Goal: Task Accomplishment & Management: Manage account settings

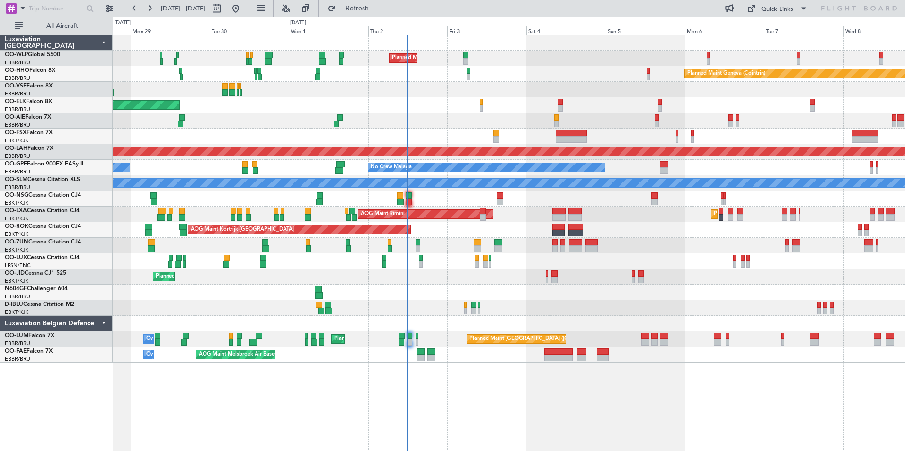
click at [440, 267] on div "Planned Maint Milan (Linate) Planned Maint Geneva (Cointrin) Planned Maint Kort…" at bounding box center [508, 199] width 791 height 328
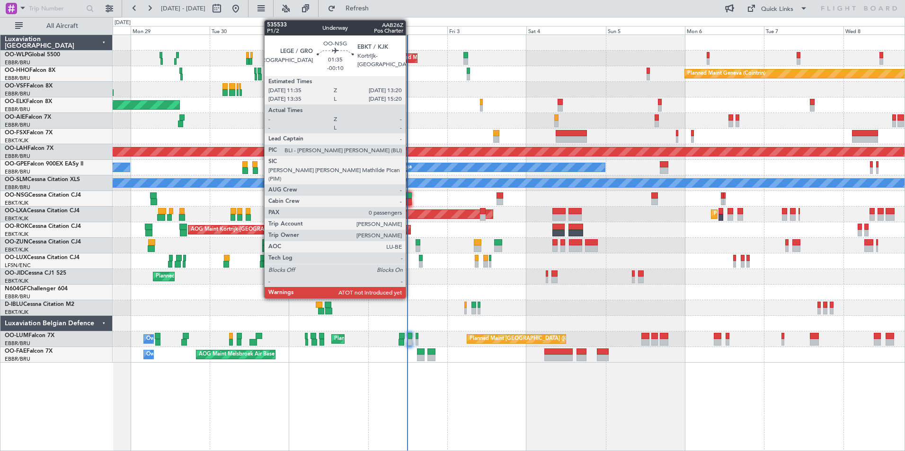
click at [410, 193] on div at bounding box center [408, 196] width 6 height 7
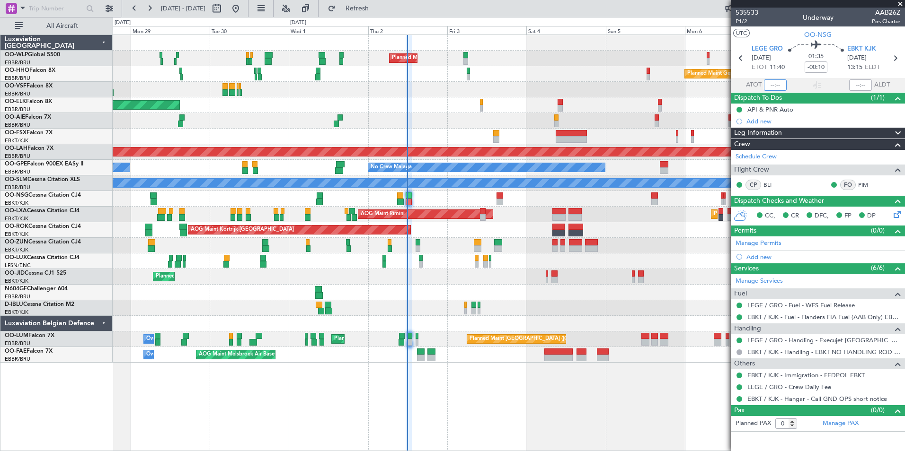
click at [767, 80] on input "text" at bounding box center [775, 84] width 23 height 11
click at [565, 96] on div at bounding box center [508, 90] width 791 height 16
type input "11:45"
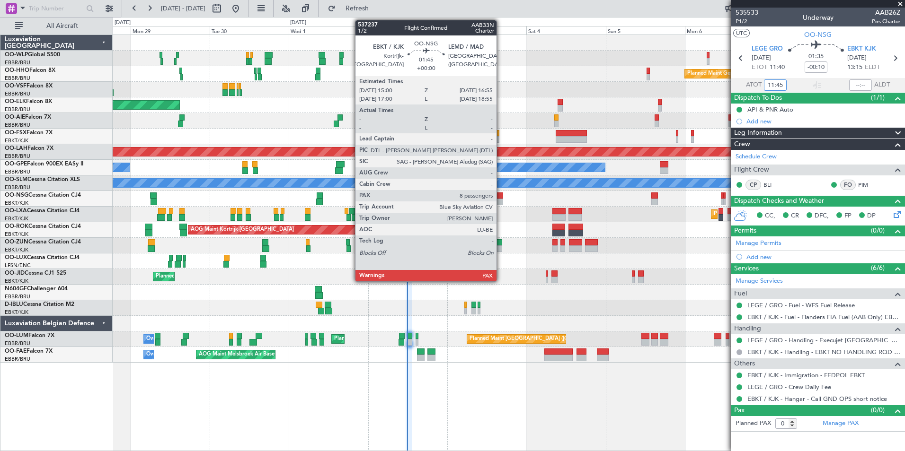
click at [501, 195] on div at bounding box center [499, 196] width 7 height 7
click at [497, 193] on div at bounding box center [499, 196] width 7 height 7
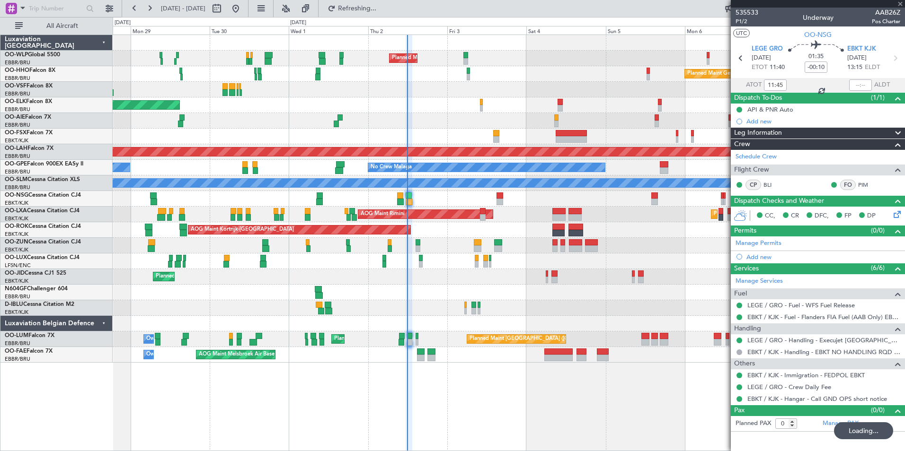
type input "8"
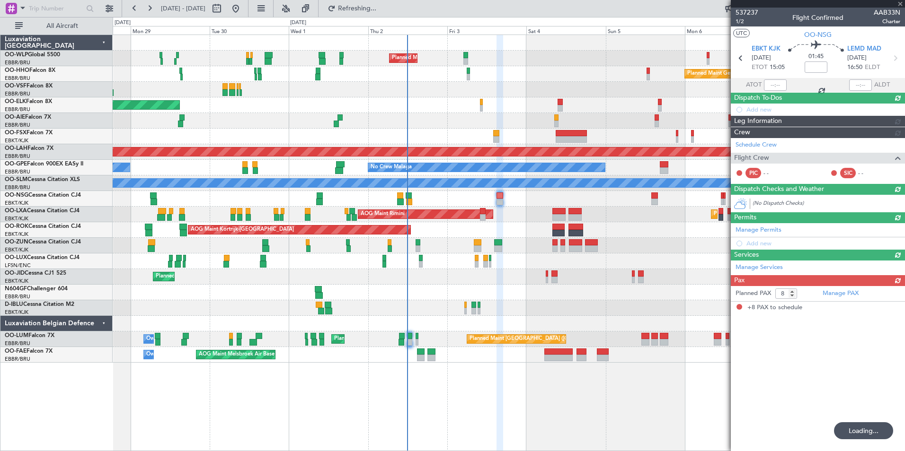
type input "-00:10"
type input "11:45"
type input "0"
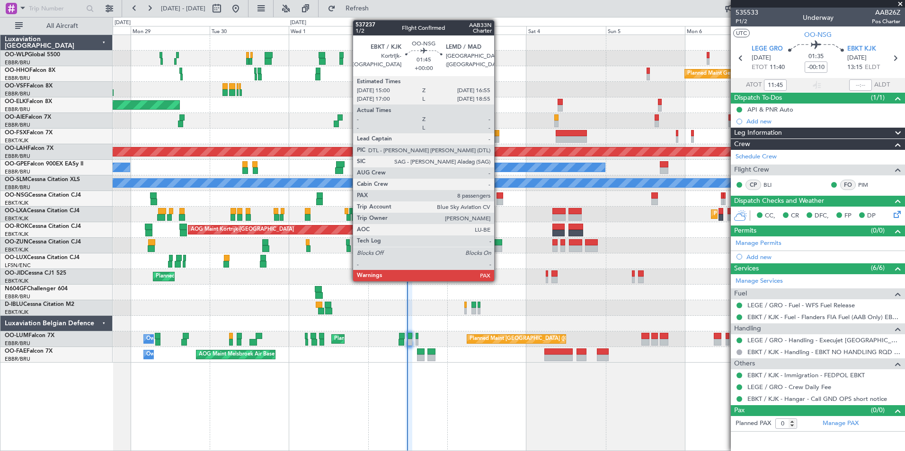
click at [498, 194] on div at bounding box center [499, 196] width 7 height 7
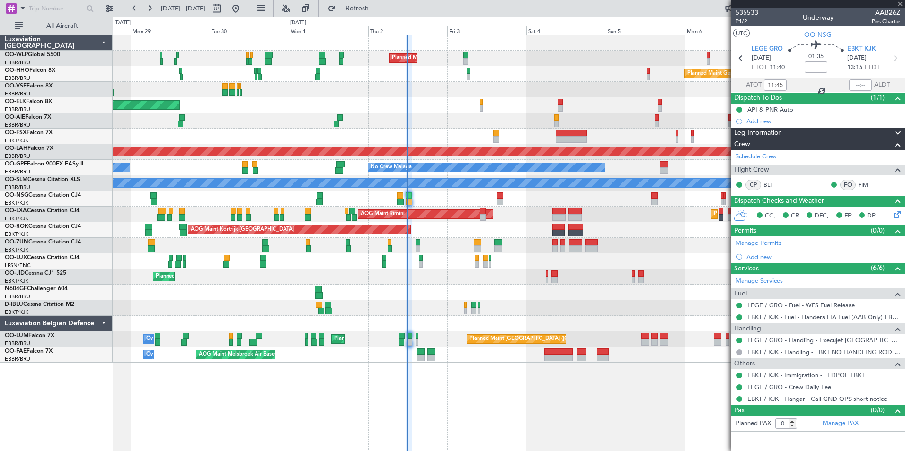
type input "8"
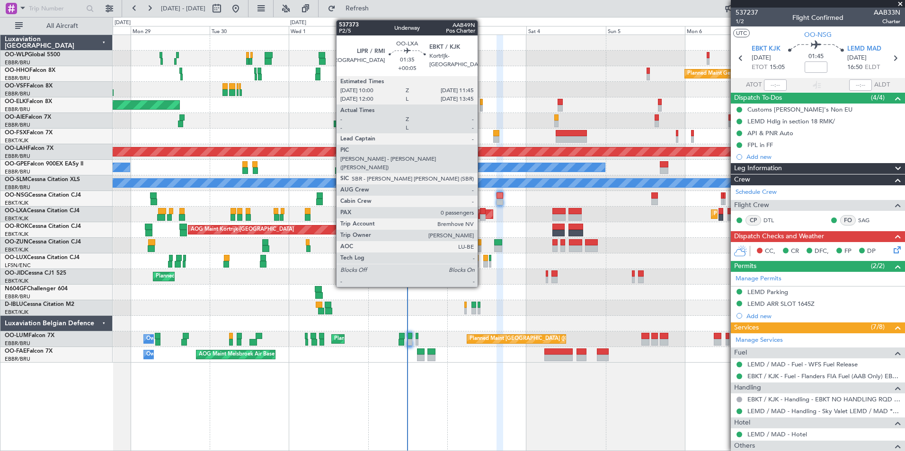
click at [482, 214] on div at bounding box center [483, 217] width 6 height 7
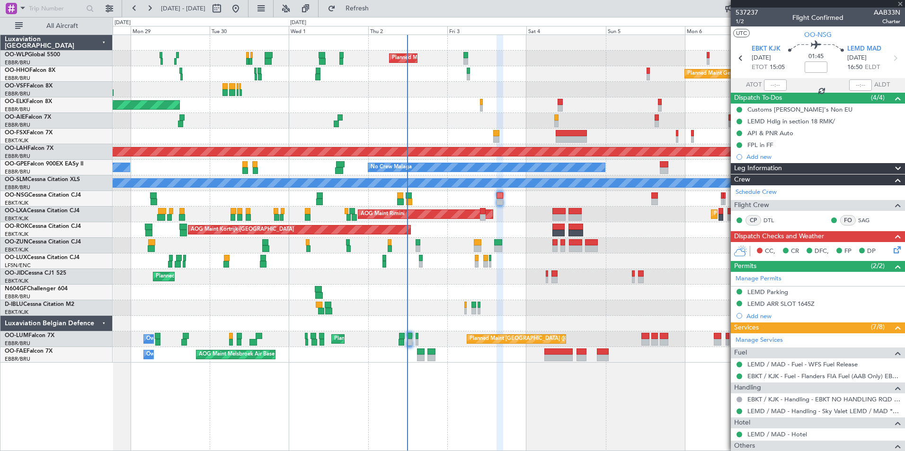
type input "+00:05"
type input "0"
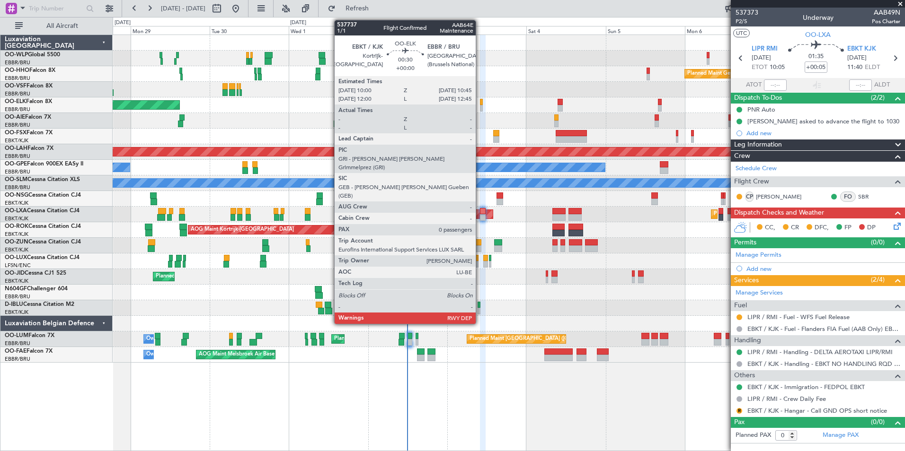
click at [480, 104] on div at bounding box center [481, 102] width 3 height 7
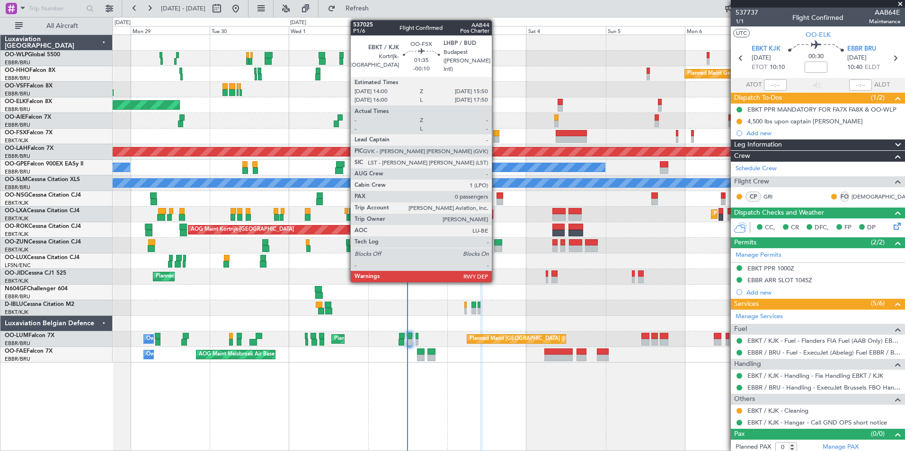
click at [496, 135] on div at bounding box center [496, 133] width 6 height 7
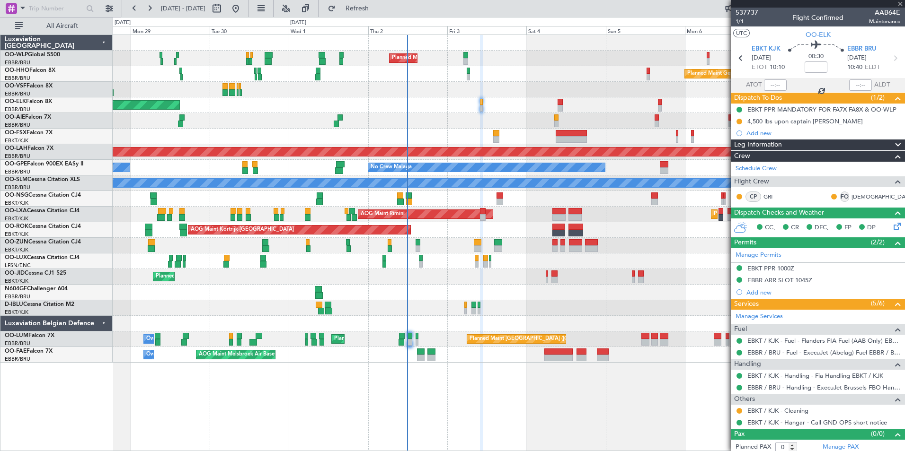
type input "-00:10"
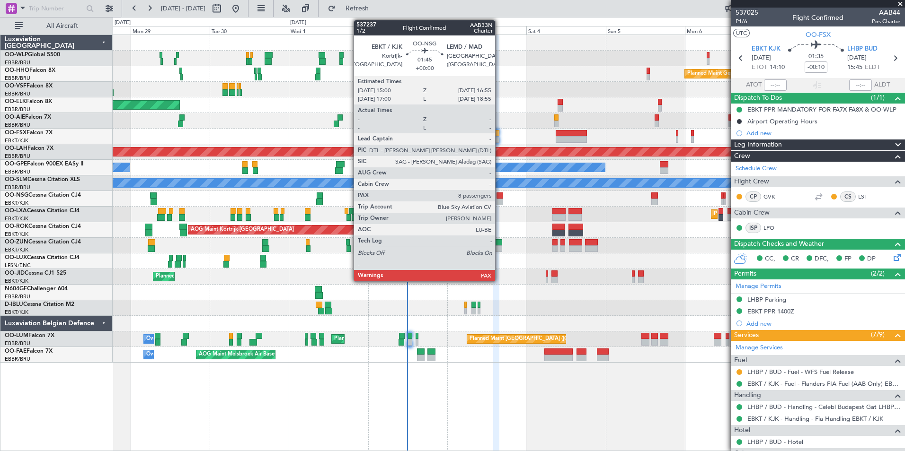
click at [499, 202] on div at bounding box center [499, 202] width 7 height 7
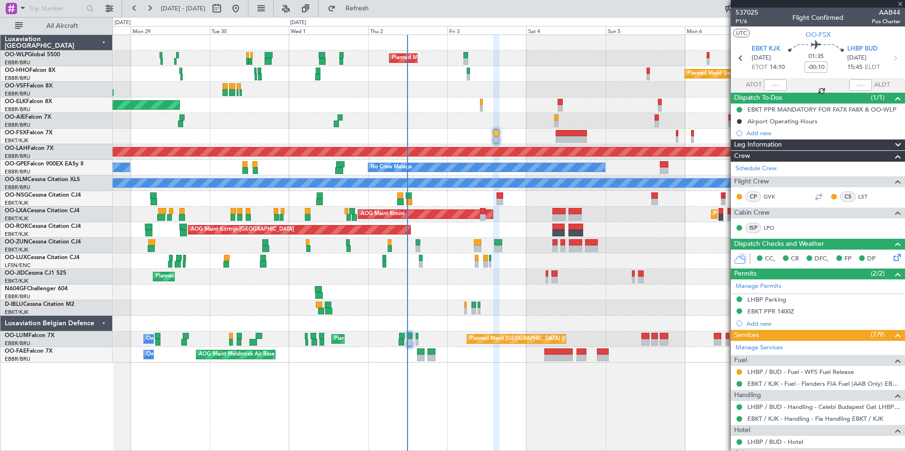
type input "8"
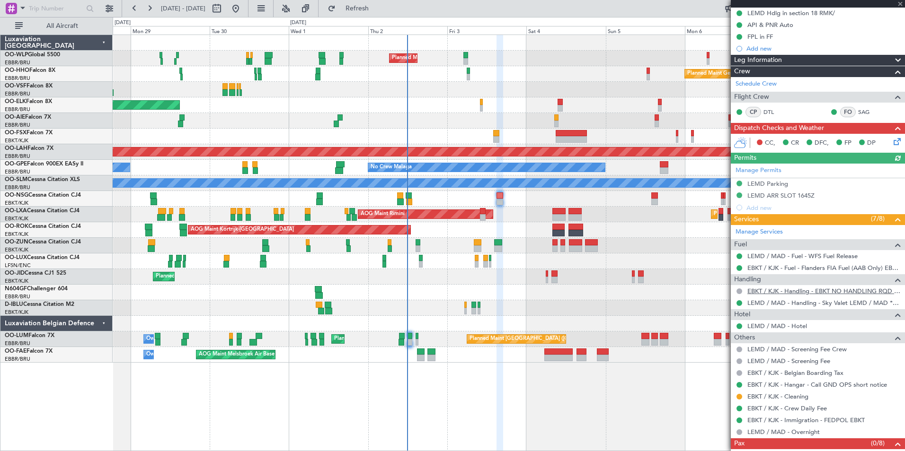
scroll to position [134, 0]
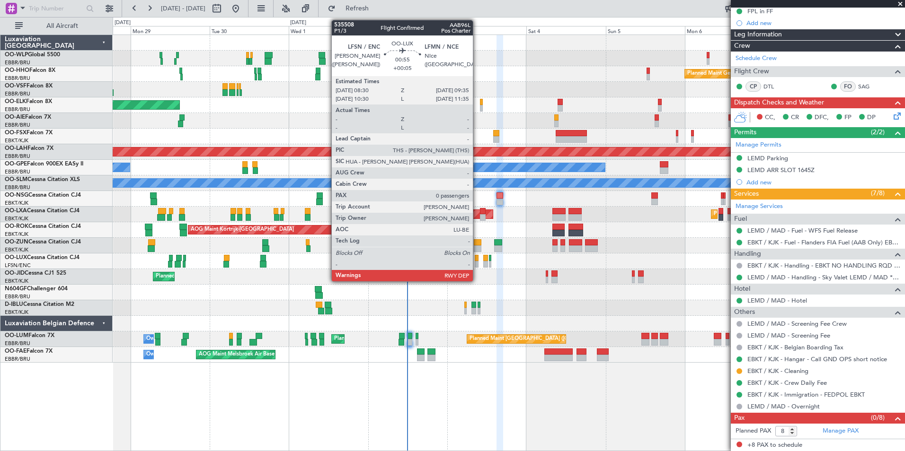
click at [477, 263] on div at bounding box center [476, 264] width 4 height 7
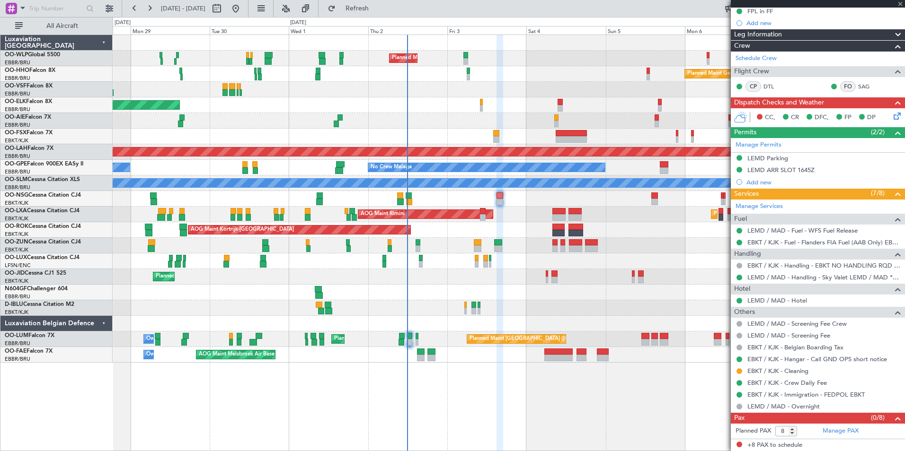
type input "+00:05"
type input "0"
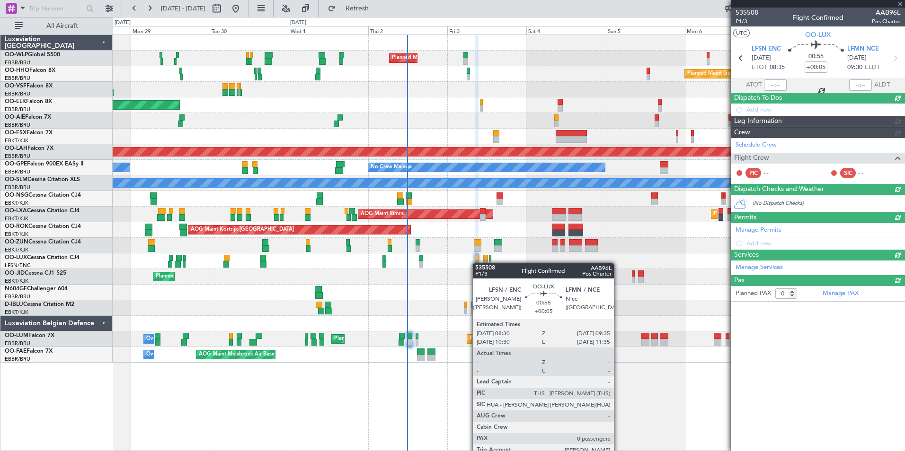
scroll to position [0, 0]
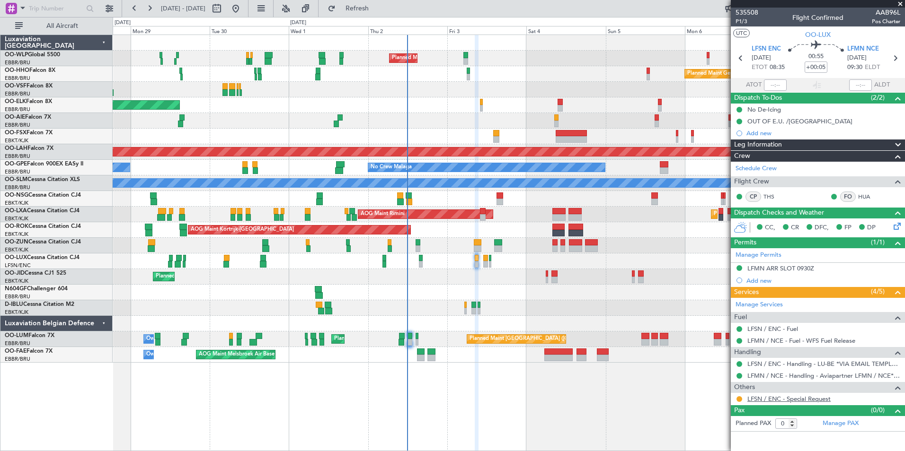
click at [762, 400] on link "LFSN / ENC - Special Request" at bounding box center [788, 399] width 83 height 8
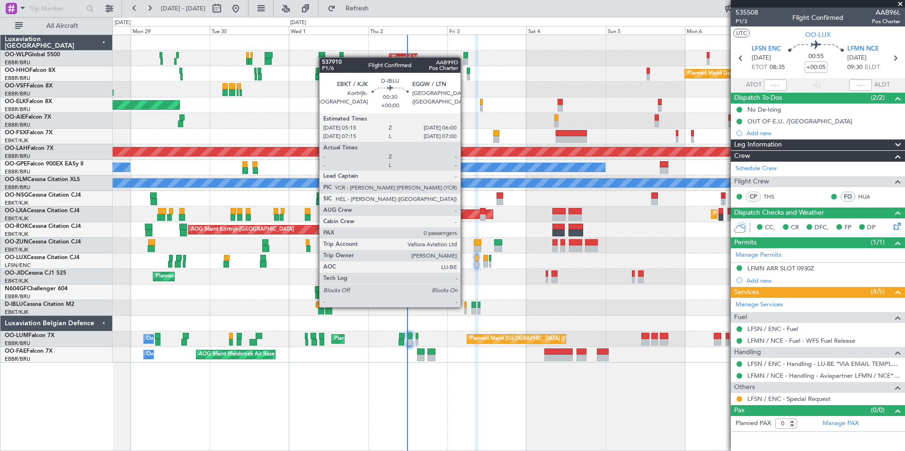
click at [465, 307] on div at bounding box center [465, 305] width 3 height 7
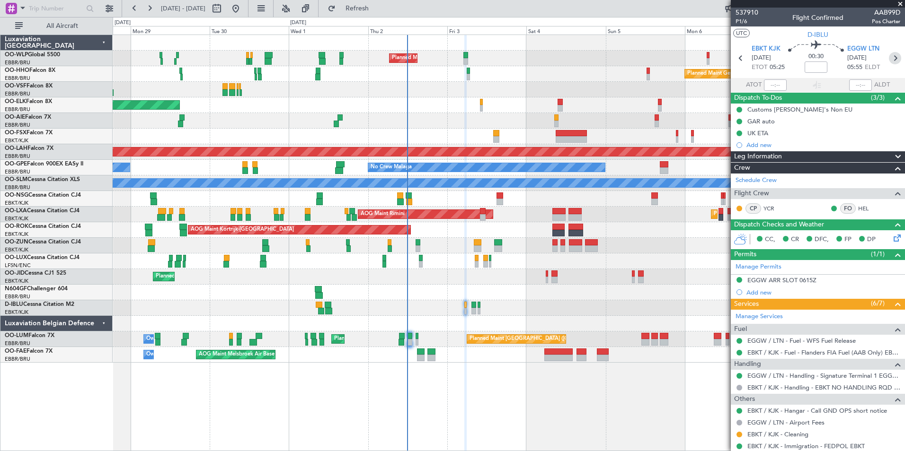
click at [892, 59] on icon at bounding box center [894, 58] width 12 height 12
type input "+00:10"
type input "2"
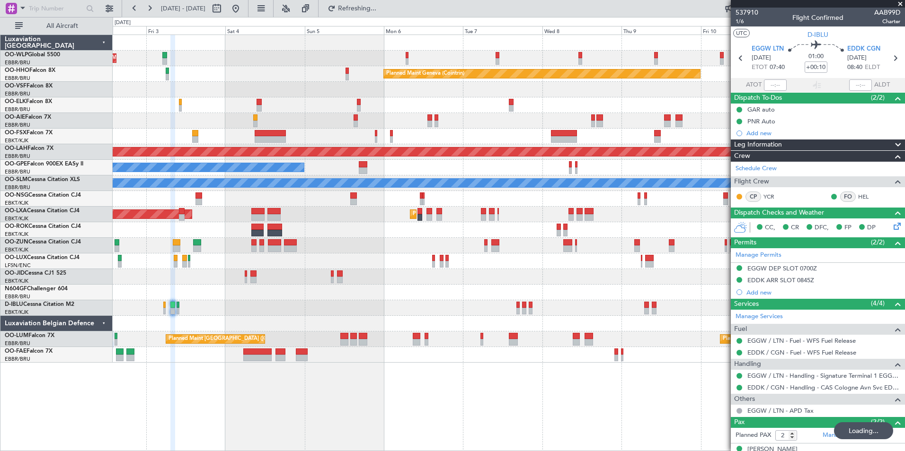
click at [255, 88] on div "Planned Maint Milan (Linate) Planned Maint Geneva (Cointrin) Planned Maint Alto…" at bounding box center [508, 199] width 791 height 328
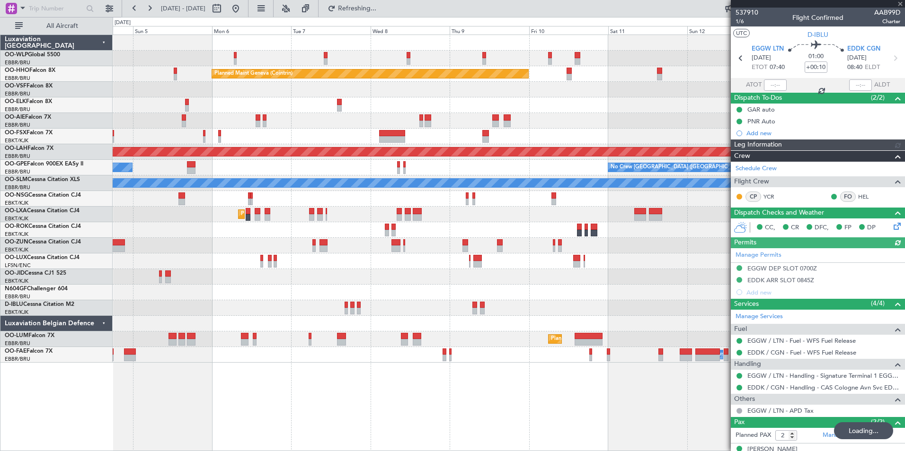
click at [299, 98] on div "Planned Maint Milan (Linate) Planned Maint Geneva (Cointrin) Planned Maint Alto…" at bounding box center [508, 199] width 791 height 328
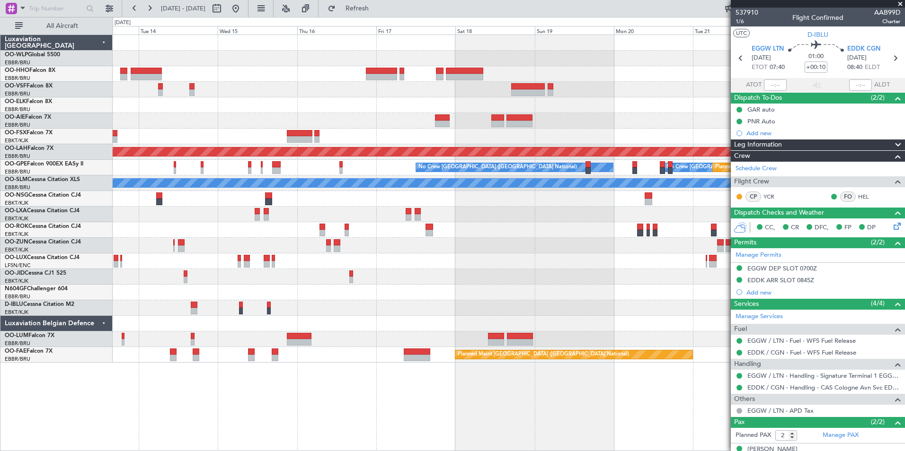
click at [331, 102] on div "Planned Maint Alton-st Louis (St Louis Regl) No Crew Brussels (Brussels Nationa…" at bounding box center [508, 199] width 791 height 328
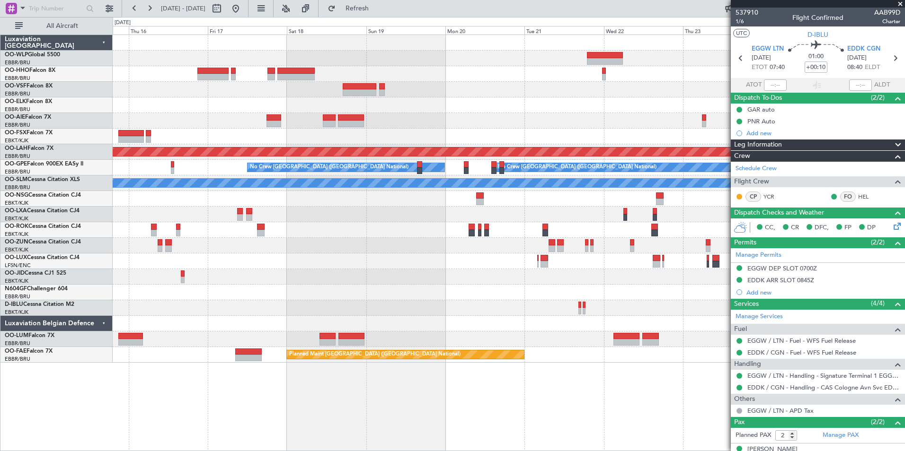
click at [335, 17] on body "13 Oct 2025 - 23 Oct 2025 Refresh Quick Links All Aircraft Planned Maint Alton-…" at bounding box center [452, 225] width 905 height 451
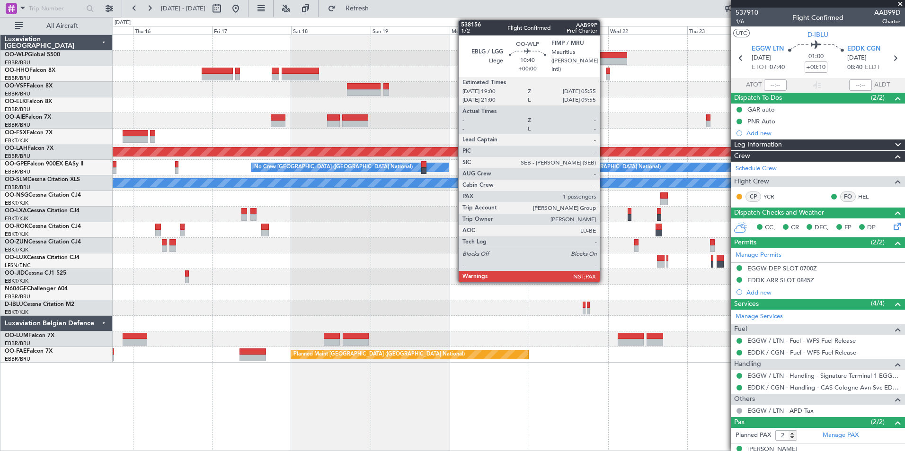
click at [604, 61] on div at bounding box center [609, 61] width 36 height 7
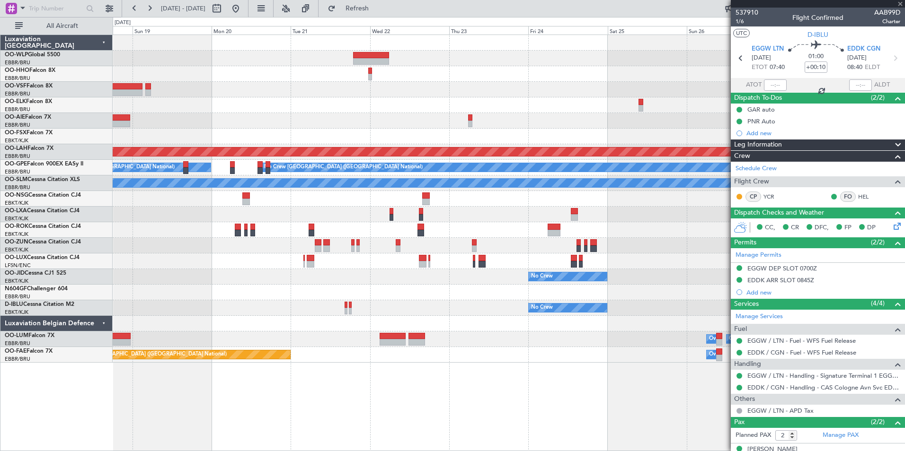
click at [334, 125] on div "Planned Maint Alton-st Louis (St Louis Regl) No Crew Brussels (Brussels Nationa…" at bounding box center [508, 199] width 791 height 328
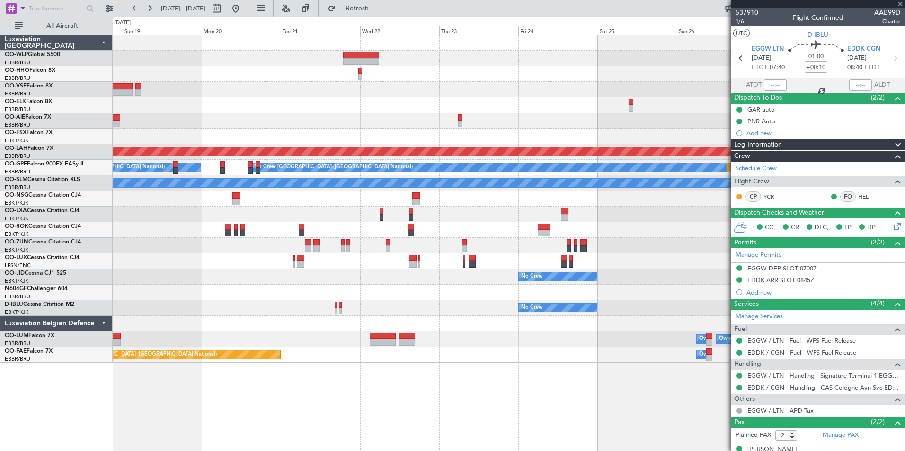
type input "5"
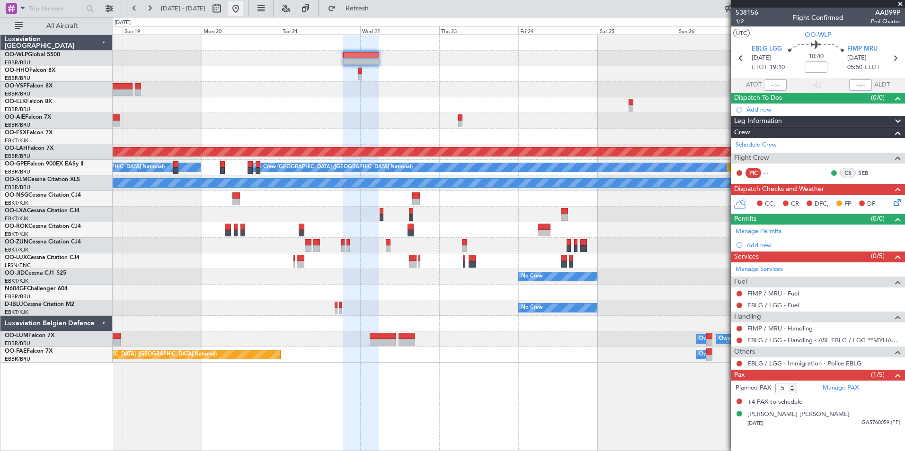
click at [243, 1] on button at bounding box center [235, 8] width 15 height 15
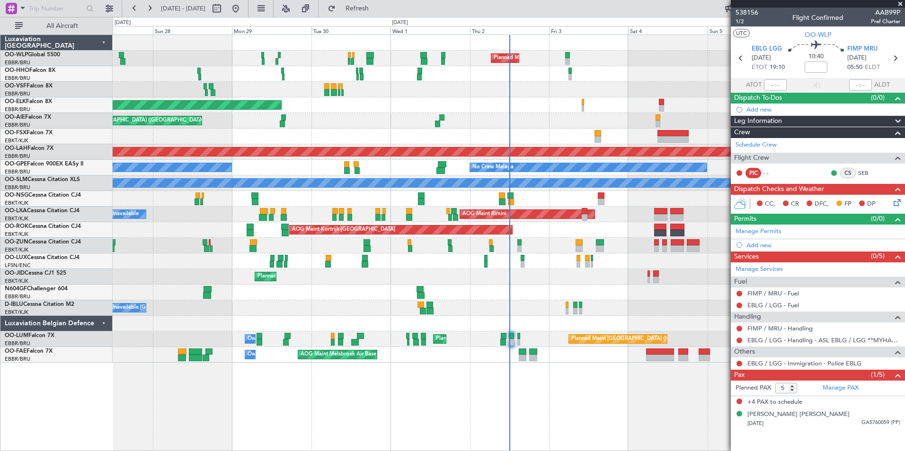
click at [344, 187] on div "Planned Maint Milan (Linate) Planned Maint Geneva (Cointrin) Planned Maint Gene…" at bounding box center [508, 199] width 791 height 328
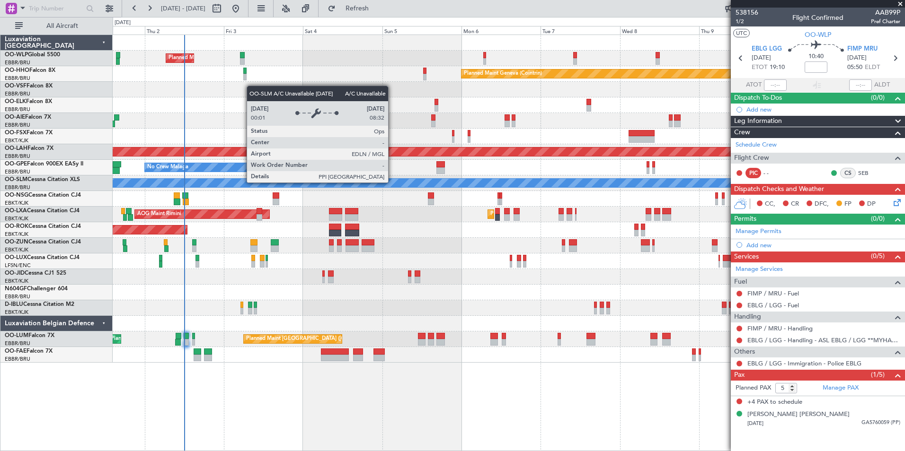
click at [228, 171] on div "Planned Maint Milan (Linate) Planned Maint Geneva (Cointrin) Planned Maint Kort…" at bounding box center [508, 199] width 791 height 328
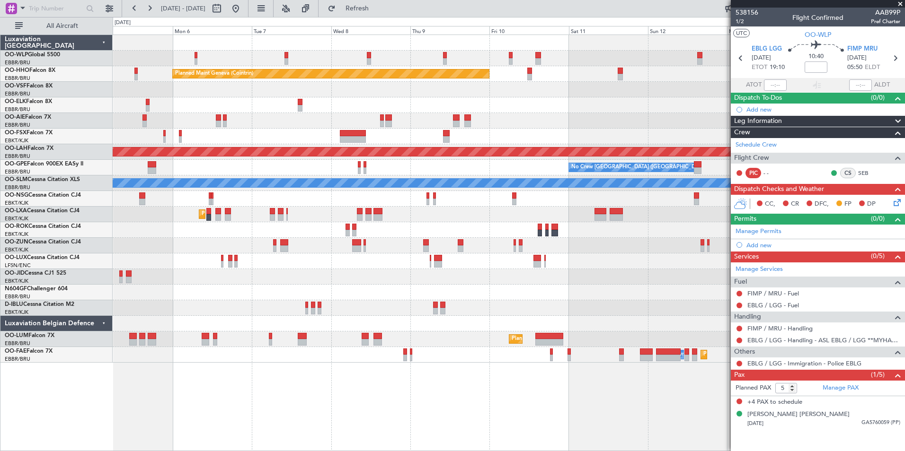
click at [193, 154] on div "Planned Maint Geneva (Cointrin) Planned Maint Alton-st Louis (St Louis Regl) No…" at bounding box center [508, 199] width 791 height 328
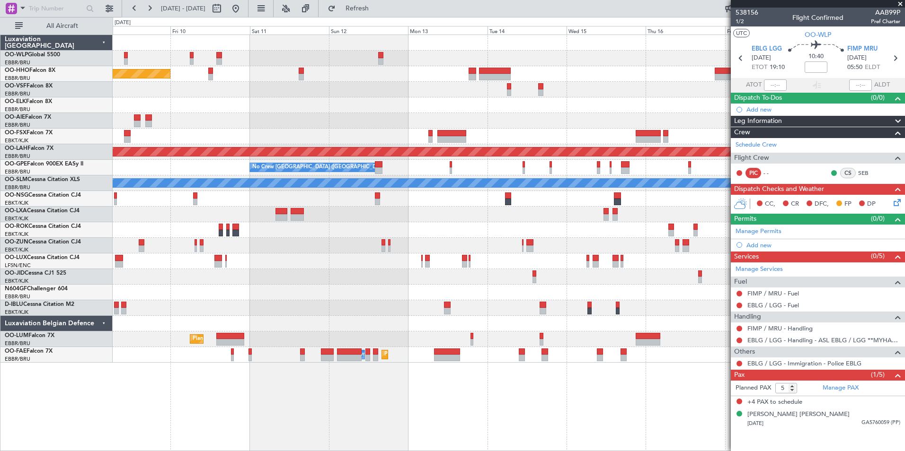
click at [350, 172] on div "No Crew Brussels (Brussels National) No Crew Brussels (Brussels National) No Cr…" at bounding box center [508, 168] width 791 height 16
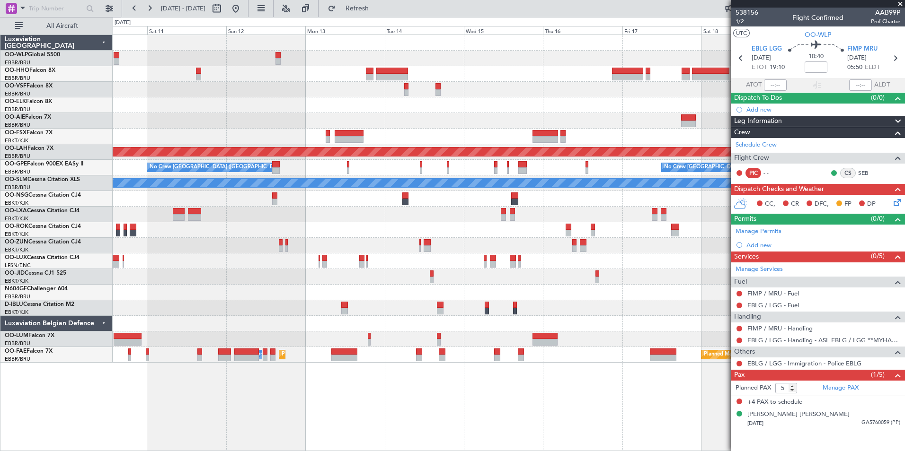
click at [637, 197] on div at bounding box center [508, 199] width 791 height 16
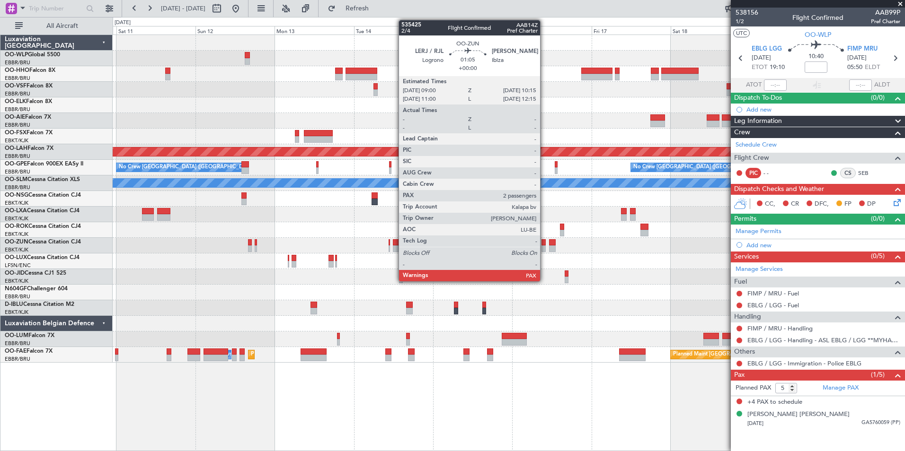
click at [544, 246] on div at bounding box center [543, 249] width 4 height 7
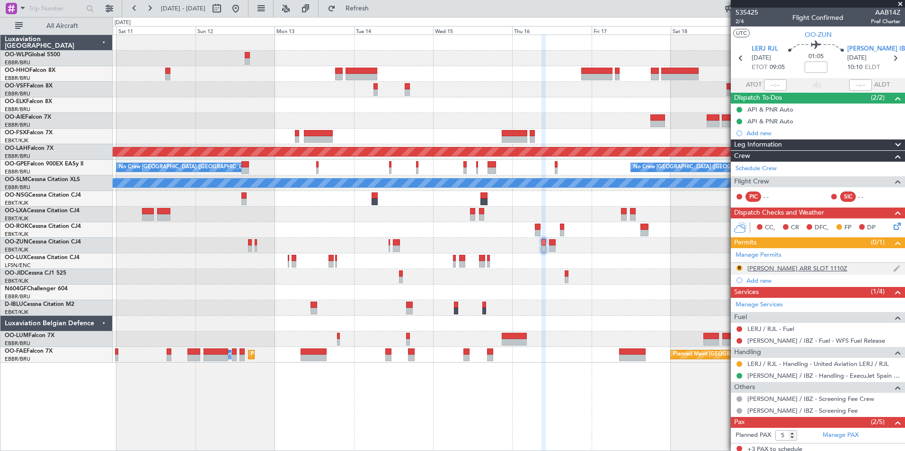
click at [792, 272] on div "R LEIB ARR SLOT 1110Z" at bounding box center [817, 269] width 174 height 12
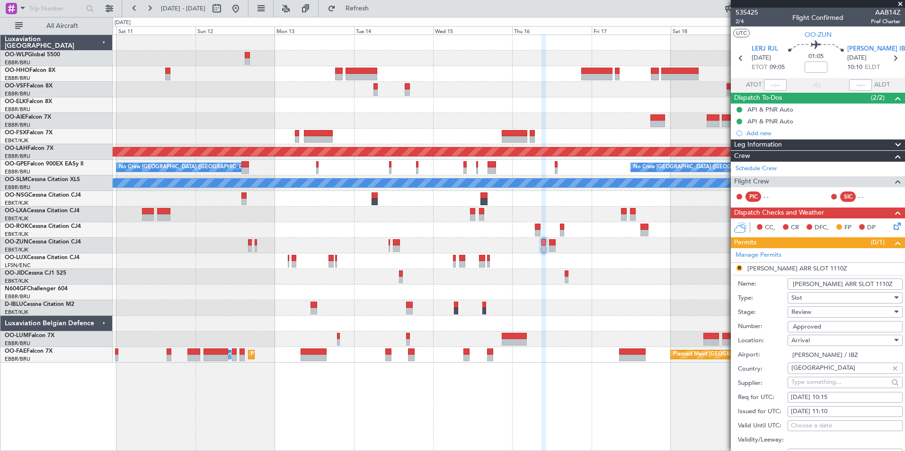
scroll to position [47, 0]
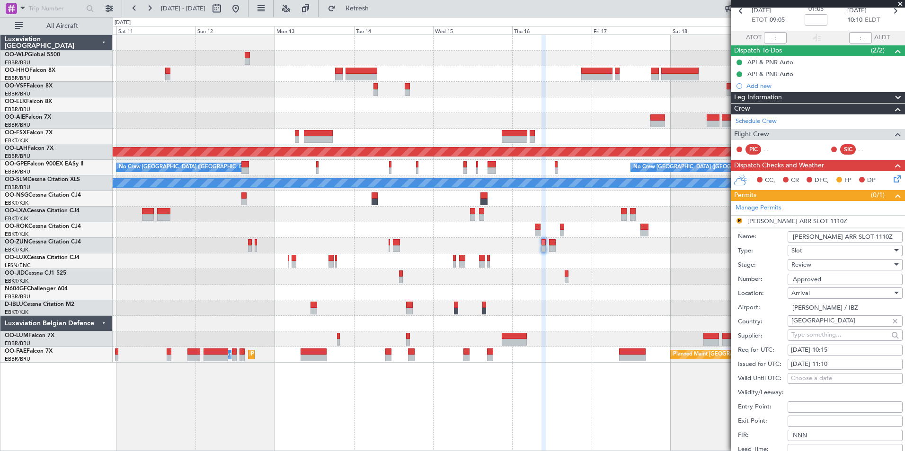
click at [833, 365] on div "16/10/2025 11:10" at bounding box center [845, 364] width 108 height 9
select select "10"
select select "2025"
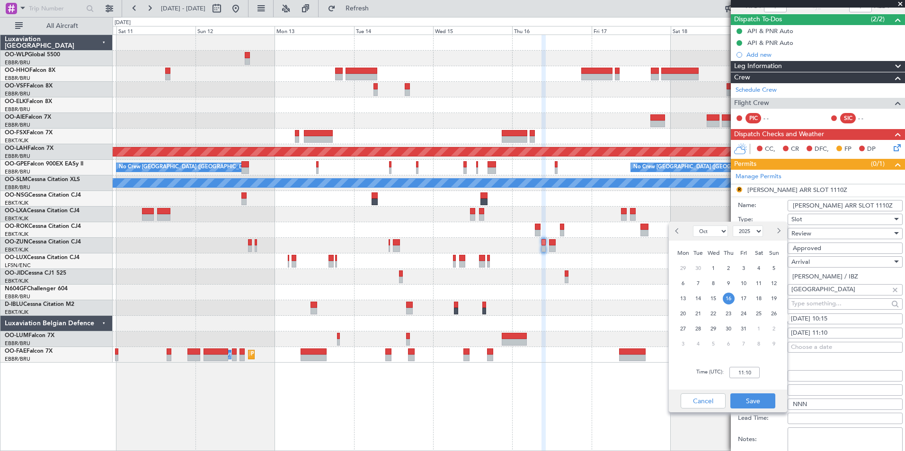
scroll to position [95, 0]
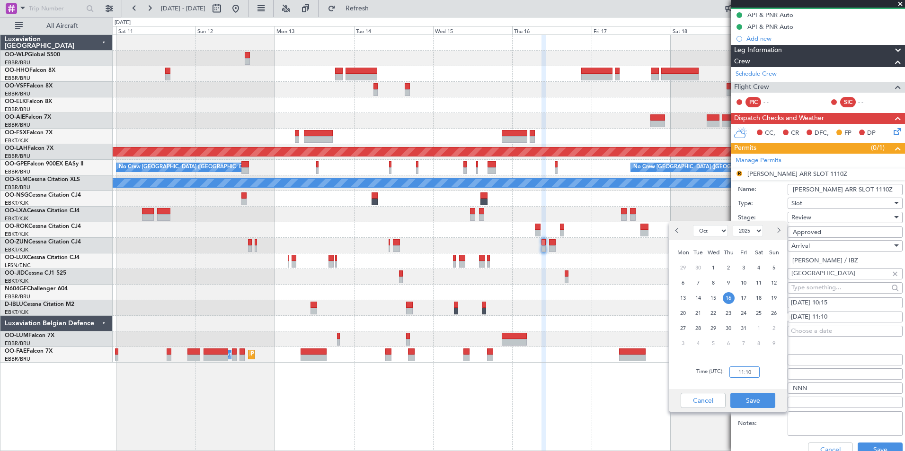
click at [741, 372] on input "11:10" at bounding box center [744, 372] width 30 height 11
type input "10:15"
click at [753, 397] on button "Save" at bounding box center [752, 400] width 45 height 15
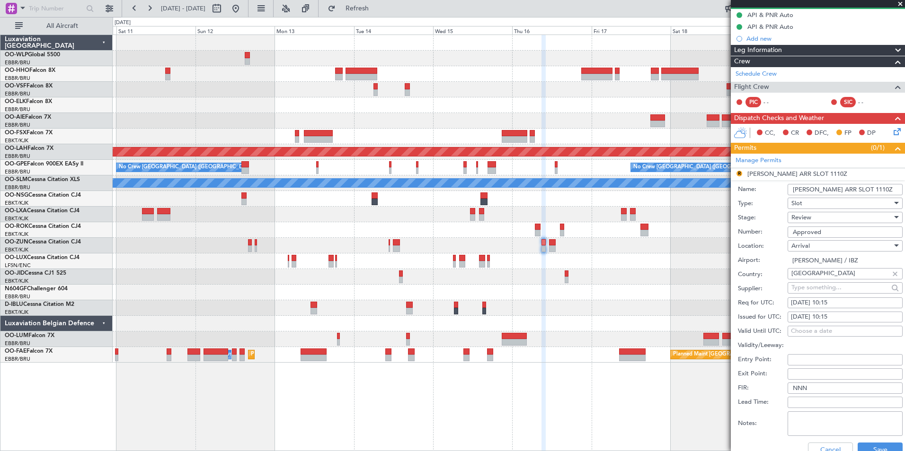
click at [810, 221] on span "Review" at bounding box center [801, 217] width 20 height 9
click at [827, 290] on span "Received OK" at bounding box center [840, 293] width 99 height 14
click at [874, 448] on button "Save" at bounding box center [879, 450] width 45 height 15
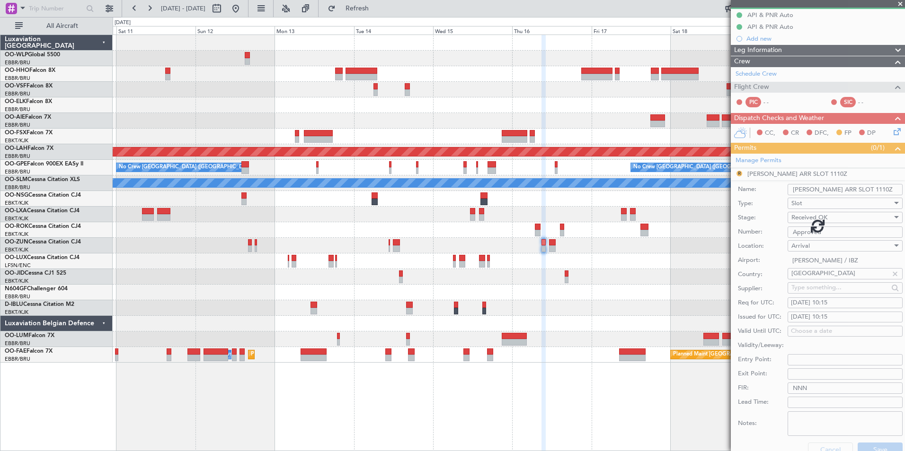
scroll to position [47, 0]
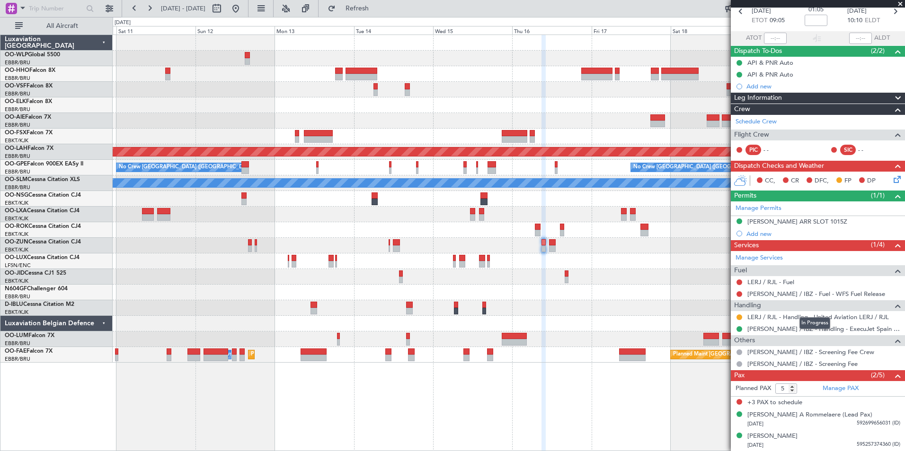
click at [807, 320] on div "In Progress" at bounding box center [814, 323] width 31 height 12
click at [758, 318] on link "LERJ / RJL - Handling - United Aviation LERJ / RJL" at bounding box center [817, 317] width 141 height 8
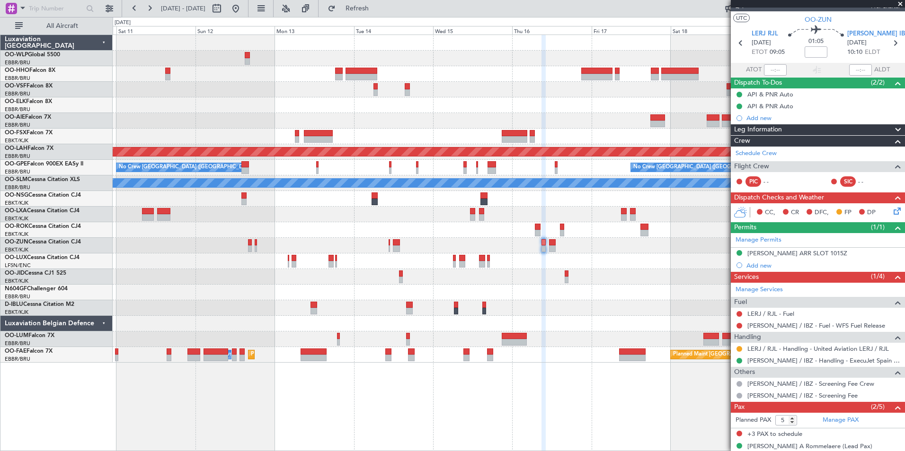
scroll to position [0, 0]
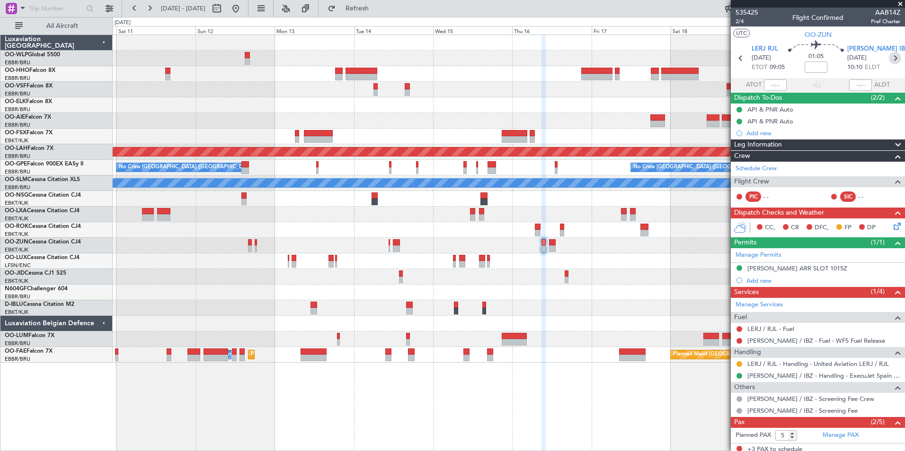
click at [888, 61] on icon at bounding box center [894, 58] width 12 height 12
type input "3"
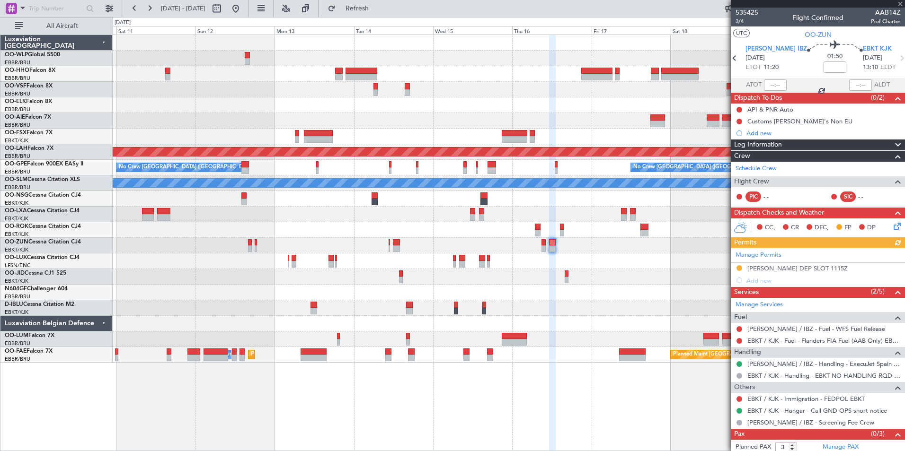
click at [791, 265] on div "Manage Permits LEIB DEP SLOT 1115Z Add new" at bounding box center [817, 267] width 174 height 38
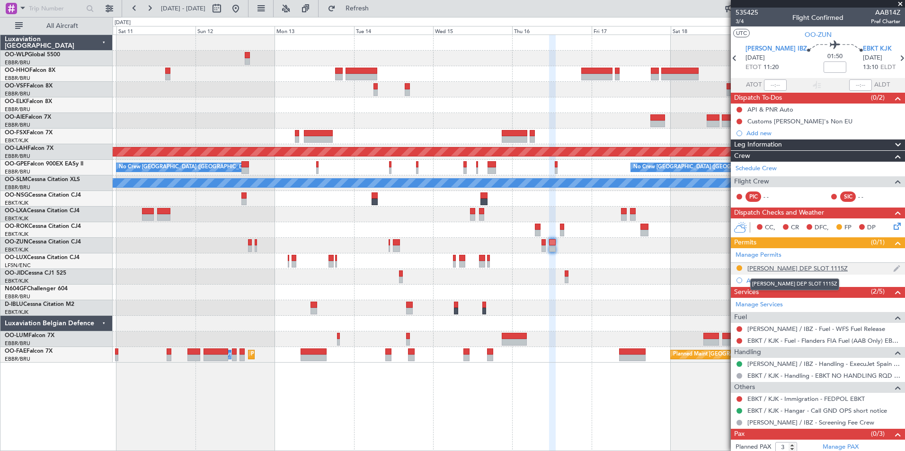
click at [787, 271] on div "LEIB DEP SLOT 1115Z" at bounding box center [797, 268] width 100 height 8
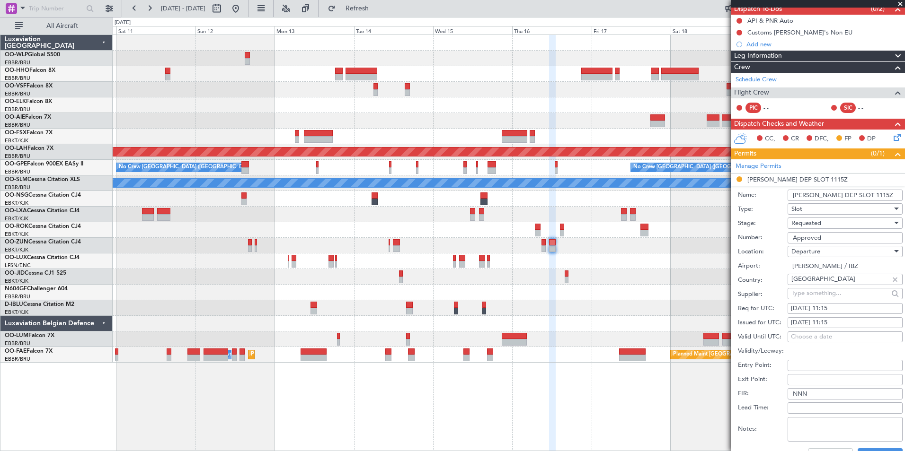
scroll to position [95, 0]
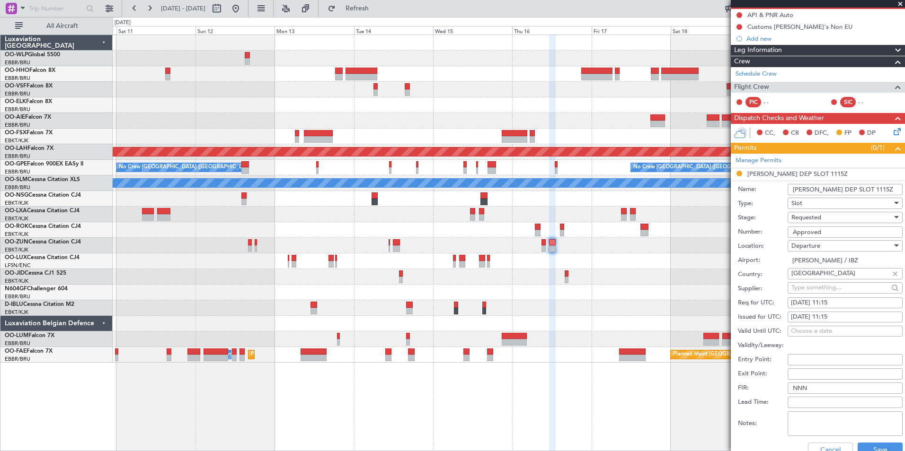
click at [820, 220] on span "Requested" at bounding box center [806, 217] width 30 height 9
click at [826, 288] on span "Received OK" at bounding box center [840, 289] width 99 height 14
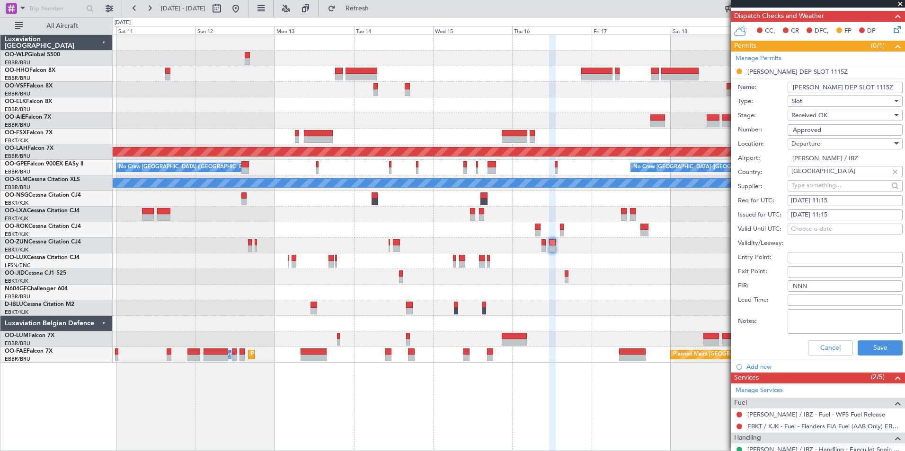
scroll to position [284, 0]
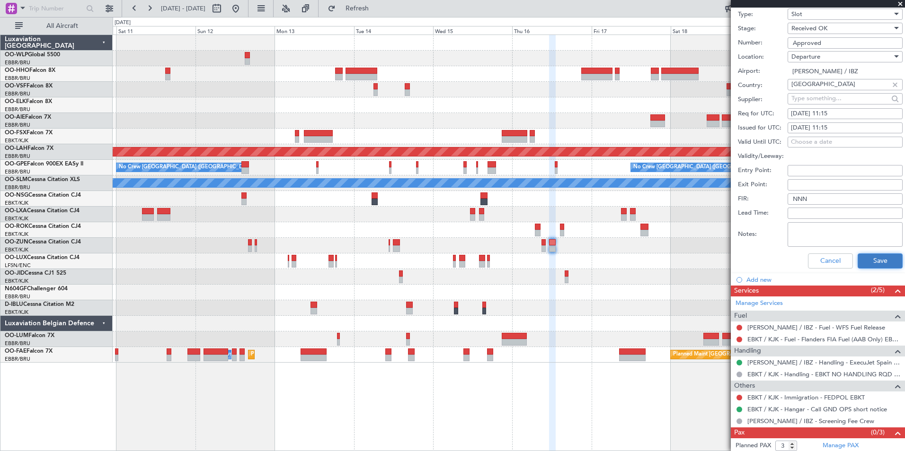
click at [873, 258] on button "Save" at bounding box center [879, 261] width 45 height 15
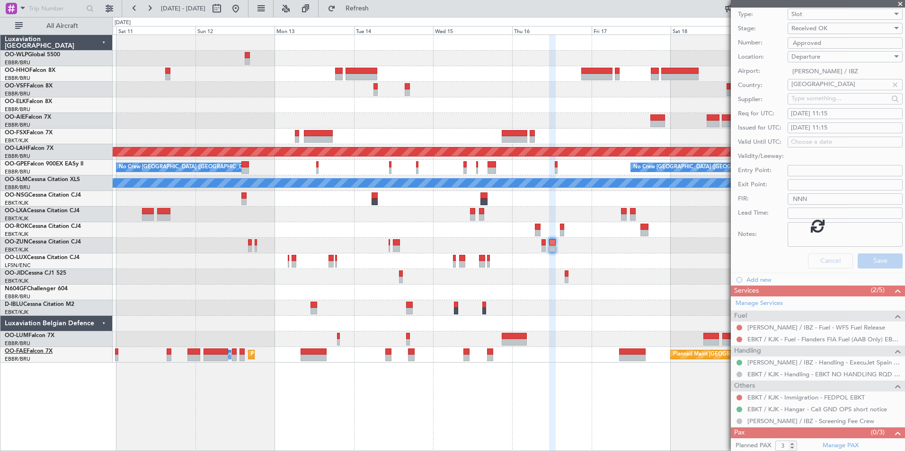
scroll to position [1, 0]
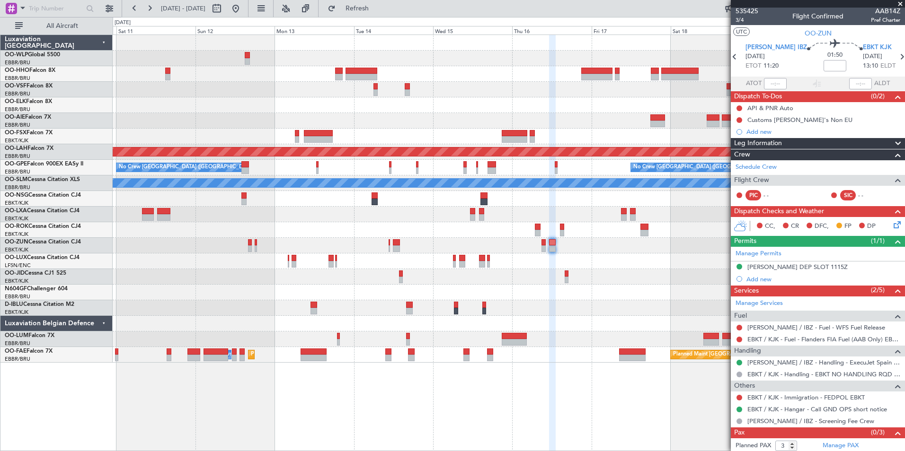
click at [342, 96] on div at bounding box center [508, 90] width 791 height 16
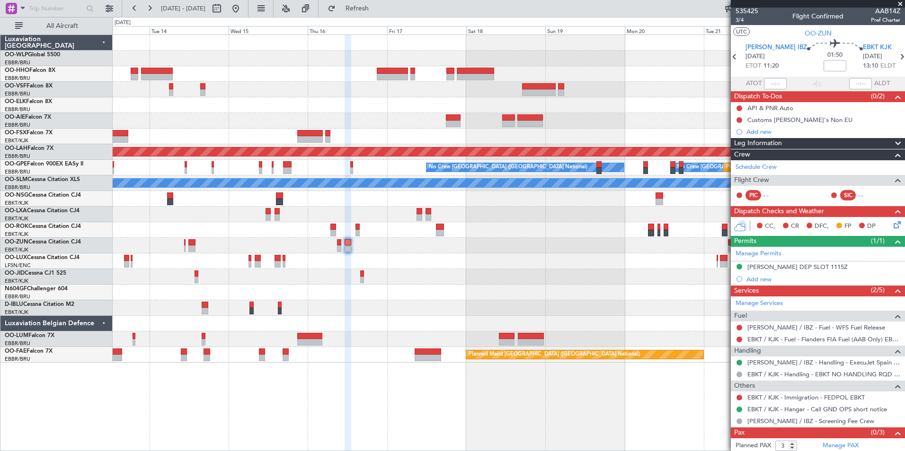
click at [308, 112] on div at bounding box center [508, 105] width 791 height 16
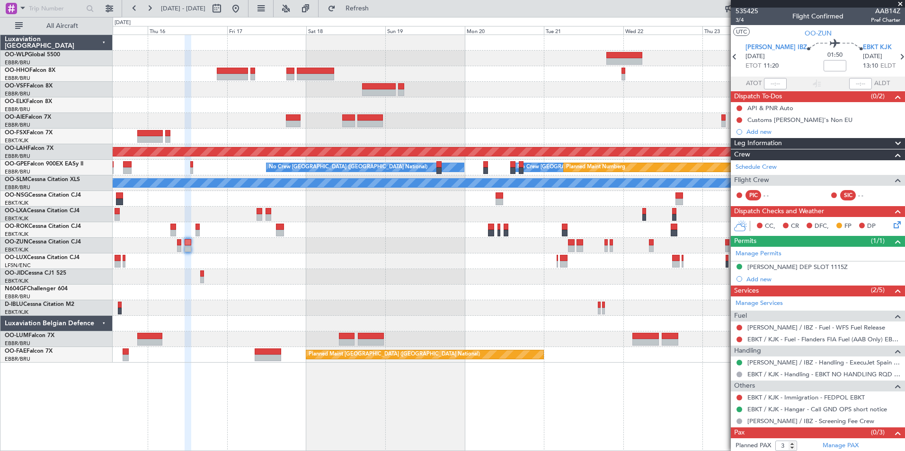
click at [141, 111] on div "Planned Maint Alton-st Louis (St Louis Regl) No Crew Brussels (Brussels Nationa…" at bounding box center [508, 199] width 791 height 328
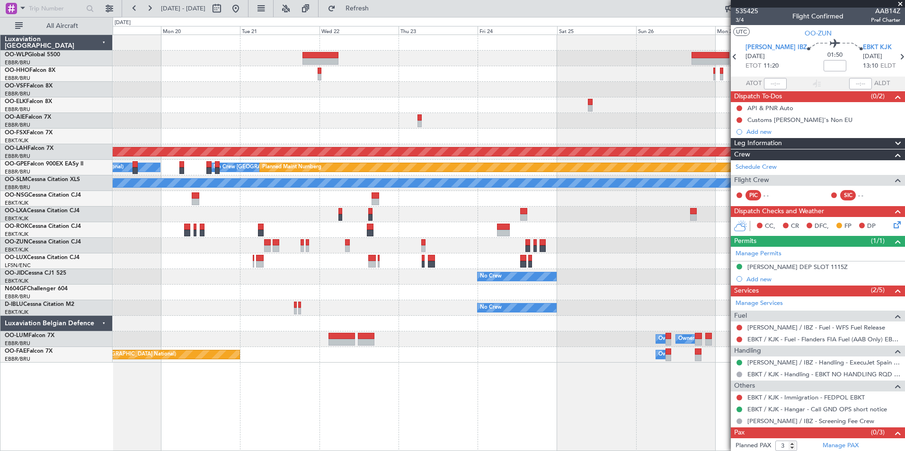
click at [265, 123] on div at bounding box center [508, 121] width 791 height 16
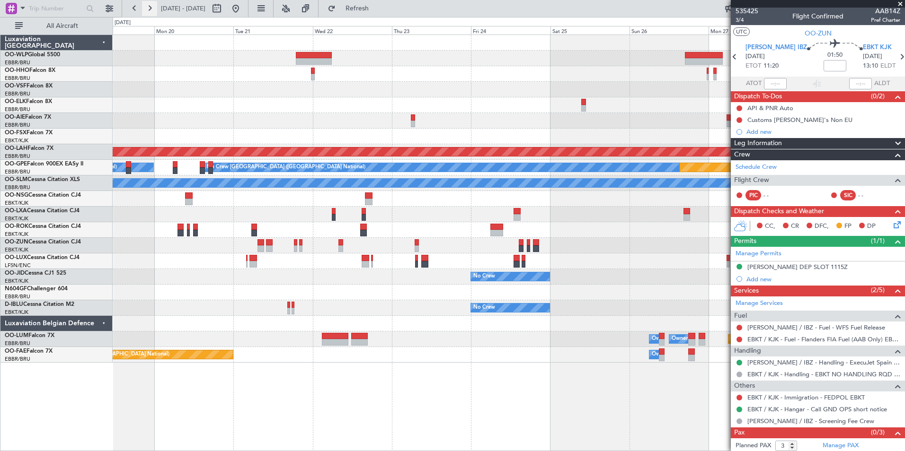
click at [150, 11] on button at bounding box center [149, 8] width 15 height 15
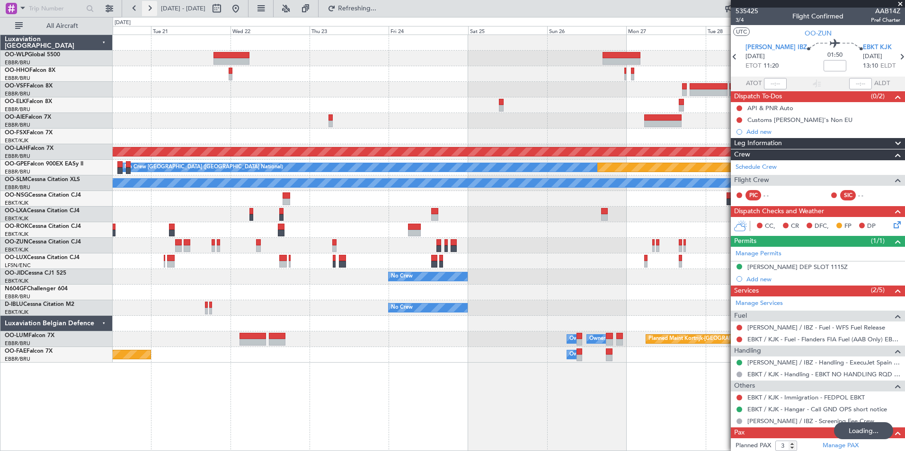
click at [150, 11] on button at bounding box center [149, 8] width 15 height 15
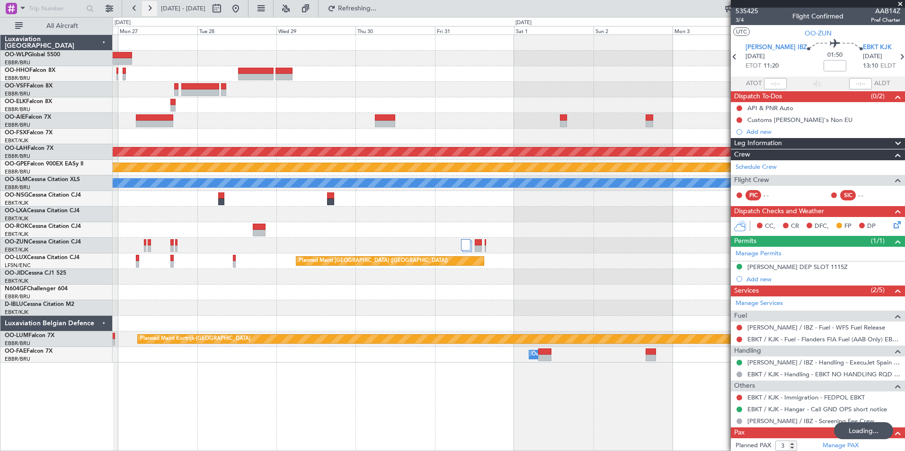
click at [150, 11] on button at bounding box center [149, 8] width 15 height 15
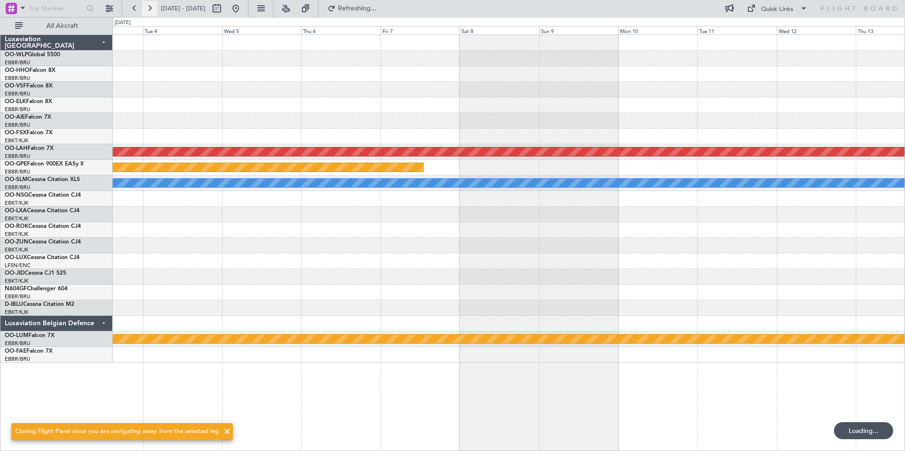
scroll to position [0, 0]
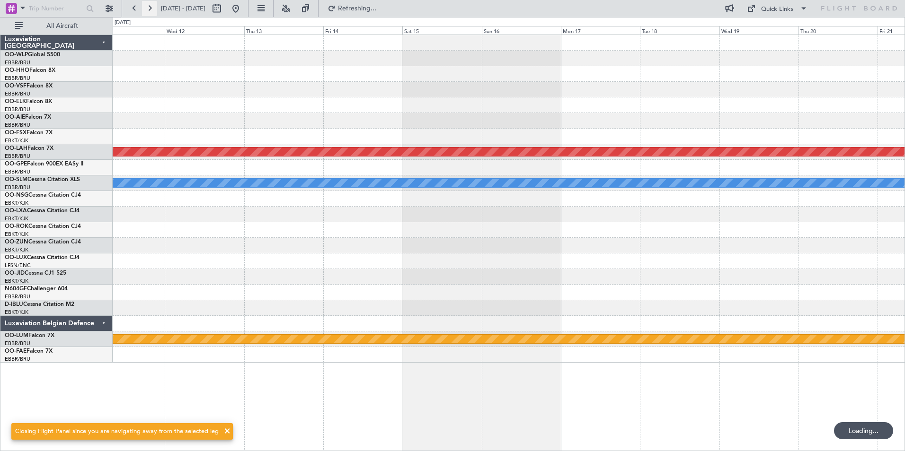
click at [150, 11] on button at bounding box center [149, 8] width 15 height 15
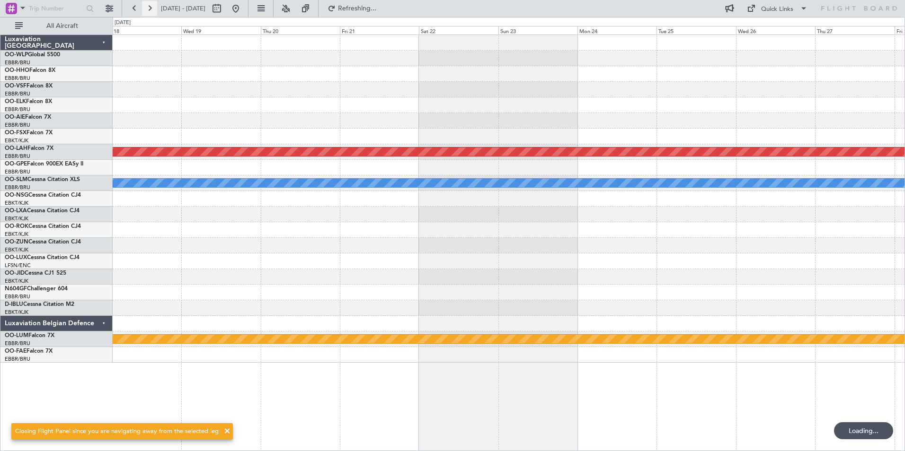
click at [150, 11] on button at bounding box center [149, 8] width 15 height 15
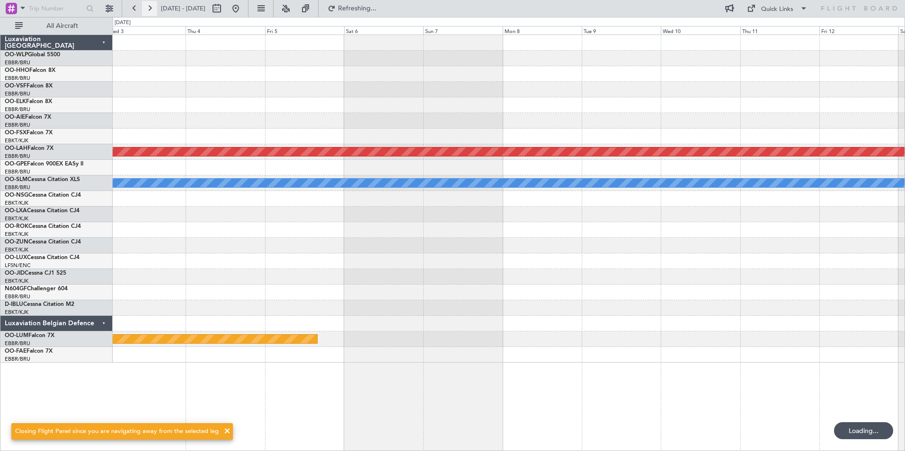
click at [150, 11] on button at bounding box center [149, 8] width 15 height 15
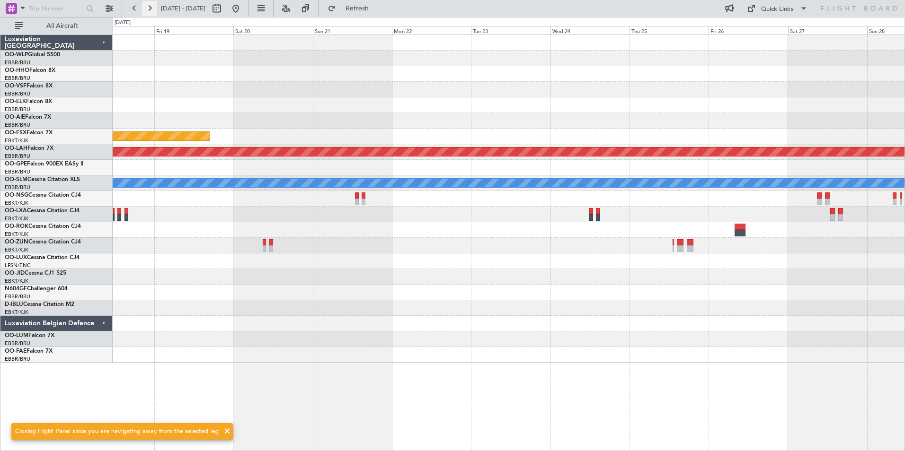
click at [150, 11] on button at bounding box center [149, 8] width 15 height 15
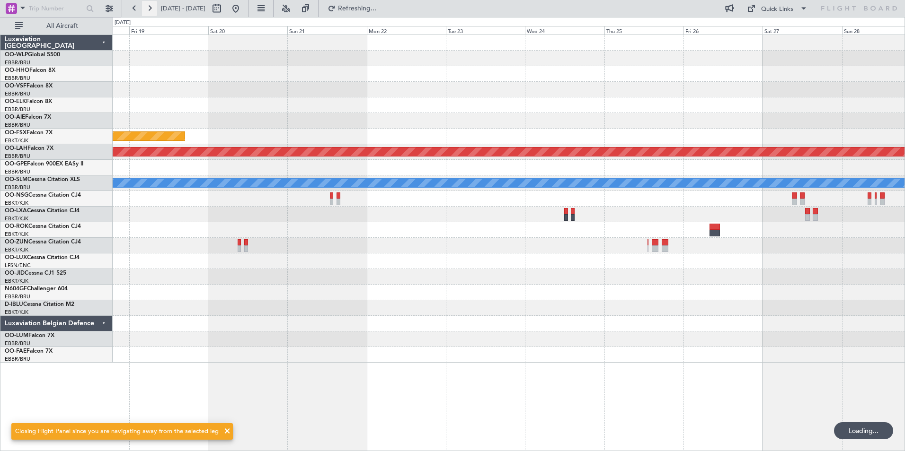
click at [150, 11] on button at bounding box center [149, 8] width 15 height 15
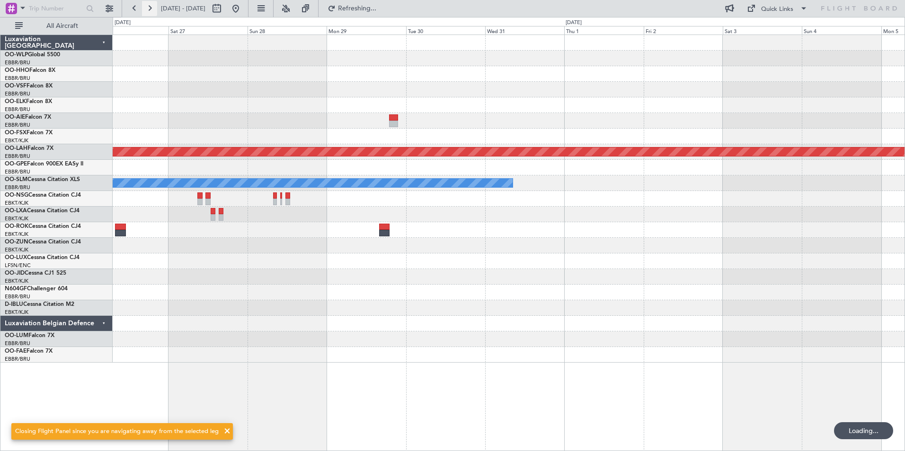
click at [150, 11] on button at bounding box center [149, 8] width 15 height 15
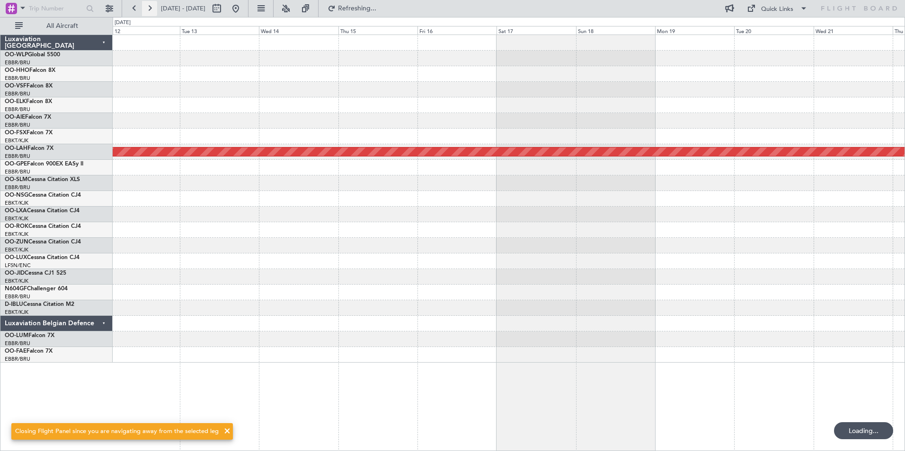
click at [150, 11] on button at bounding box center [149, 8] width 15 height 15
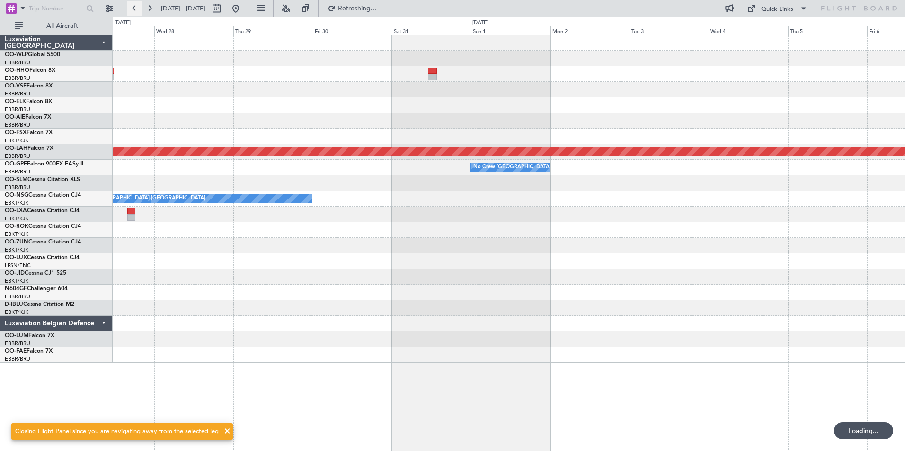
click at [132, 11] on button at bounding box center [134, 8] width 15 height 15
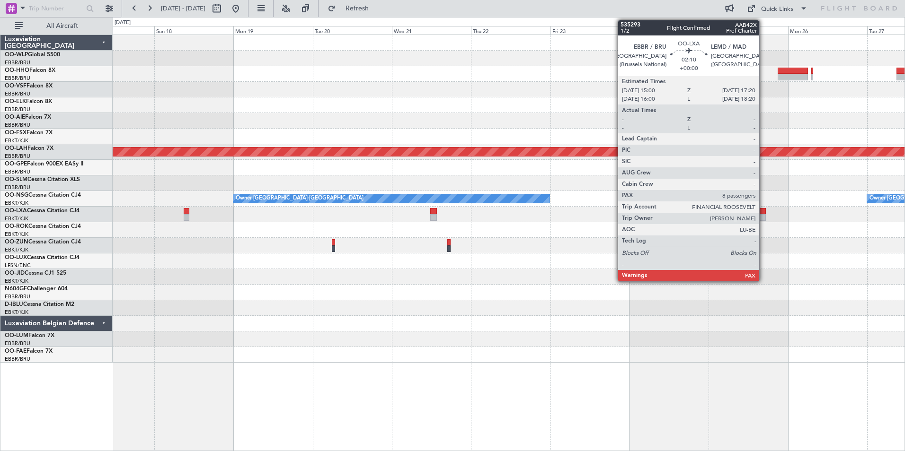
click at [763, 214] on div at bounding box center [761, 217] width 8 height 7
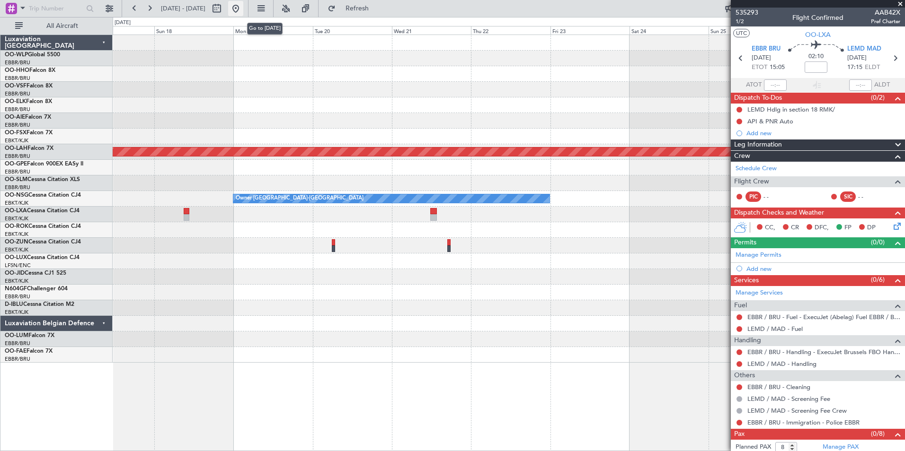
click at [243, 10] on button at bounding box center [235, 8] width 15 height 15
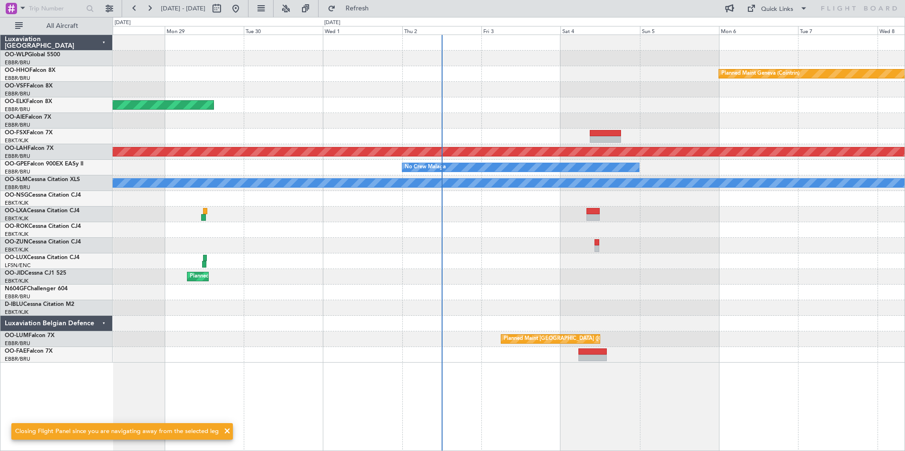
click at [674, 244] on div "Planned Maint Geneva (Cointrin) Planned Maint Kortrijk-Wevelgem Planned Maint A…" at bounding box center [508, 199] width 791 height 328
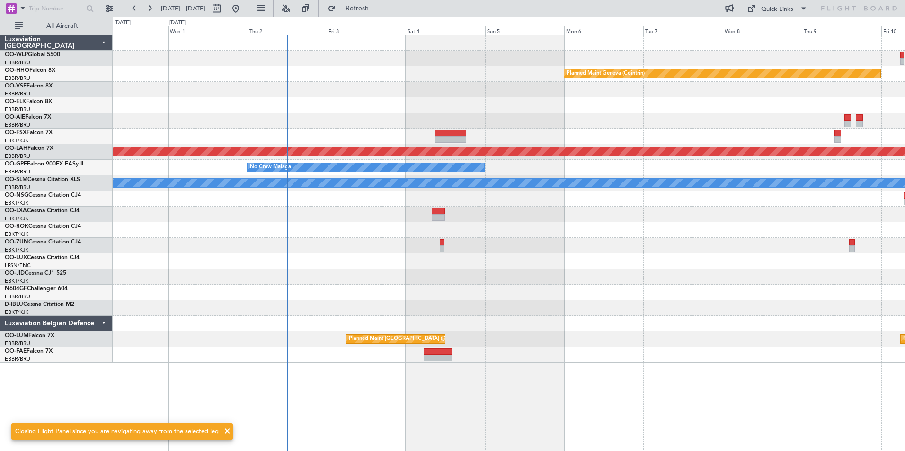
click at [569, 249] on div "Planned Maint Geneva (Cointrin) Planned Maint Kortrijk-Wevelgem Planned Maint A…" at bounding box center [508, 199] width 791 height 328
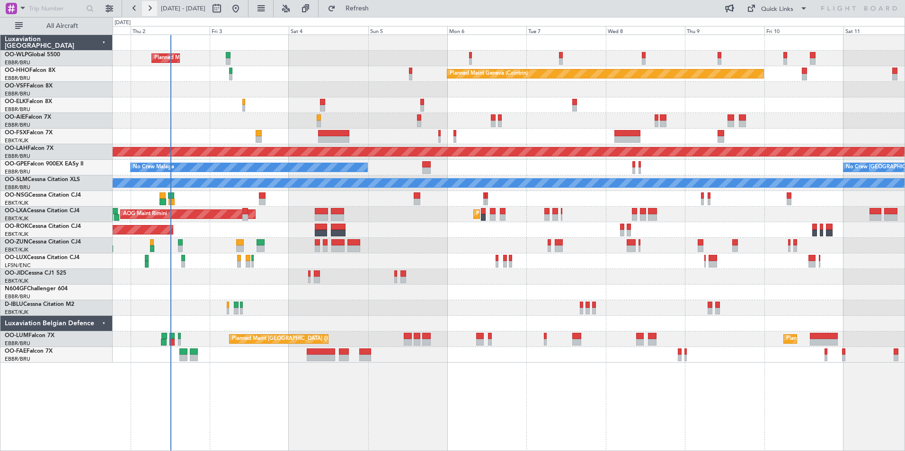
click at [149, 12] on button at bounding box center [149, 8] width 15 height 15
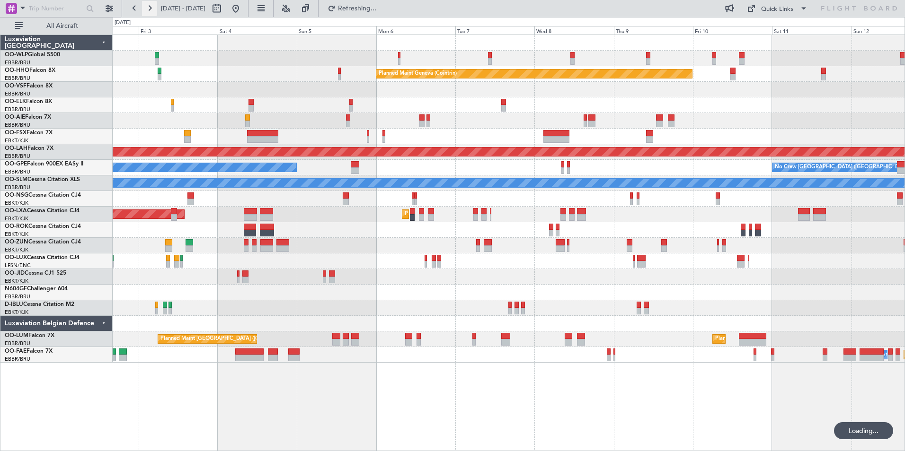
click at [149, 12] on button at bounding box center [149, 8] width 15 height 15
click at [149, 11] on button at bounding box center [149, 8] width 15 height 15
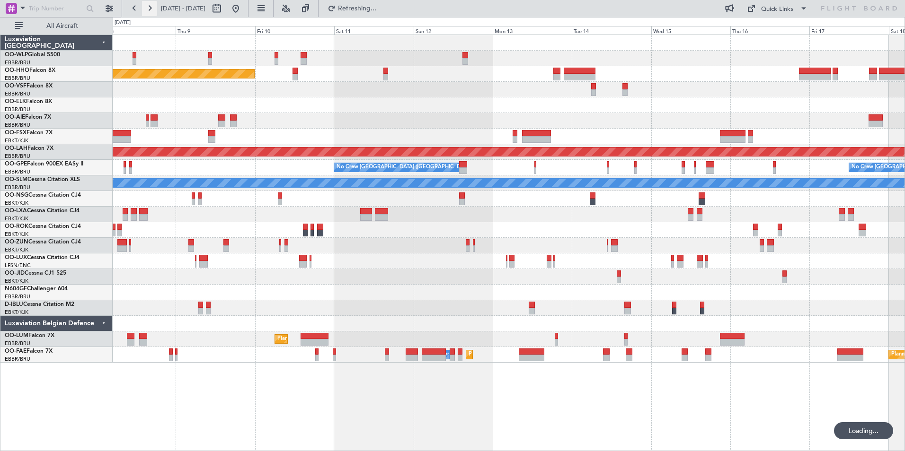
click at [149, 11] on button at bounding box center [149, 8] width 15 height 15
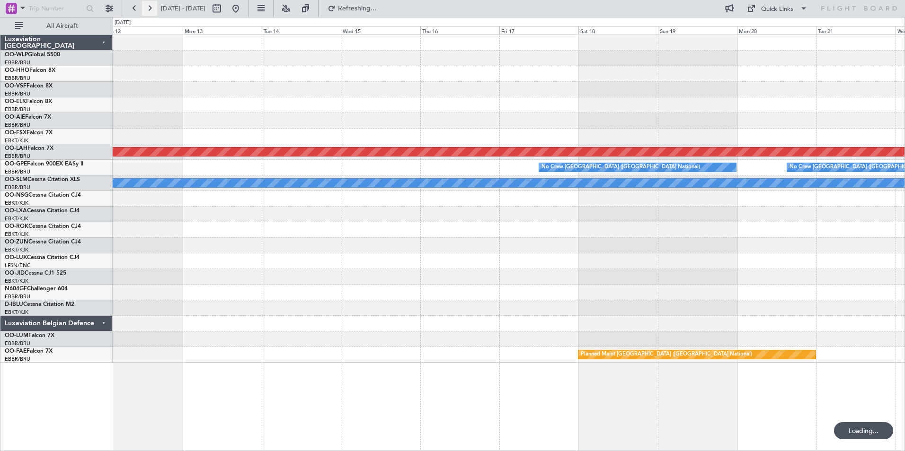
click at [149, 11] on button at bounding box center [149, 8] width 15 height 15
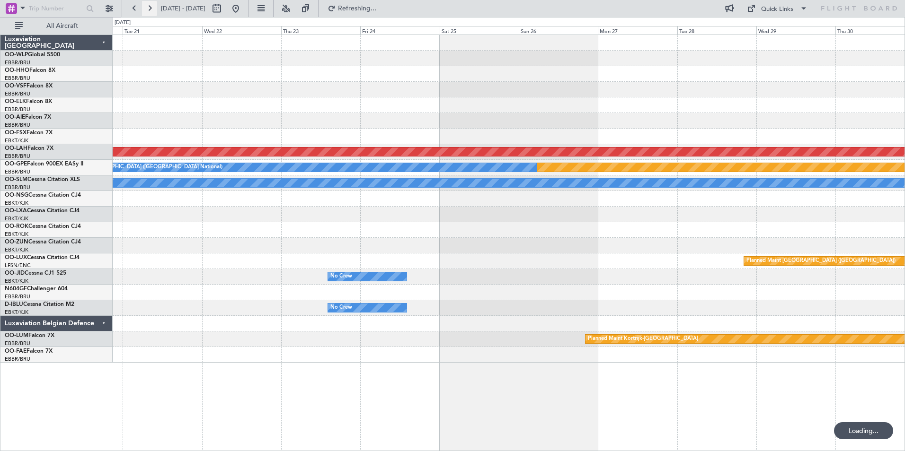
click at [149, 11] on button at bounding box center [149, 8] width 15 height 15
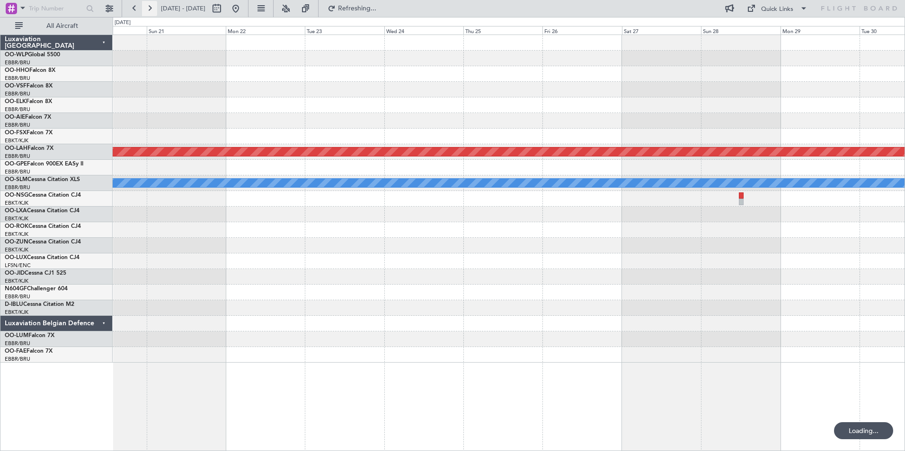
click at [148, 11] on button at bounding box center [149, 8] width 15 height 15
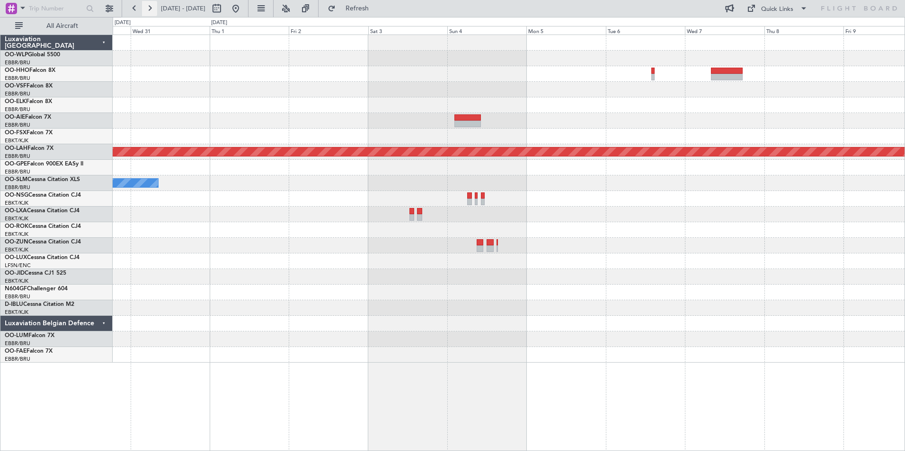
click at [148, 11] on button at bounding box center [149, 8] width 15 height 15
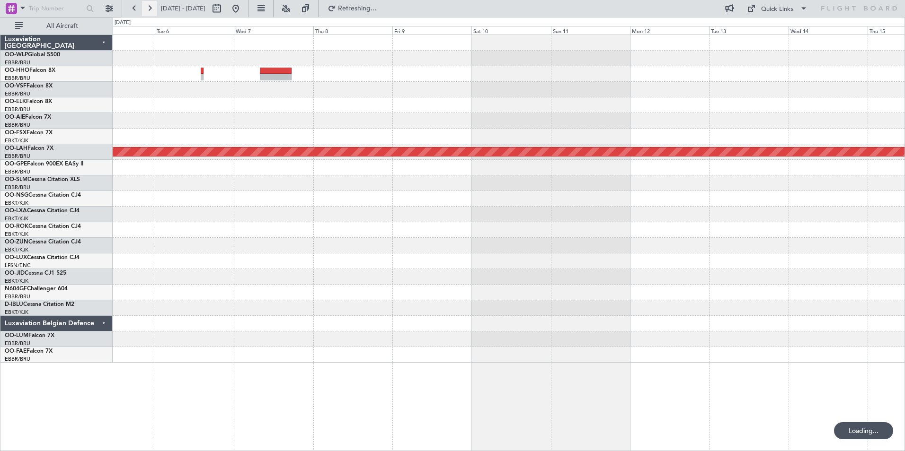
click at [148, 11] on button at bounding box center [149, 8] width 15 height 15
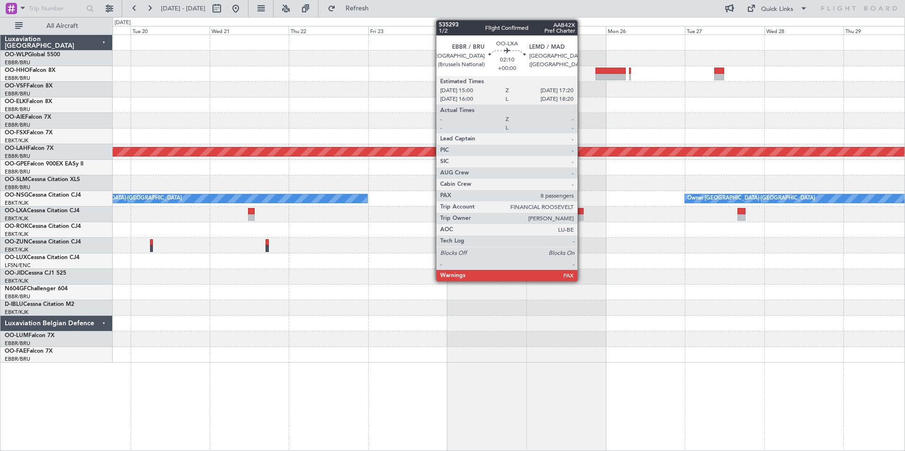
click at [581, 215] on div at bounding box center [579, 217] width 8 height 7
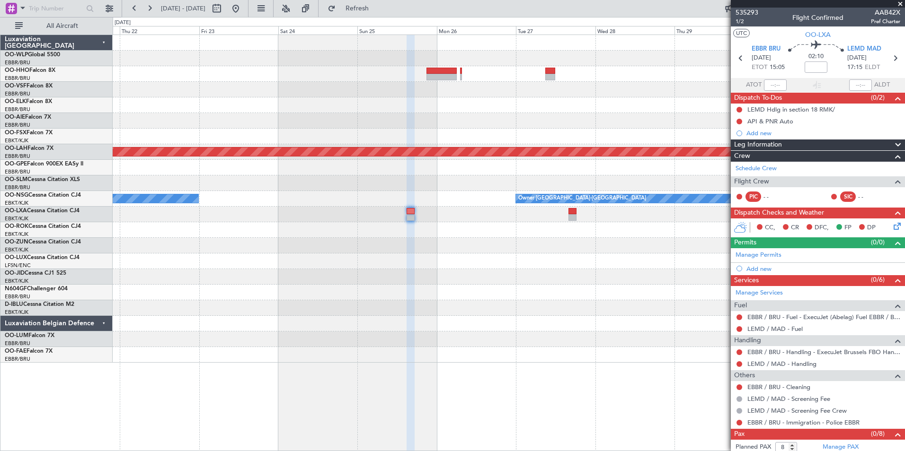
click at [455, 206] on div "Planned Maint Kortrijk-Wevelgem Planned Maint Alton-st Louis (St Louis Regl) No…" at bounding box center [508, 199] width 791 height 328
click at [761, 364] on link "LEMD / MAD - Handling" at bounding box center [781, 364] width 69 height 8
click at [774, 257] on link "Manage Permits" at bounding box center [758, 255] width 46 height 9
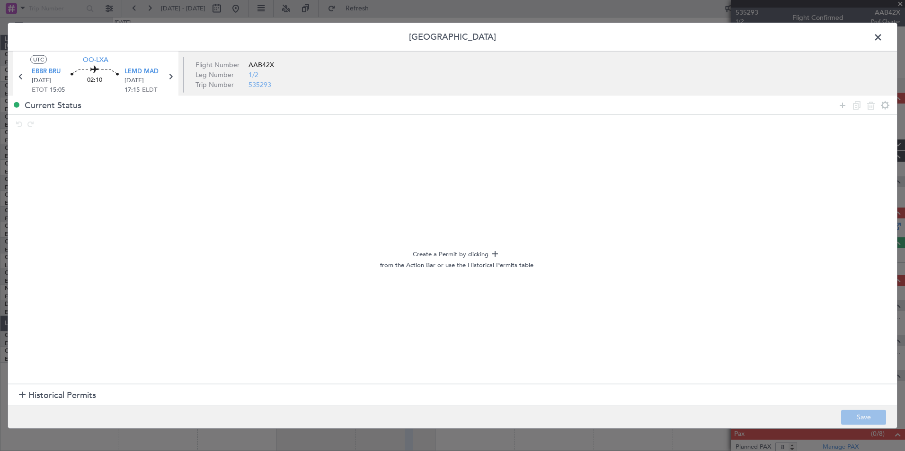
click at [46, 399] on span "Historical Permits" at bounding box center [62, 395] width 68 height 13
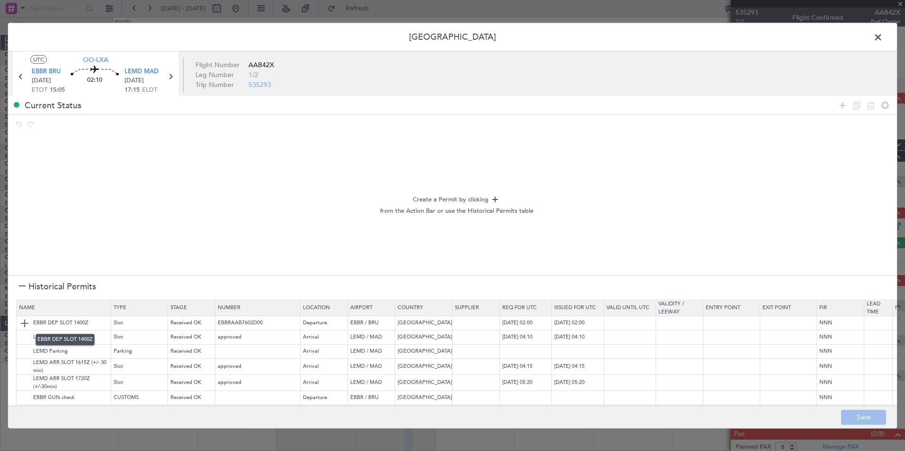
click at [25, 322] on img at bounding box center [24, 322] width 11 height 11
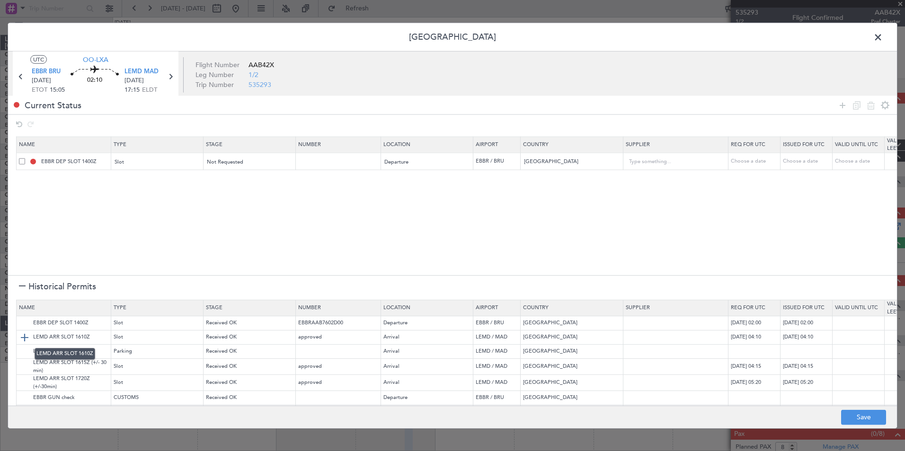
click at [26, 337] on img at bounding box center [24, 337] width 11 height 11
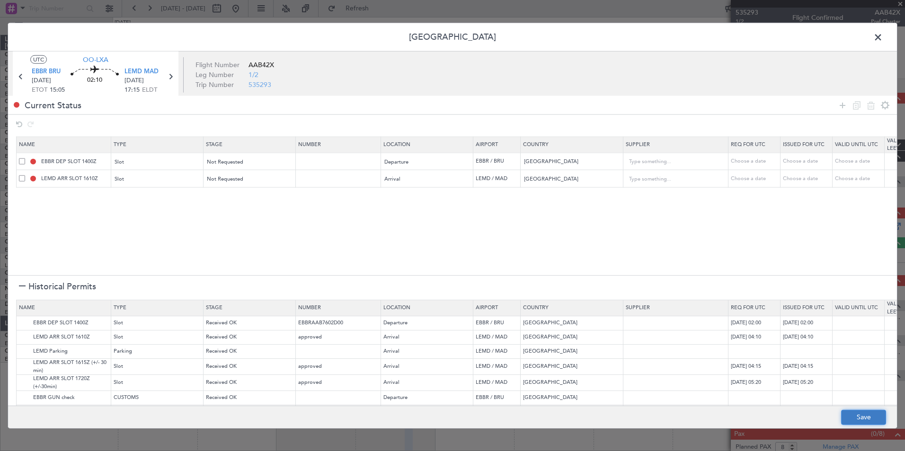
click at [862, 417] on button "Save" at bounding box center [863, 417] width 45 height 15
type input "EBBR DEP SLOT"
type input "NNN"
type input "LEMD ARR SLOT"
type input "NNN"
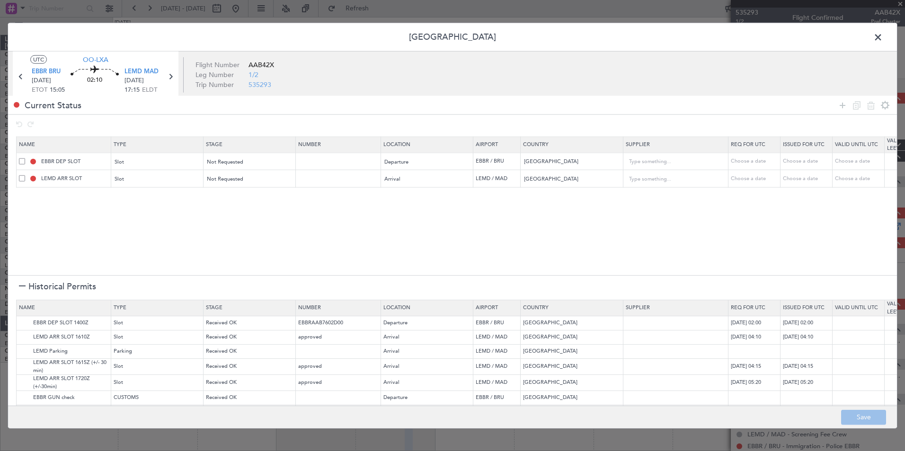
click at [882, 43] on span at bounding box center [882, 39] width 0 height 19
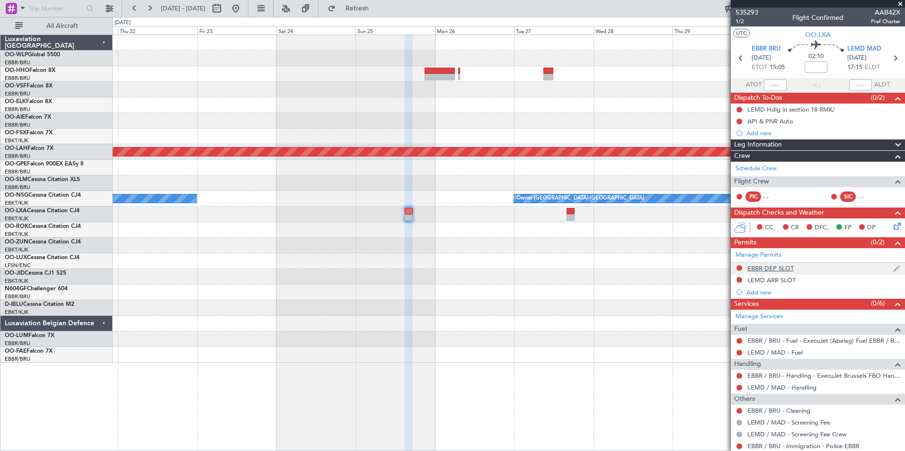
click at [780, 270] on div "EBBR DEP SLOT" at bounding box center [770, 268] width 46 height 8
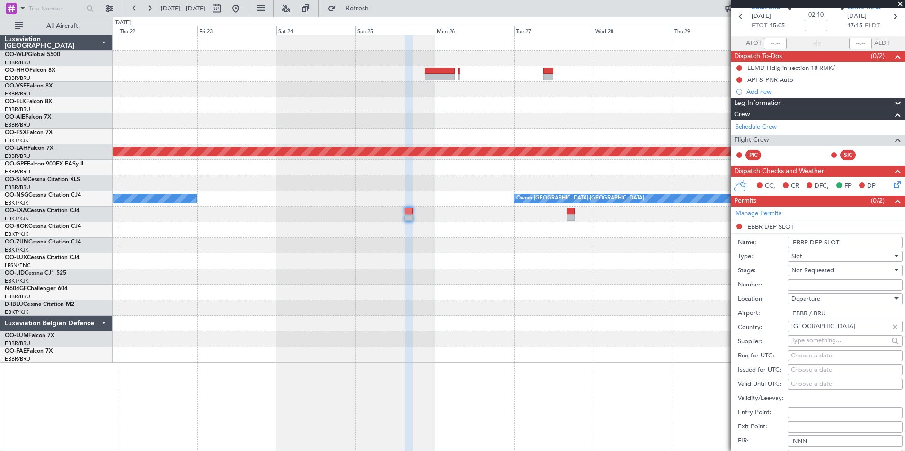
scroll to position [95, 0]
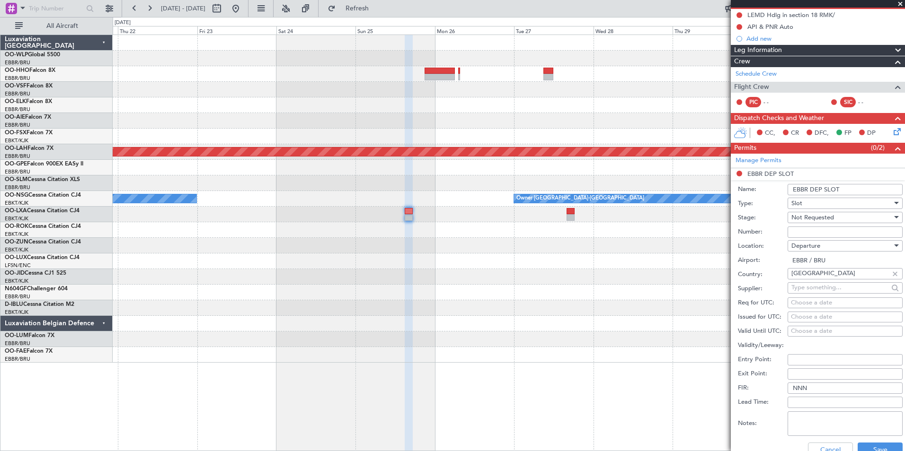
click at [817, 301] on div "Choose a date" at bounding box center [845, 303] width 108 height 9
select select "10"
select select "2025"
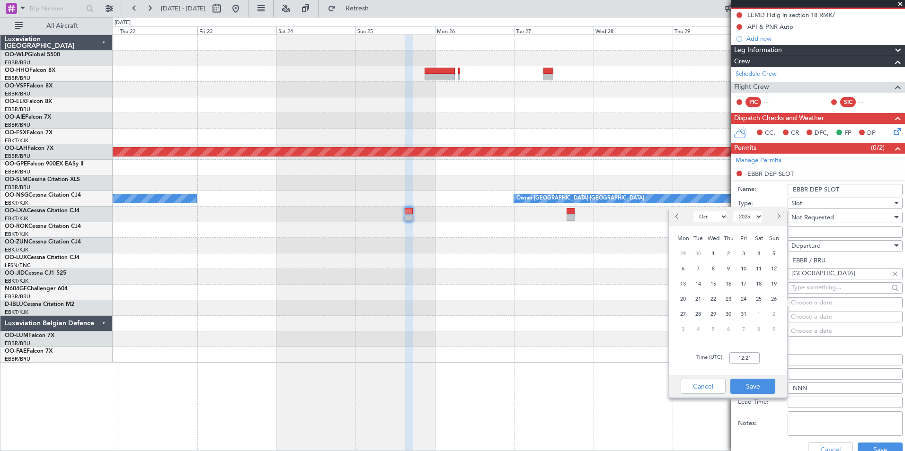
click at [776, 216] on span "Next month" at bounding box center [778, 216] width 6 height 6
select select "1"
select select "2026"
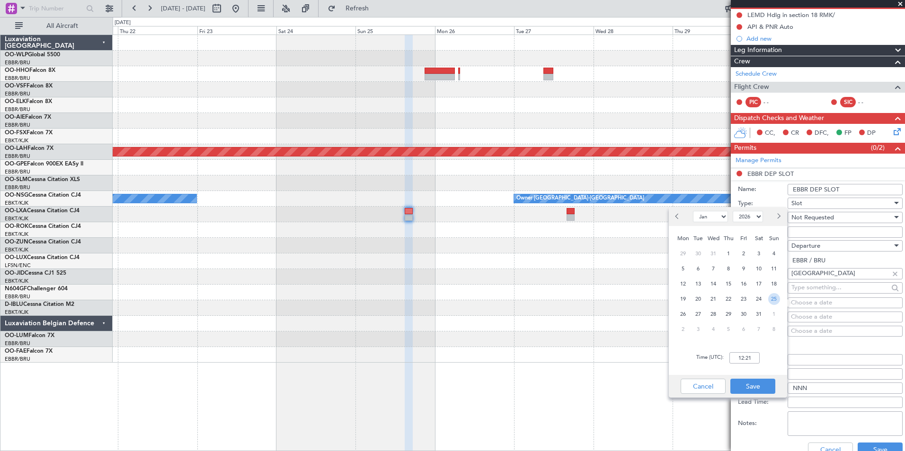
click at [775, 295] on span "25" at bounding box center [774, 299] width 12 height 12
click at [737, 358] on input "00:00" at bounding box center [744, 357] width 30 height 11
type input "15:00"
click at [755, 383] on button "Save" at bounding box center [752, 386] width 45 height 15
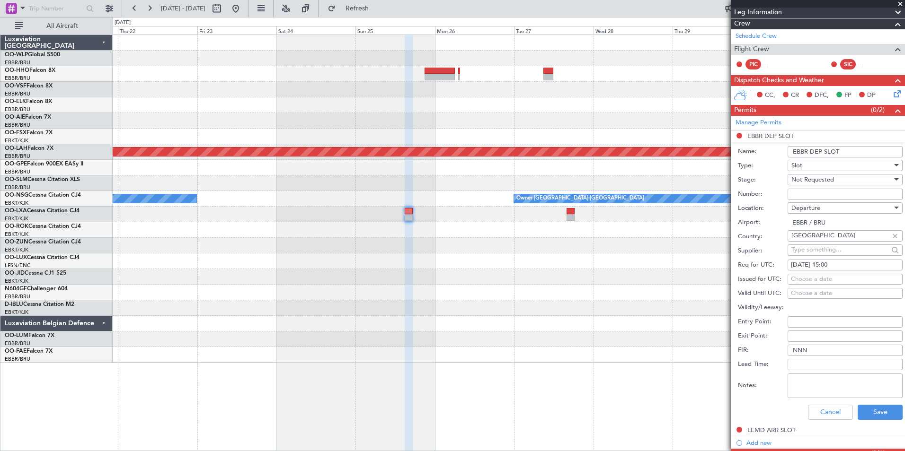
scroll to position [189, 0]
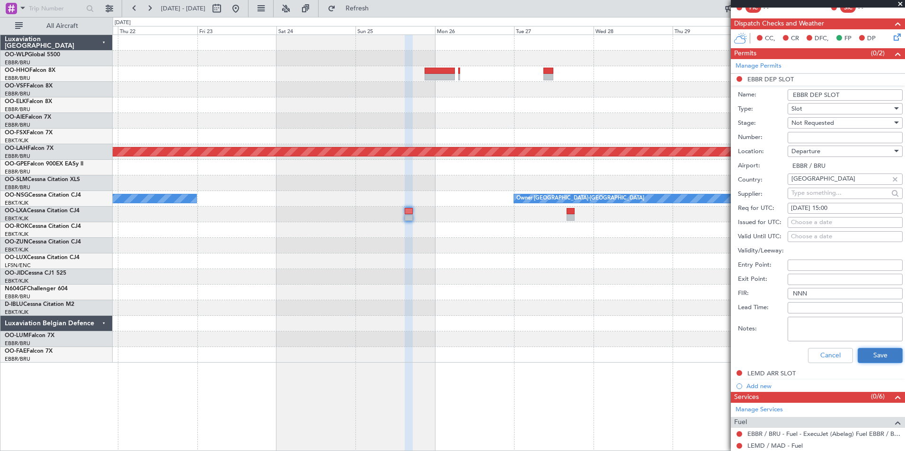
click at [868, 352] on button "Save" at bounding box center [879, 355] width 45 height 15
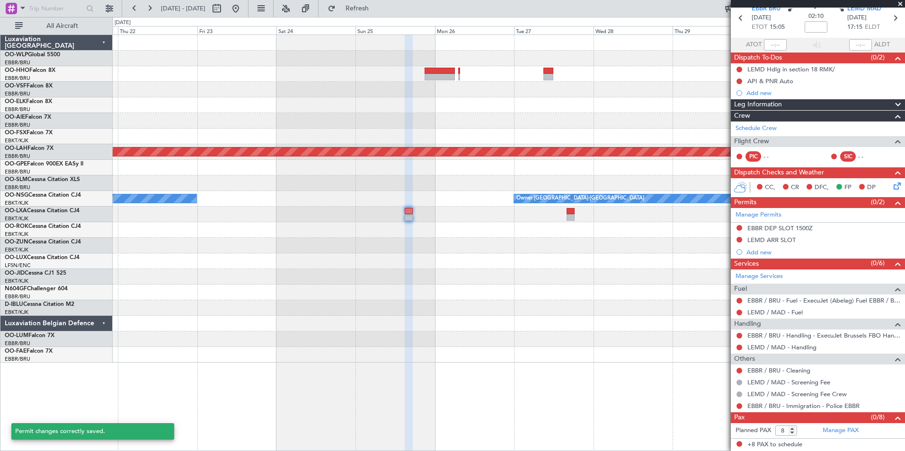
scroll to position [40, 0]
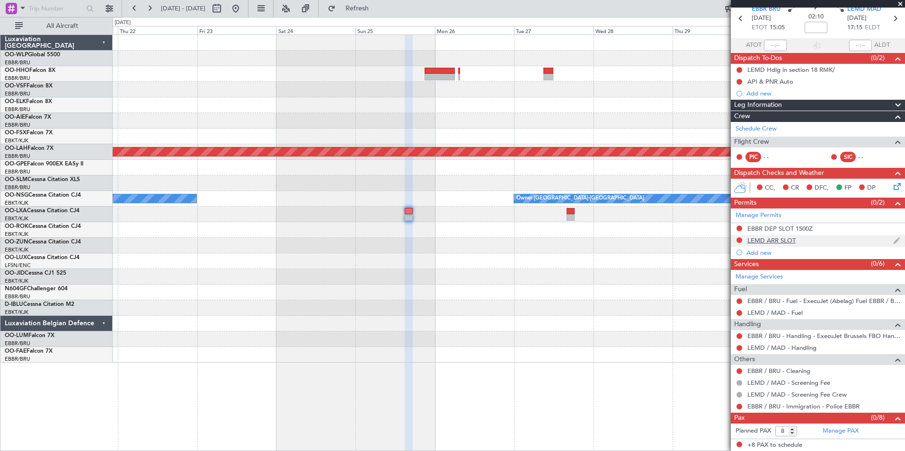
click at [775, 238] on div "LEMD ARR SLOT" at bounding box center [771, 241] width 48 height 8
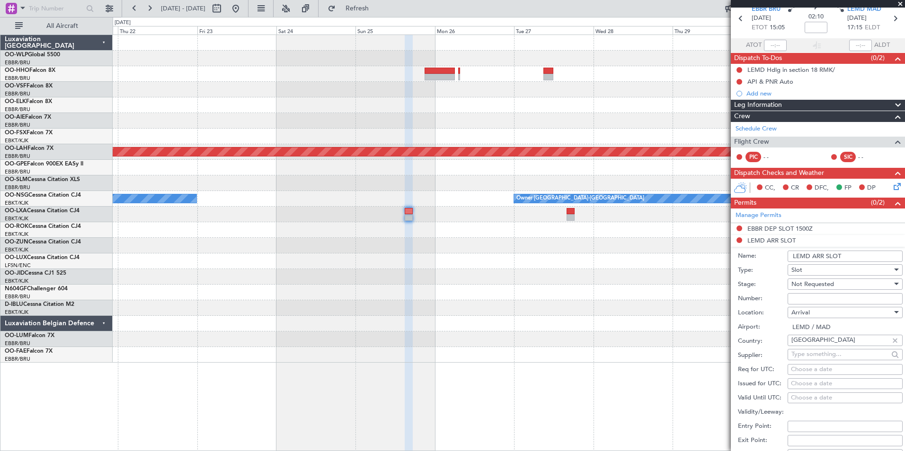
scroll to position [189, 0]
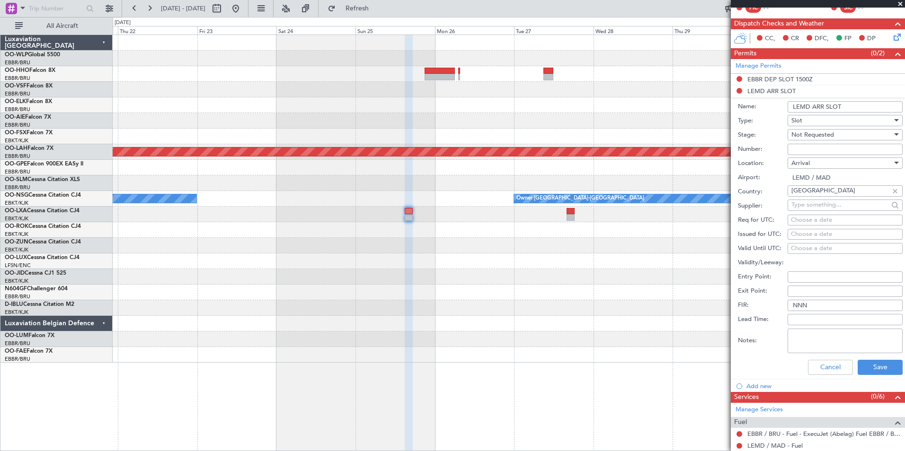
click at [821, 220] on div "Choose a date" at bounding box center [845, 220] width 108 height 9
select select "10"
select select "2025"
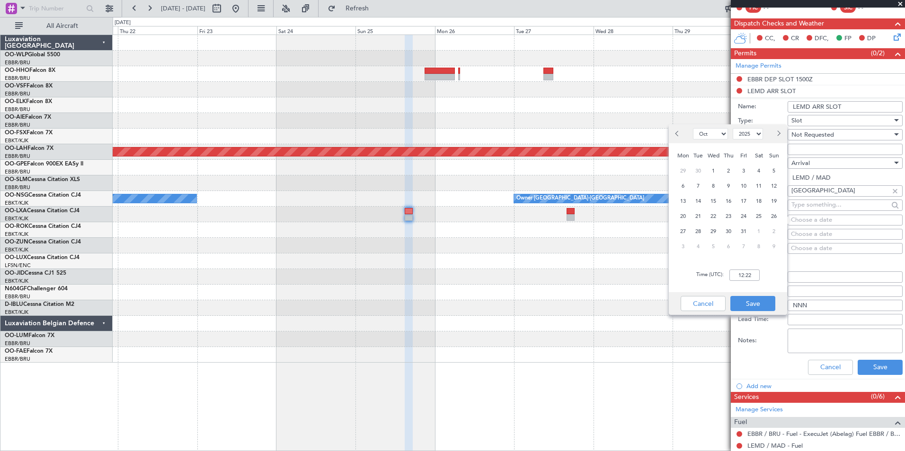
click at [783, 136] on div at bounding box center [776, 133] width 22 height 15
click at [772, 133] on div at bounding box center [776, 133] width 22 height 15
click at [776, 132] on span "Next month" at bounding box center [778, 134] width 6 height 6
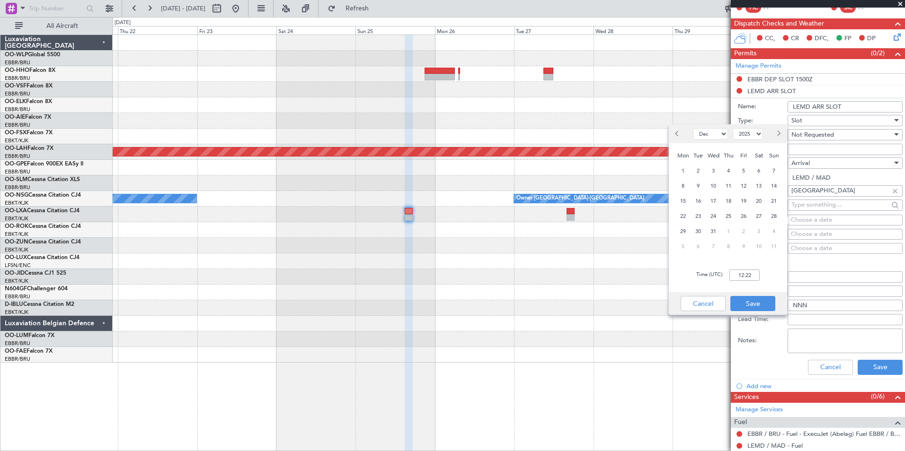
select select "1"
select select "2026"
click at [769, 216] on span "25" at bounding box center [774, 217] width 12 height 12
click at [736, 271] on input "00:00" at bounding box center [744, 275] width 30 height 11
type input "17:20"
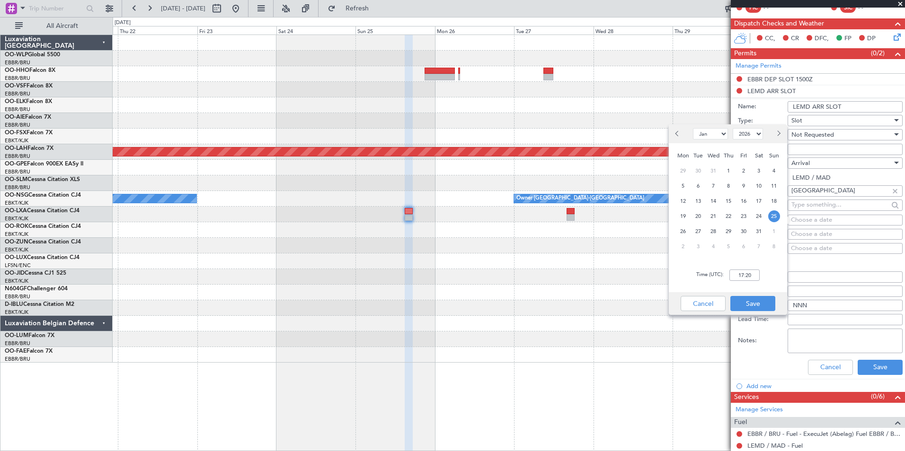
click at [754, 295] on div "Cancel Save" at bounding box center [727, 303] width 118 height 23
click at [752, 301] on button "Save" at bounding box center [752, 303] width 45 height 15
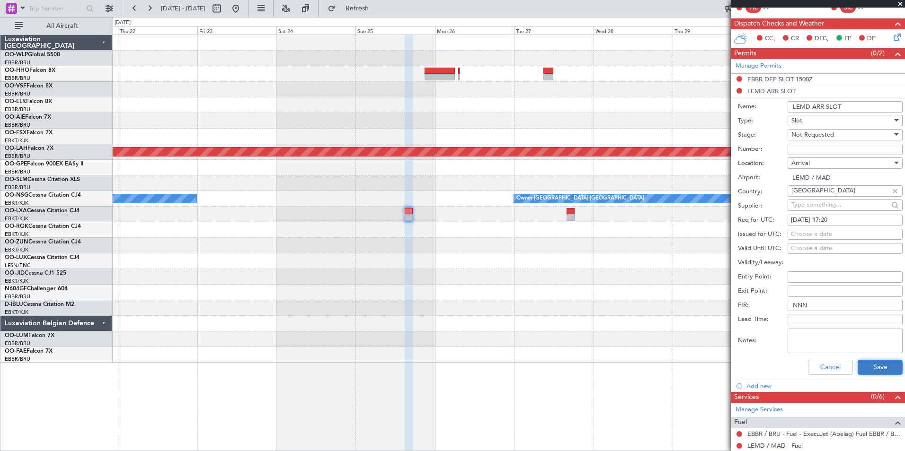
click at [881, 368] on button "Save" at bounding box center [879, 367] width 45 height 15
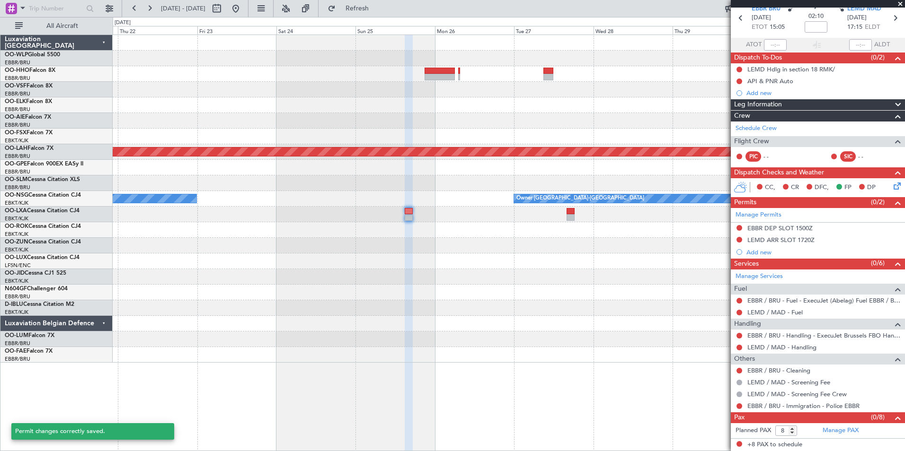
scroll to position [40, 0]
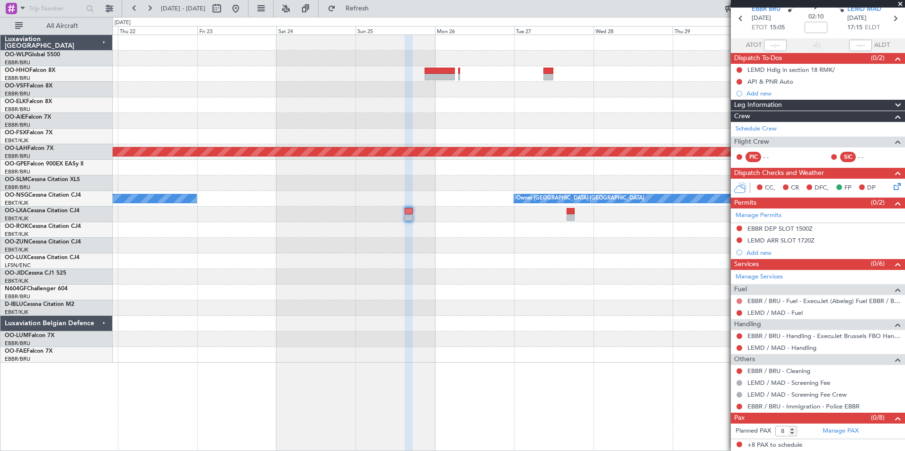
click at [740, 299] on button at bounding box center [739, 302] width 6 height 6
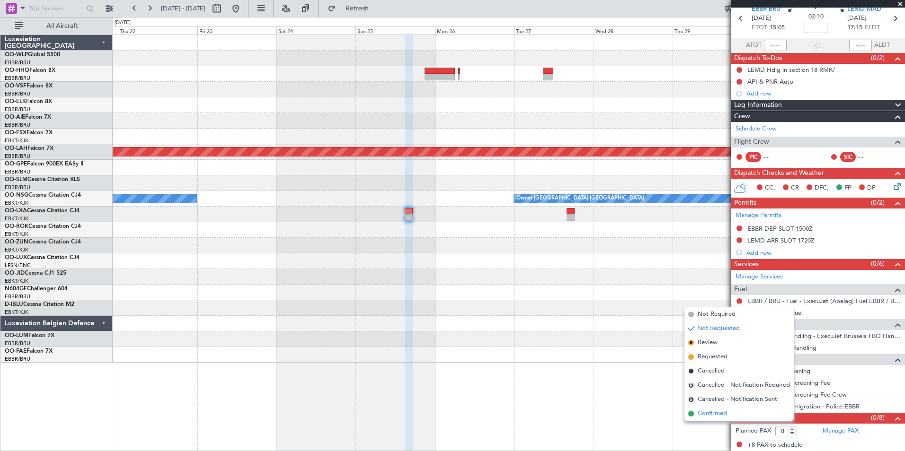
click at [712, 417] on span "Confirmed" at bounding box center [711, 413] width 29 height 9
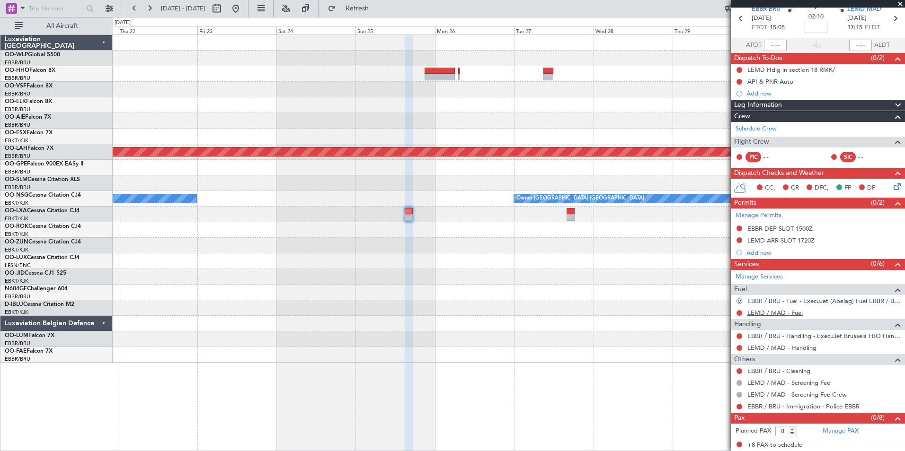
click at [762, 315] on link "LEMD / MAD - Fuel" at bounding box center [774, 313] width 55 height 8
click at [738, 240] on button at bounding box center [739, 240] width 6 height 6
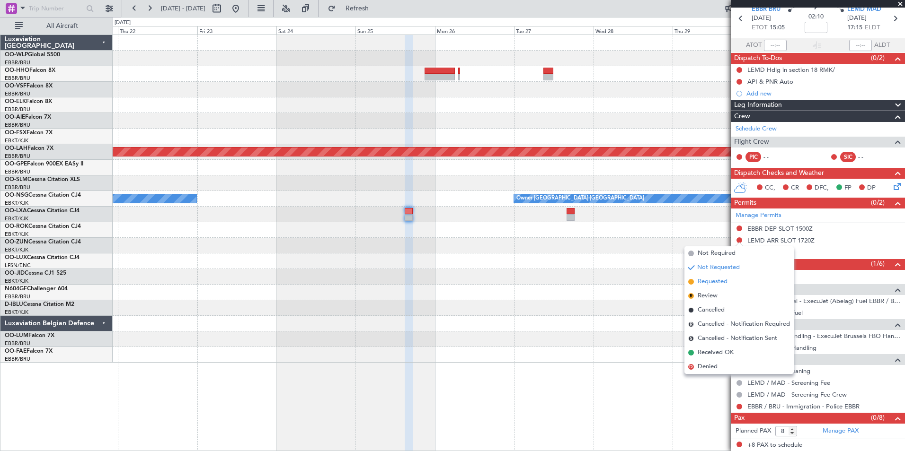
click at [703, 284] on span "Requested" at bounding box center [712, 281] width 30 height 9
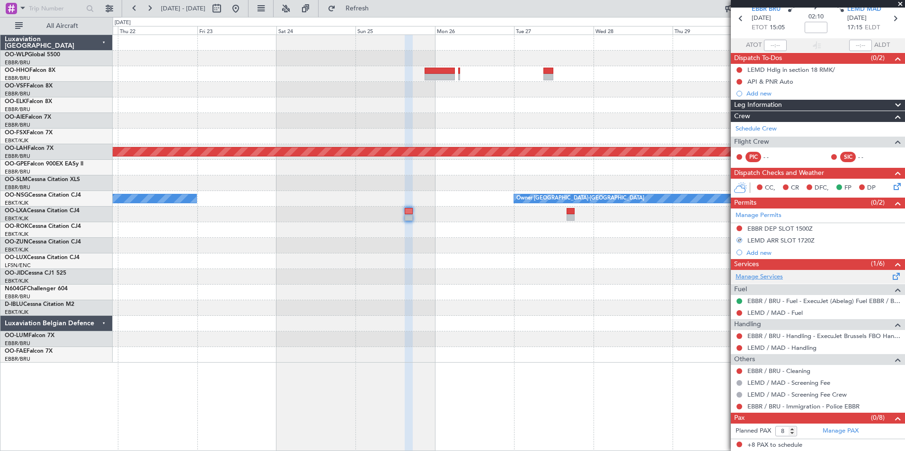
click at [757, 276] on link "Manage Services" at bounding box center [758, 276] width 47 height 9
click at [889, 21] on icon at bounding box center [894, 18] width 12 height 12
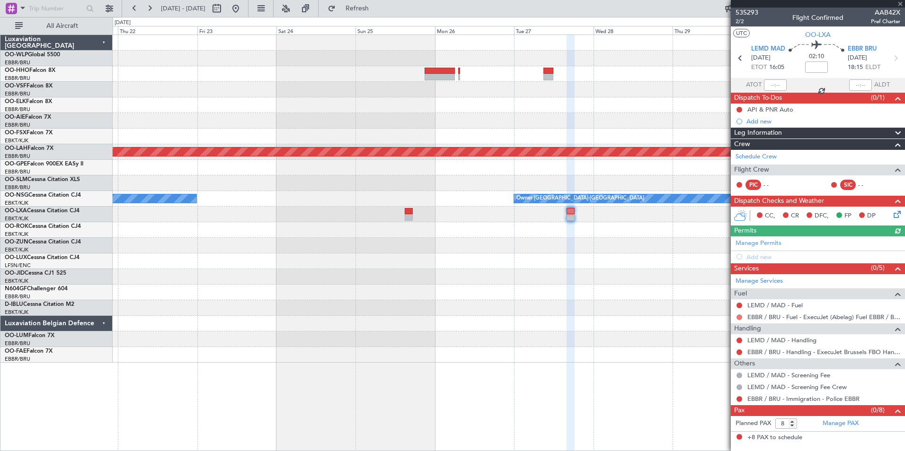
click at [738, 317] on button at bounding box center [739, 318] width 6 height 6
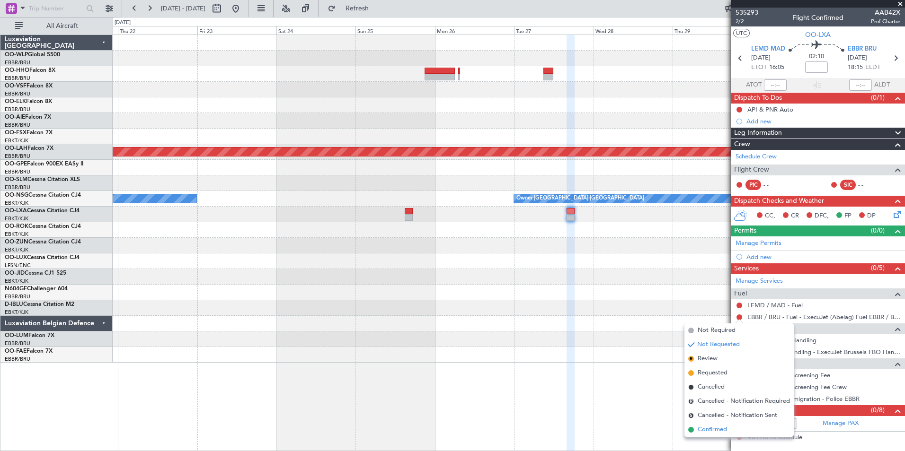
click at [712, 430] on span "Confirmed" at bounding box center [711, 429] width 29 height 9
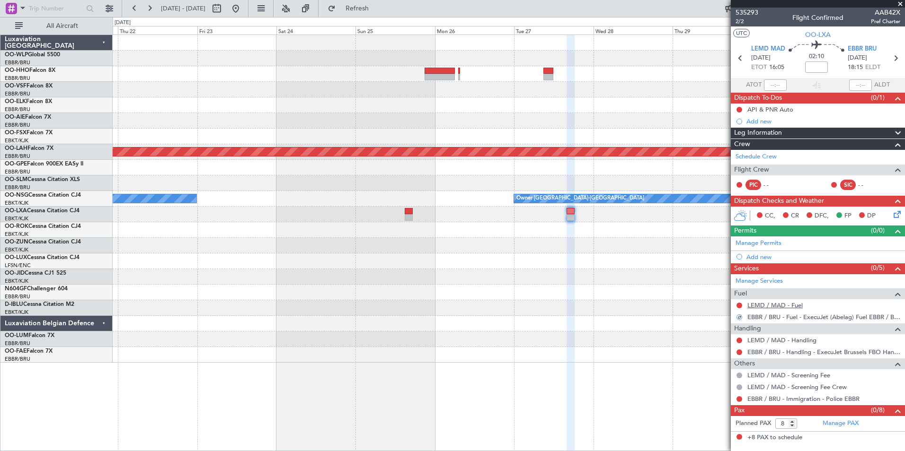
click at [769, 308] on link "LEMD / MAD - Fuel" at bounding box center [774, 305] width 55 height 8
click at [761, 338] on link "LEMD / MAD - Handling" at bounding box center [781, 340] width 69 height 8
click at [746, 247] on link "Manage Permits" at bounding box center [758, 243] width 46 height 9
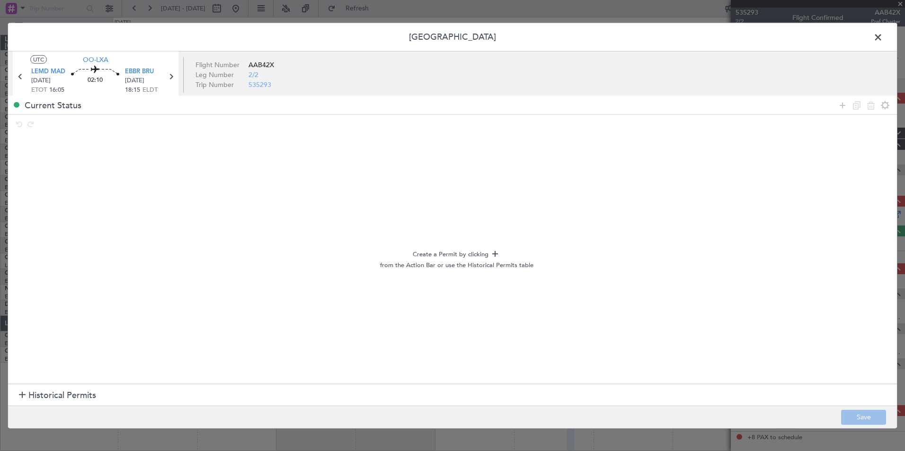
click at [32, 395] on span "Historical Permits" at bounding box center [62, 395] width 68 height 13
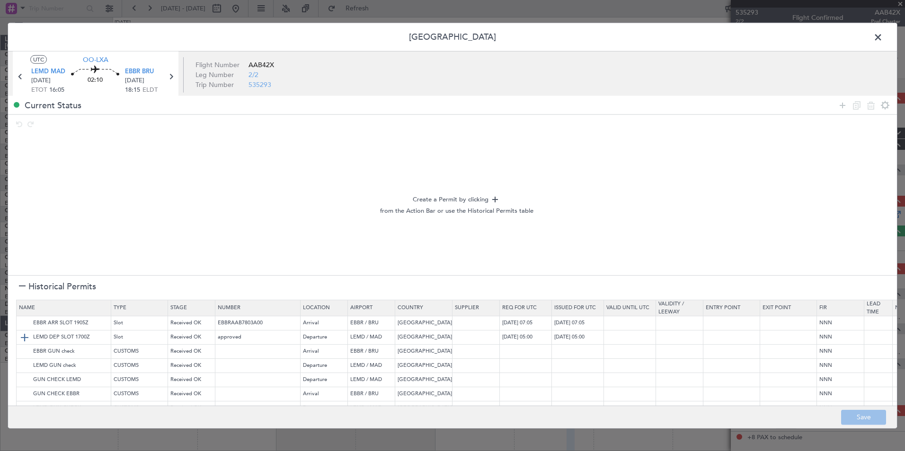
click at [28, 337] on img at bounding box center [24, 337] width 11 height 11
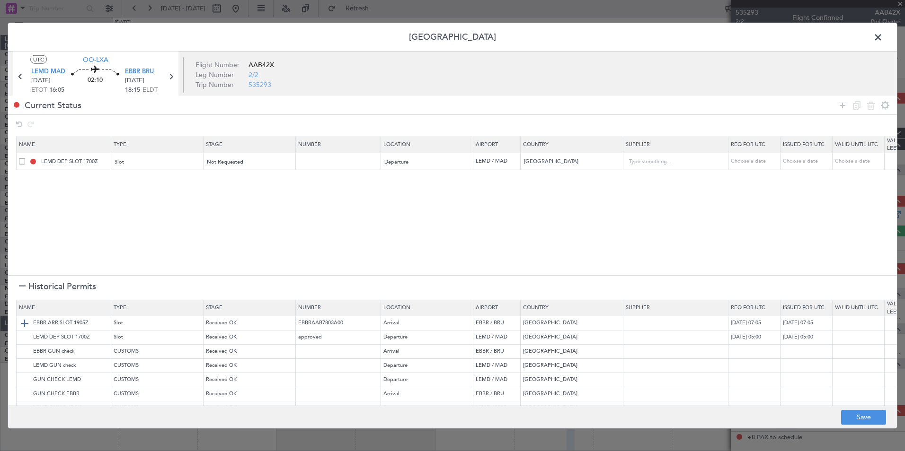
click at [26, 323] on img at bounding box center [24, 322] width 11 height 11
click at [856, 418] on button "Save" at bounding box center [863, 417] width 45 height 15
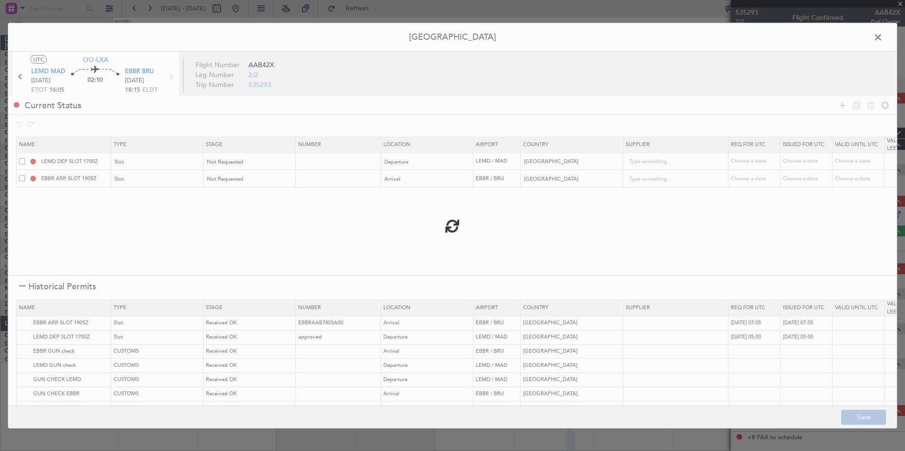
type input "LEMD DEP SLOT"
type input "NNN"
type input "EBBR ARR SLOT"
type input "NNN"
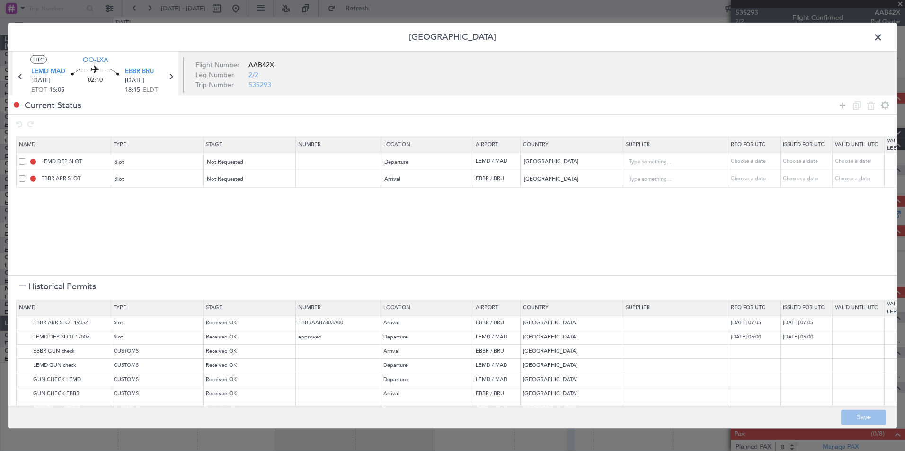
click at [882, 34] on span at bounding box center [882, 39] width 0 height 19
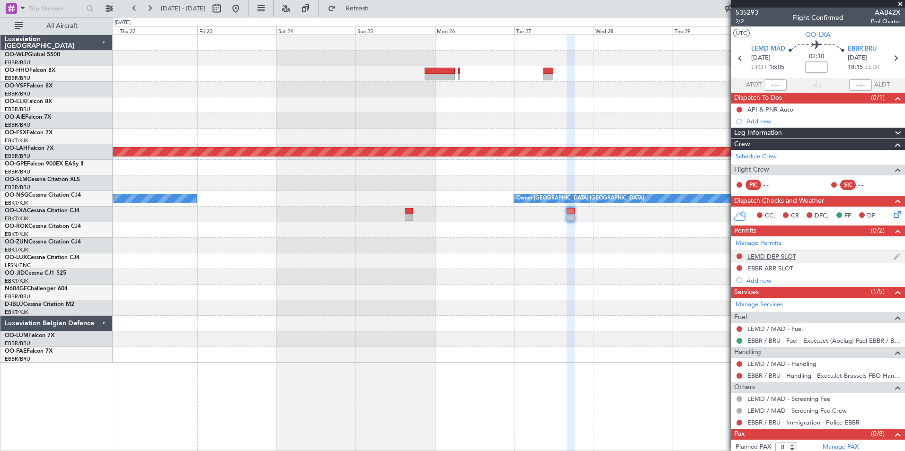
click at [768, 255] on div "LEMD DEP SLOT" at bounding box center [771, 257] width 49 height 8
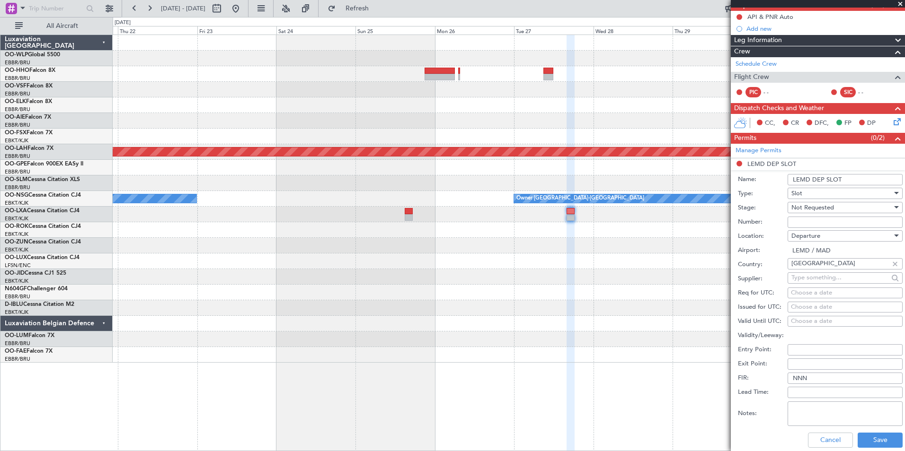
scroll to position [95, 0]
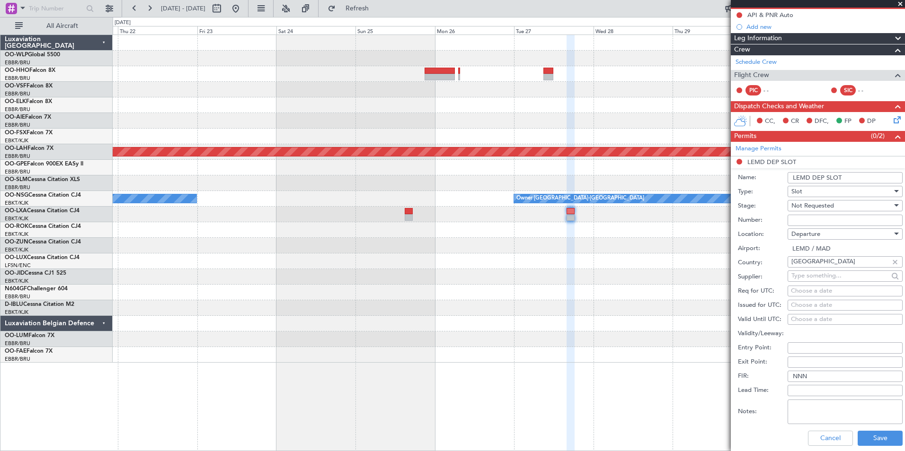
click at [812, 293] on div "Choose a date" at bounding box center [845, 291] width 108 height 9
select select "10"
select select "2025"
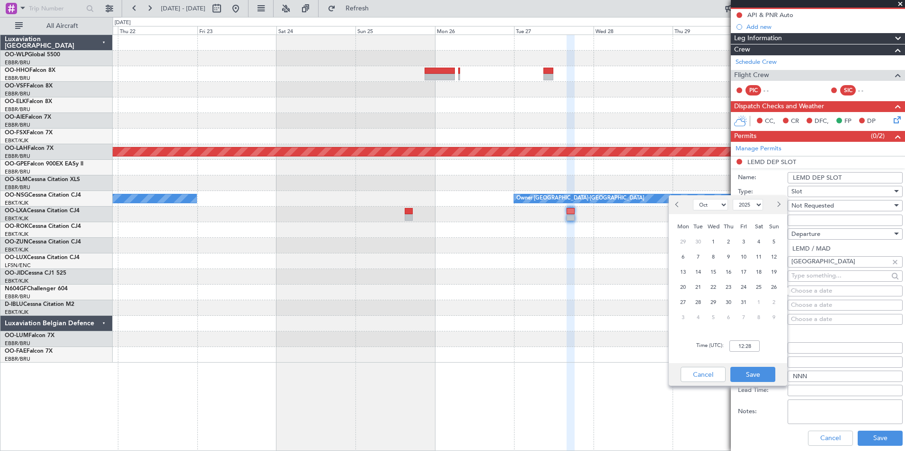
click at [777, 199] on button "Next month" at bounding box center [778, 204] width 10 height 15
click at [778, 198] on button "Next month" at bounding box center [778, 204] width 10 height 15
click at [778, 200] on button "Next month" at bounding box center [778, 204] width 10 height 15
select select "1"
select select "2026"
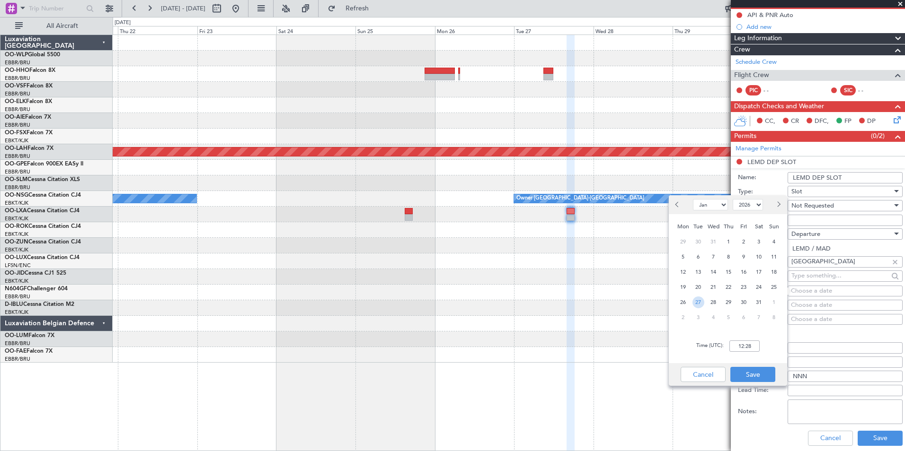
click at [697, 303] on span "27" at bounding box center [698, 303] width 12 height 12
click at [740, 347] on input "00:00" at bounding box center [744, 346] width 30 height 11
type input "16:00"
click at [763, 373] on button "Save" at bounding box center [752, 374] width 45 height 15
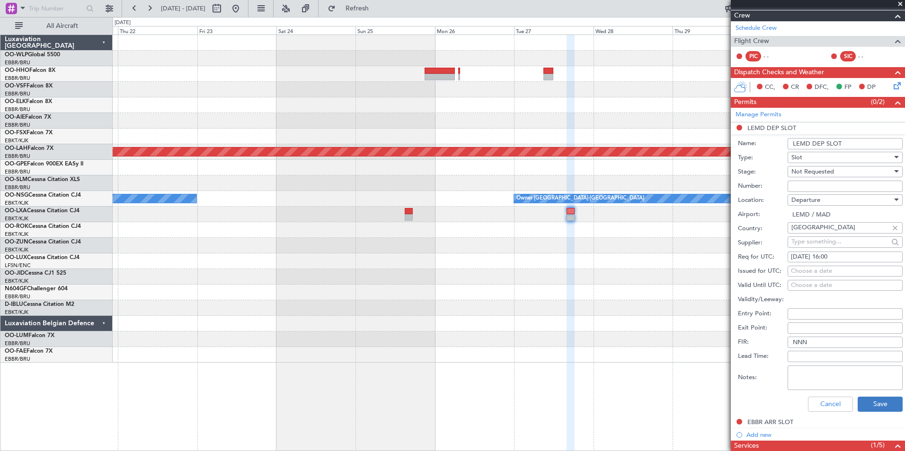
scroll to position [142, 0]
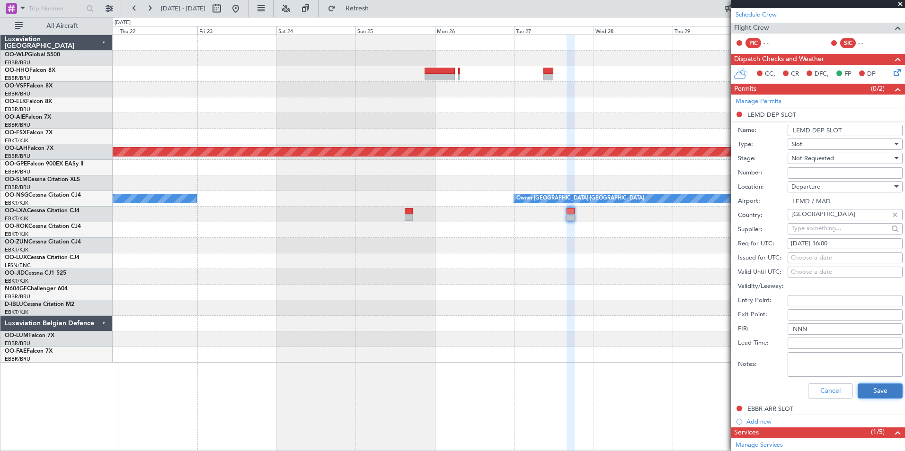
click at [875, 398] on button "Save" at bounding box center [879, 391] width 45 height 15
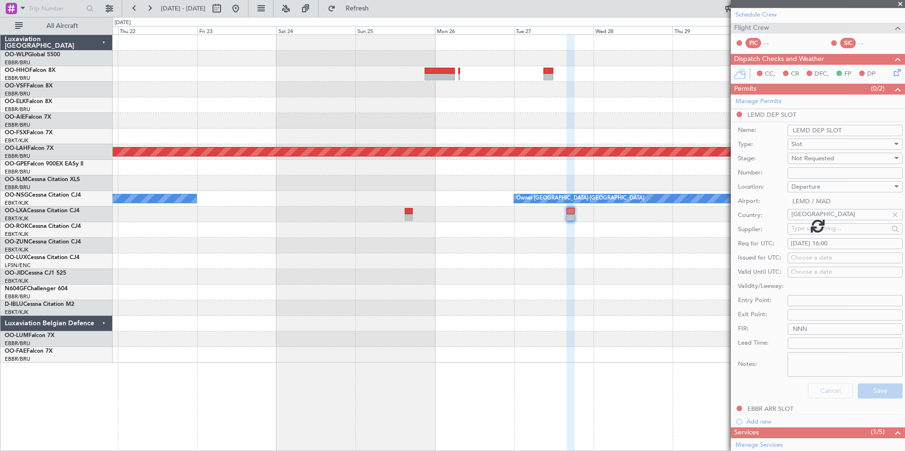
scroll to position [16, 0]
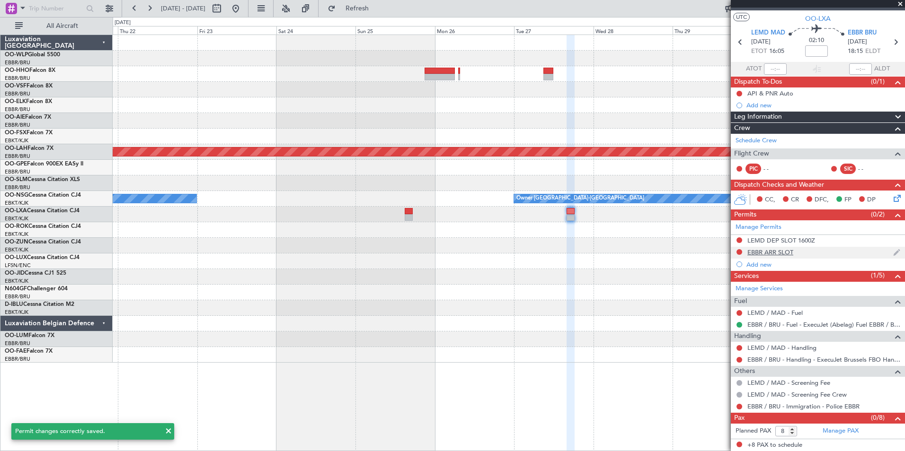
click at [773, 250] on div "EBBR ARR SLOT" at bounding box center [770, 252] width 46 height 8
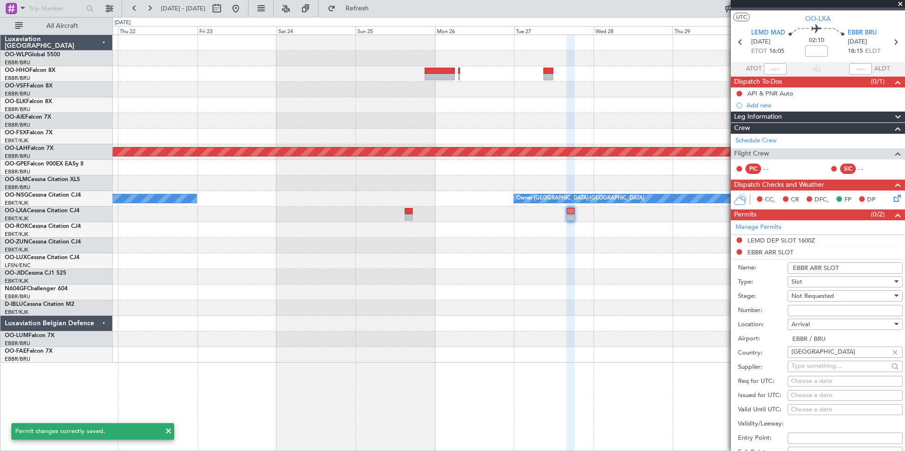
scroll to position [142, 0]
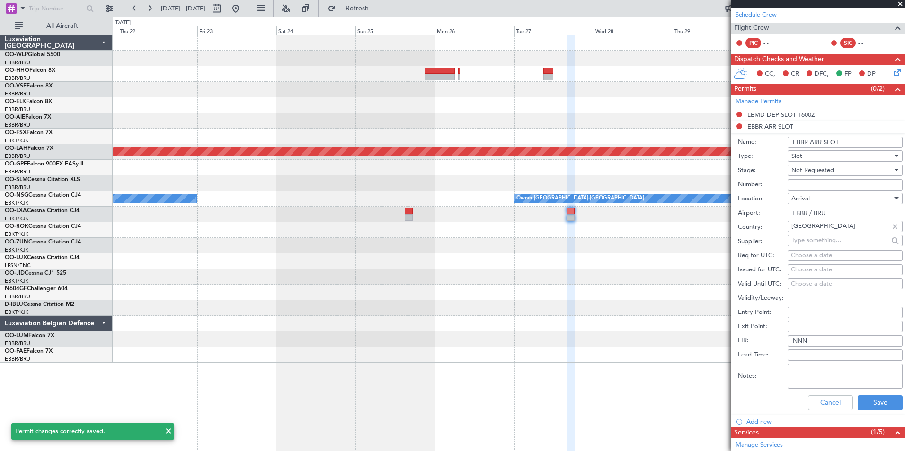
click at [819, 253] on div "Choose a date" at bounding box center [845, 255] width 108 height 9
select select "10"
select select "2025"
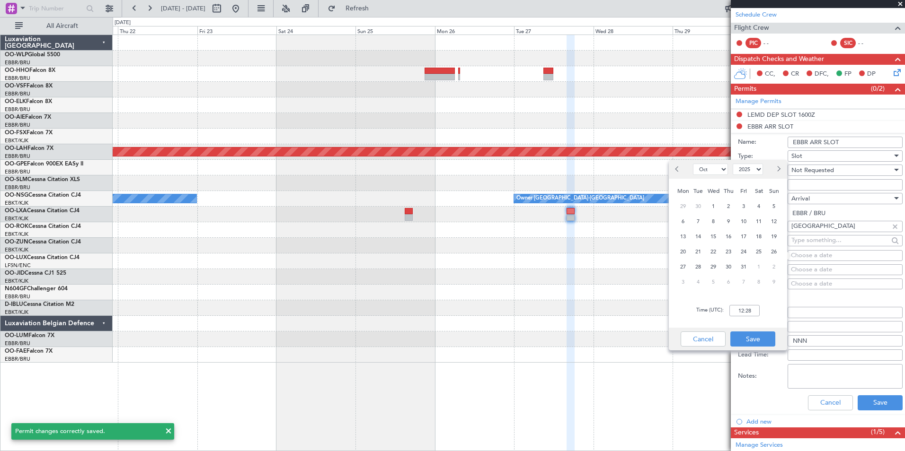
click at [779, 169] on span "Next month" at bounding box center [778, 169] width 6 height 6
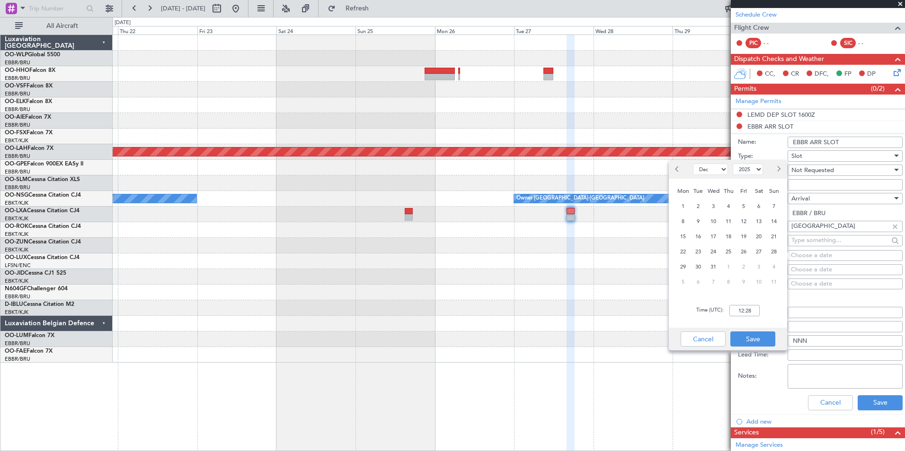
click at [779, 169] on span "Next month" at bounding box center [778, 169] width 6 height 6
select select "1"
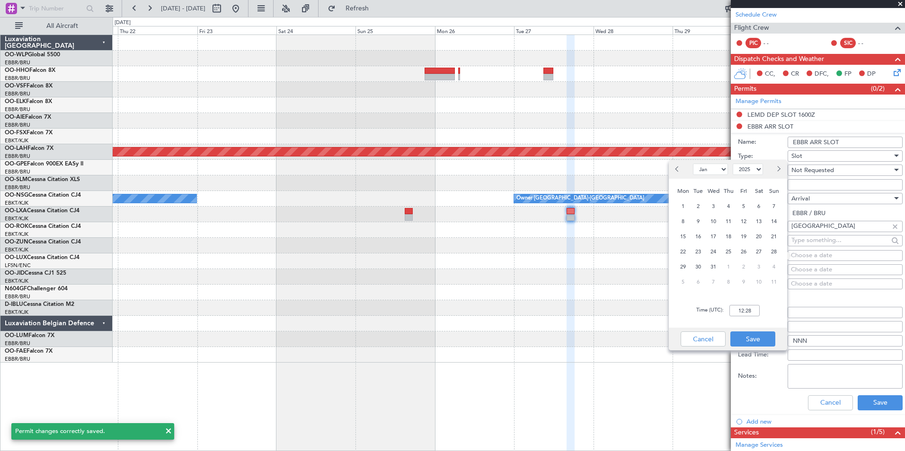
select select "2026"
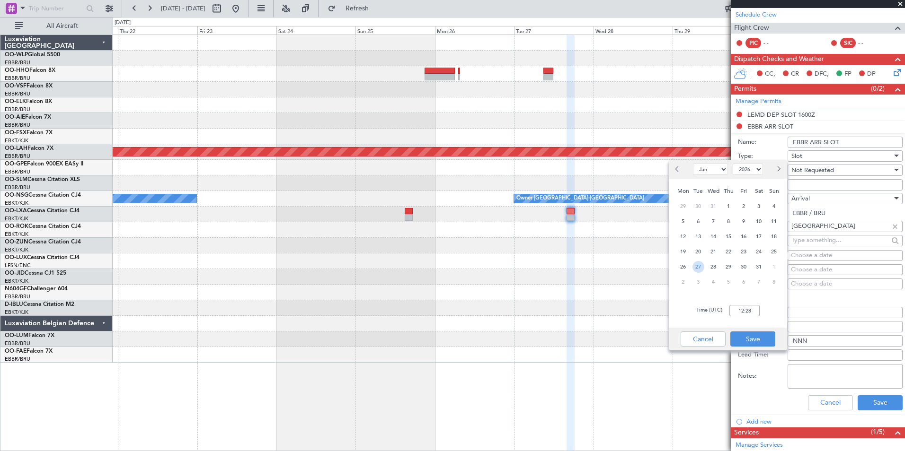
click at [698, 266] on span "27" at bounding box center [698, 267] width 12 height 12
click at [734, 309] on input "00:00" at bounding box center [744, 310] width 30 height 11
type input "18:20"
click at [753, 341] on button "Save" at bounding box center [752, 339] width 45 height 15
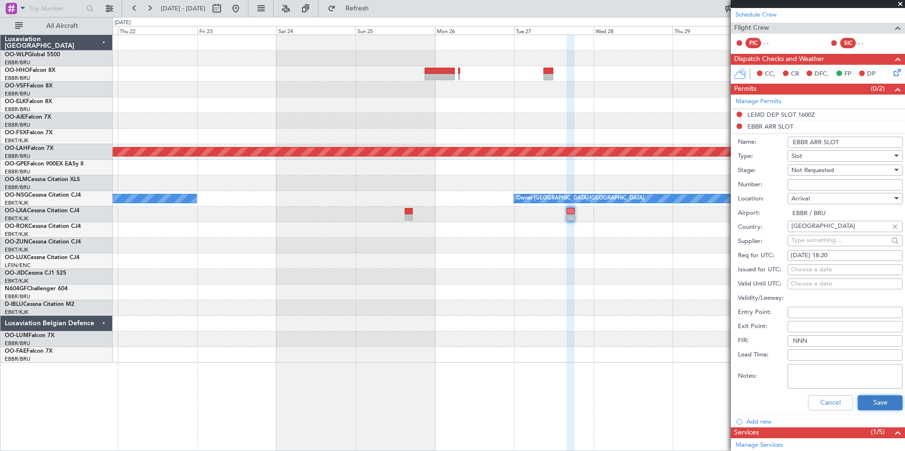
click at [870, 405] on button "Save" at bounding box center [879, 402] width 45 height 15
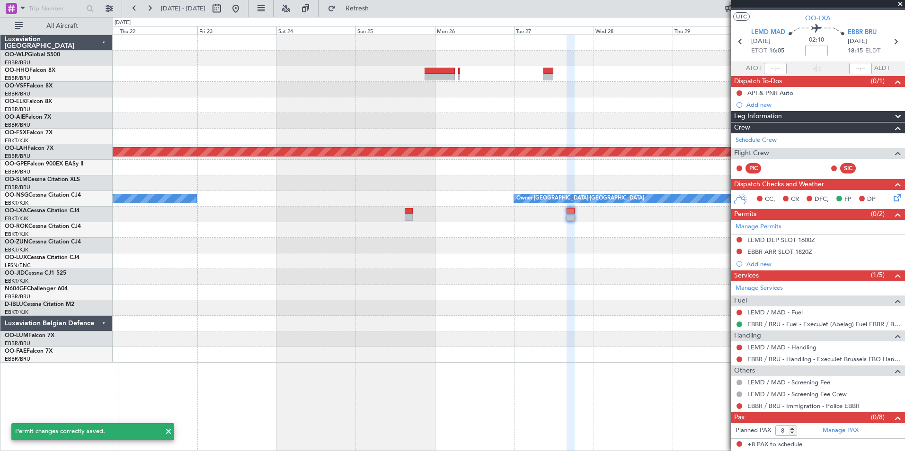
scroll to position [16, 0]
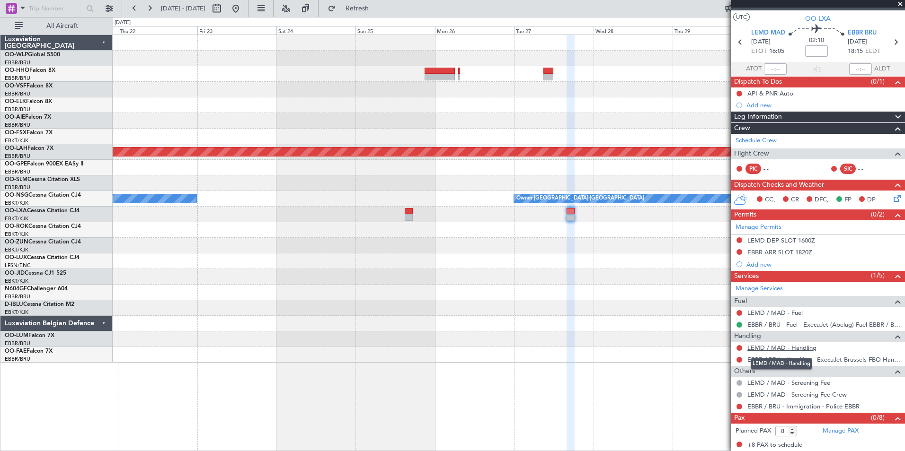
click at [771, 347] on link "LEMD / MAD - Handling" at bounding box center [781, 348] width 69 height 8
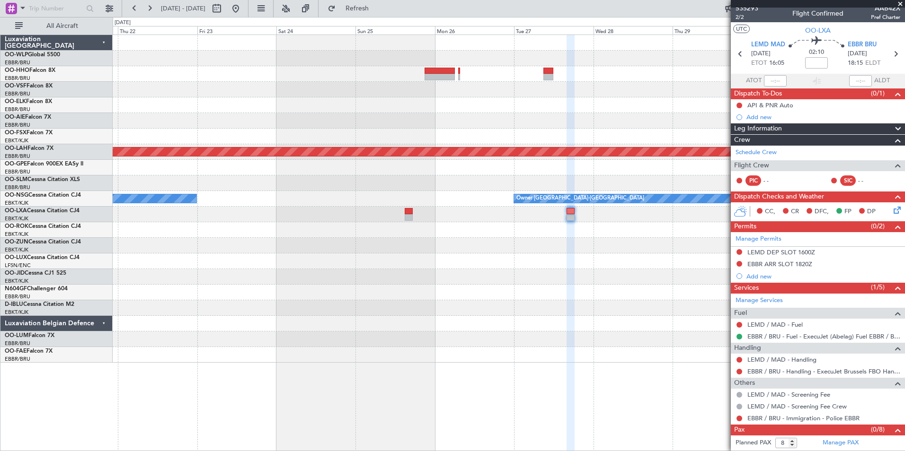
scroll to position [0, 0]
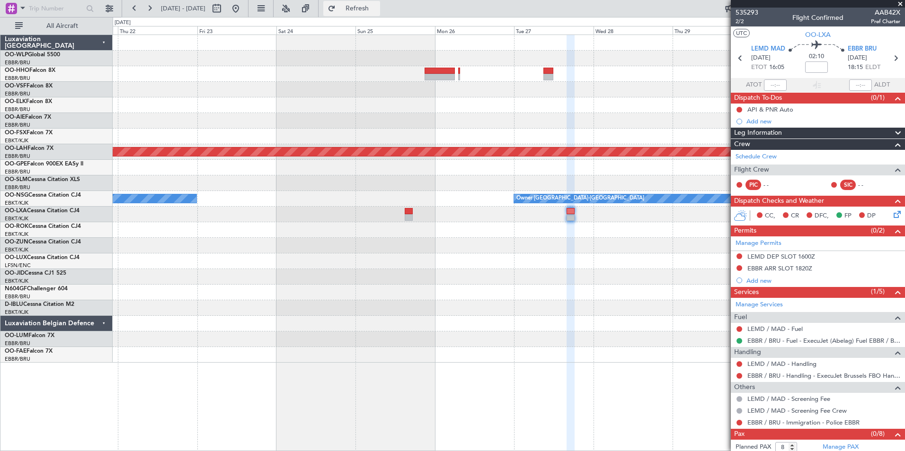
click at [377, 10] on span "Refresh" at bounding box center [357, 8] width 40 height 7
click at [738, 256] on button at bounding box center [739, 257] width 6 height 6
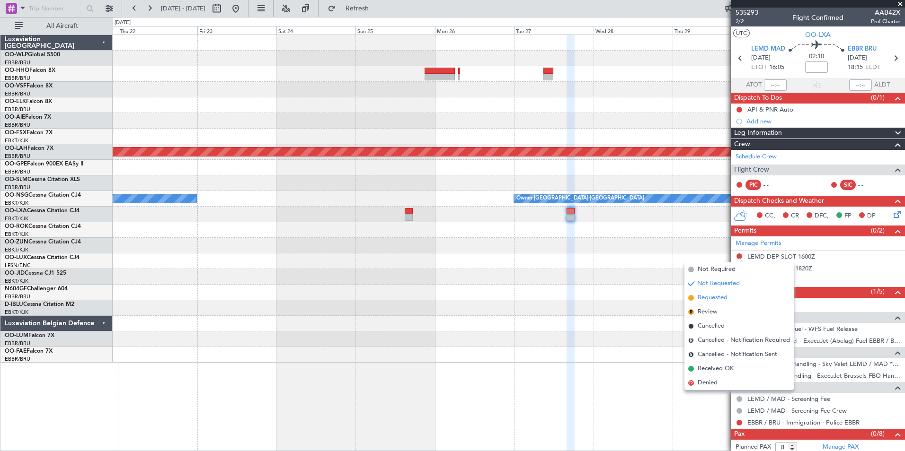
click at [712, 301] on span "Requested" at bounding box center [712, 297] width 30 height 9
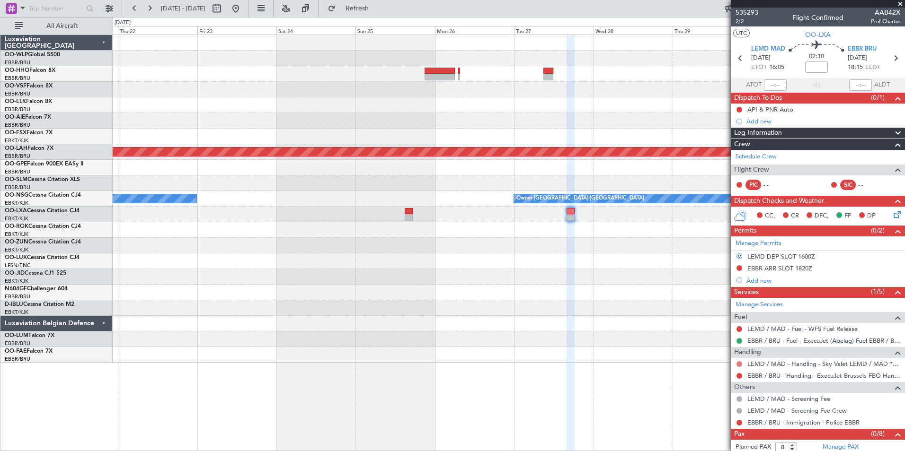
click at [739, 363] on button at bounding box center [739, 364] width 6 height 6
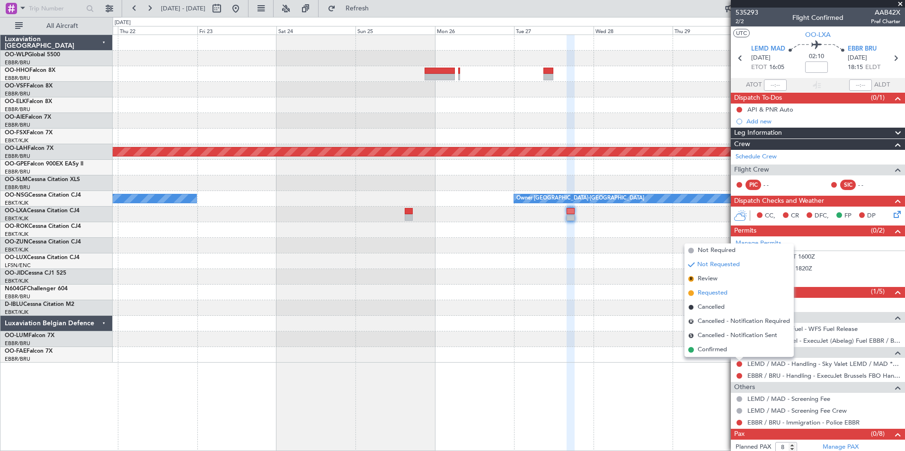
click at [712, 293] on span "Requested" at bounding box center [712, 293] width 30 height 9
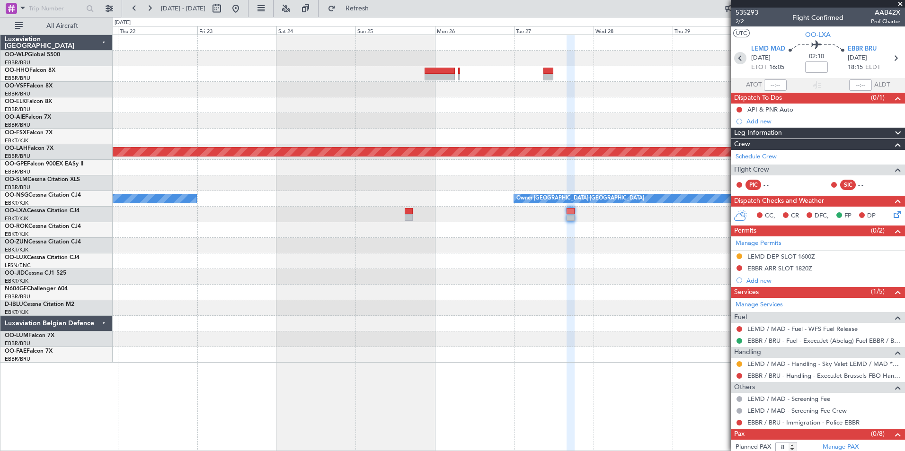
click at [743, 58] on icon at bounding box center [740, 58] width 12 height 12
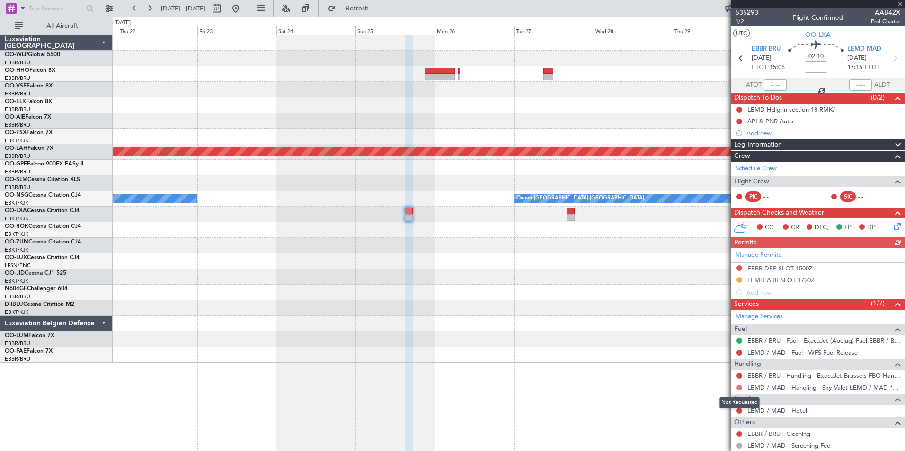
click at [741, 388] on button at bounding box center [739, 388] width 6 height 6
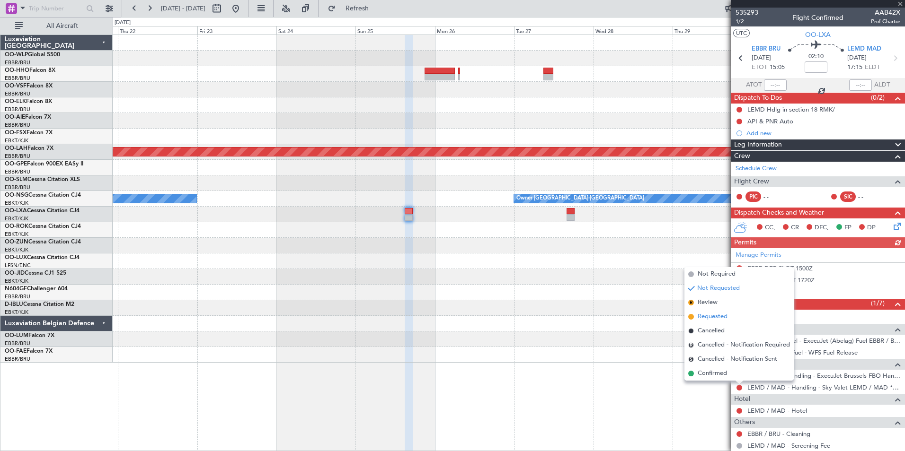
click at [706, 318] on span "Requested" at bounding box center [712, 316] width 30 height 9
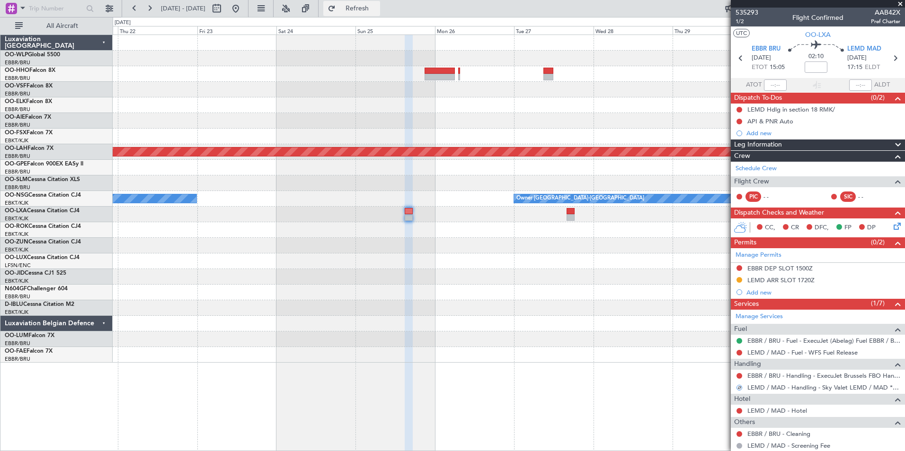
click at [377, 10] on span "Refresh" at bounding box center [357, 8] width 40 height 7
click at [243, 6] on button at bounding box center [235, 8] width 15 height 15
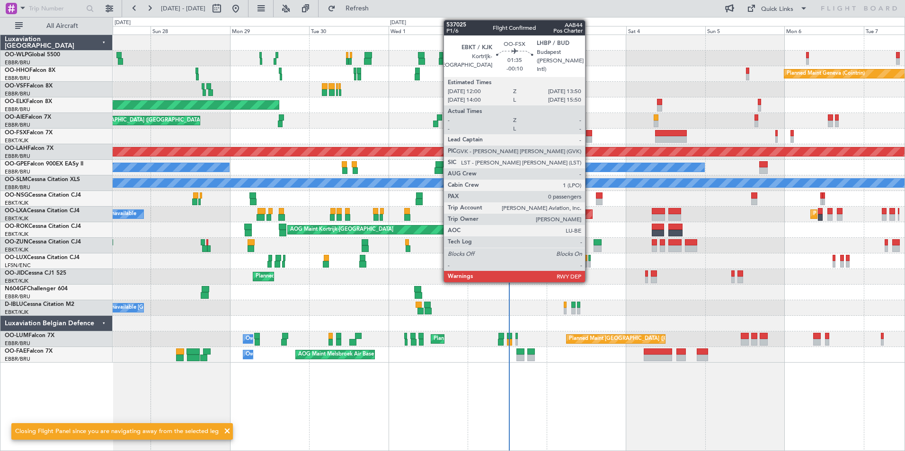
click at [589, 133] on div at bounding box center [589, 133] width 6 height 7
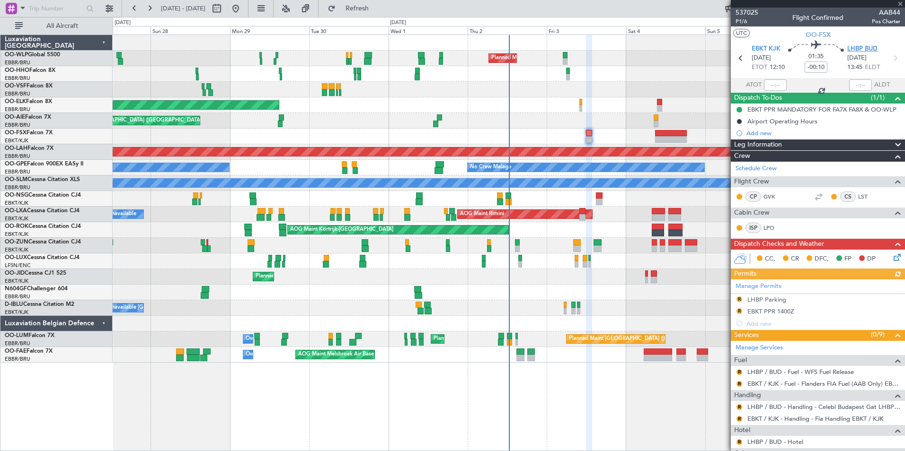
click at [861, 45] on span "LHBP BUD" at bounding box center [862, 48] width 30 height 9
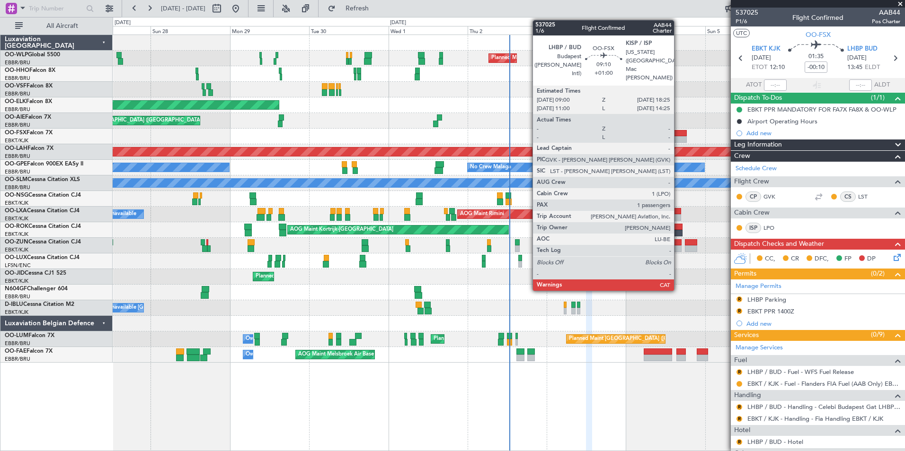
click at [678, 136] on div at bounding box center [670, 133] width 31 height 7
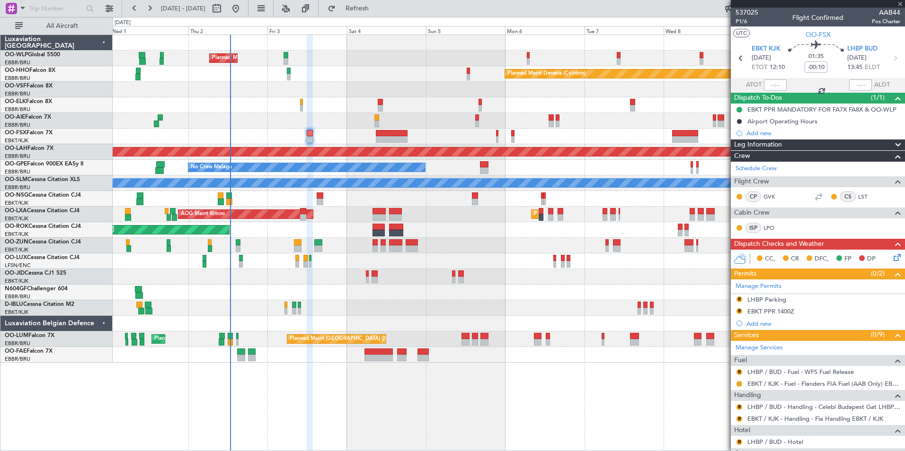
click at [387, 58] on div "Planned Maint Milan (Linate)" at bounding box center [508, 59] width 791 height 16
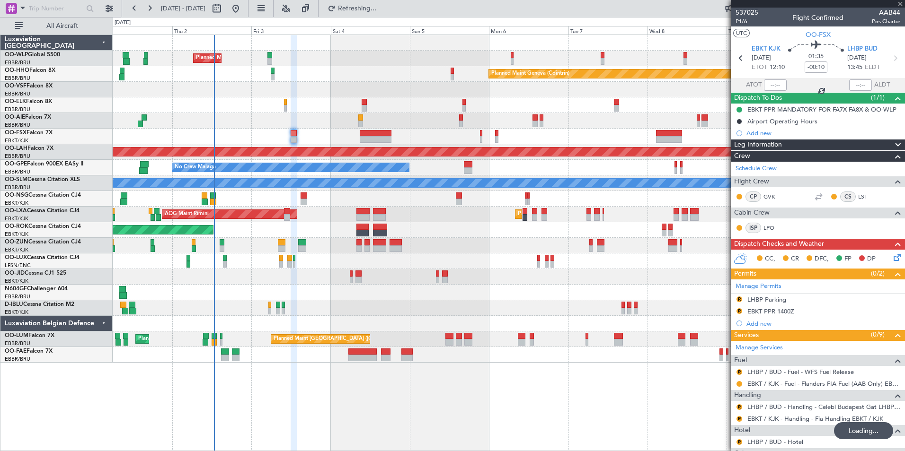
type input "+01:00"
type input "1"
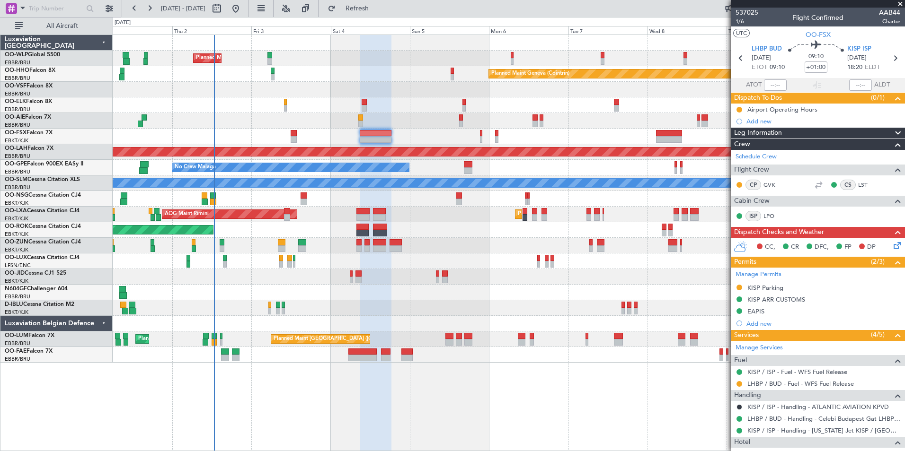
click at [740, 287] on button at bounding box center [739, 288] width 6 height 6
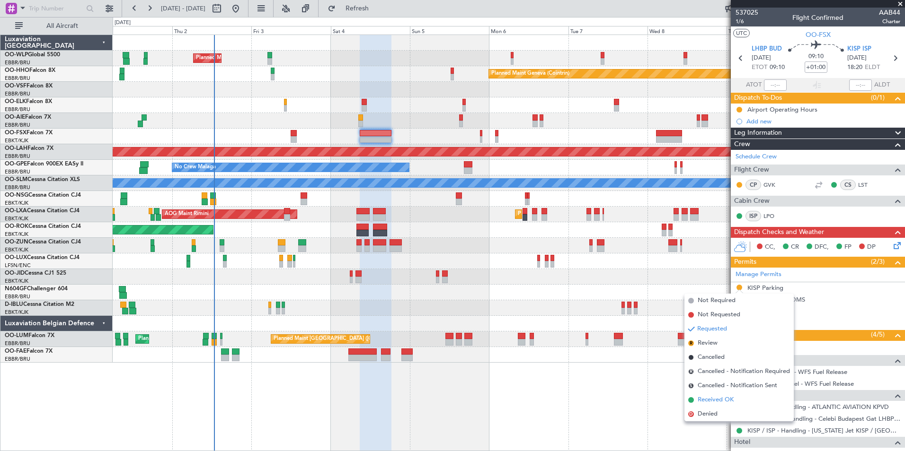
click at [706, 398] on span "Received OK" at bounding box center [715, 399] width 36 height 9
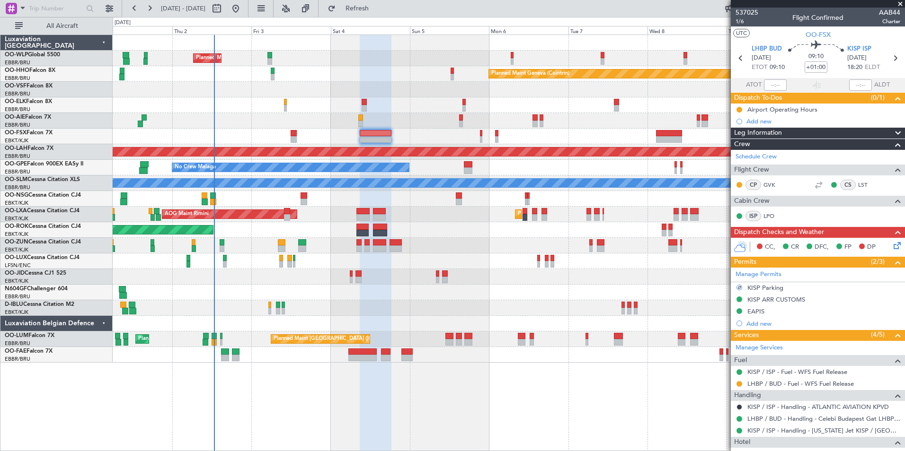
scroll to position [91, 0]
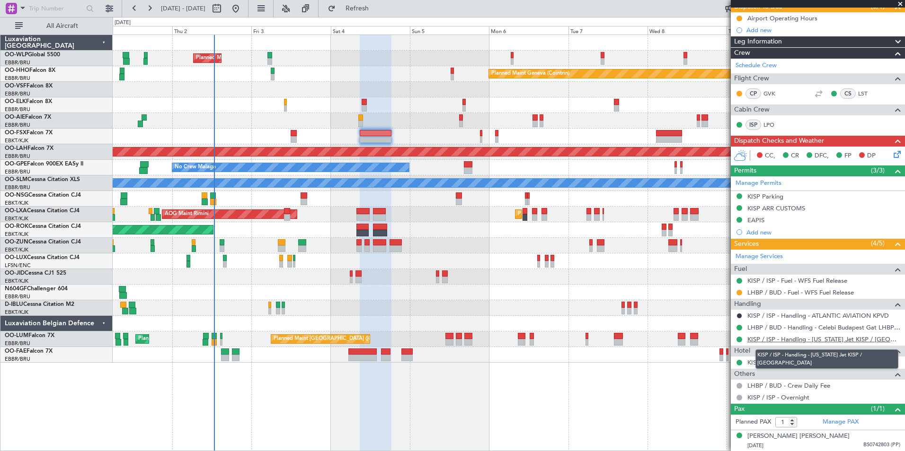
click at [781, 342] on link "KISP / ISP - Handling - [US_STATE] Jet KISP / [GEOGRAPHIC_DATA]" at bounding box center [823, 339] width 153 height 8
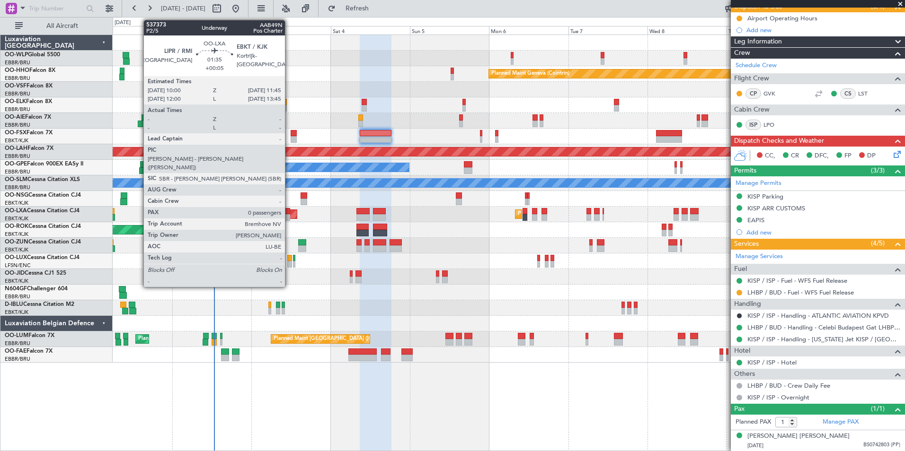
click at [289, 216] on div at bounding box center [287, 217] width 6 height 7
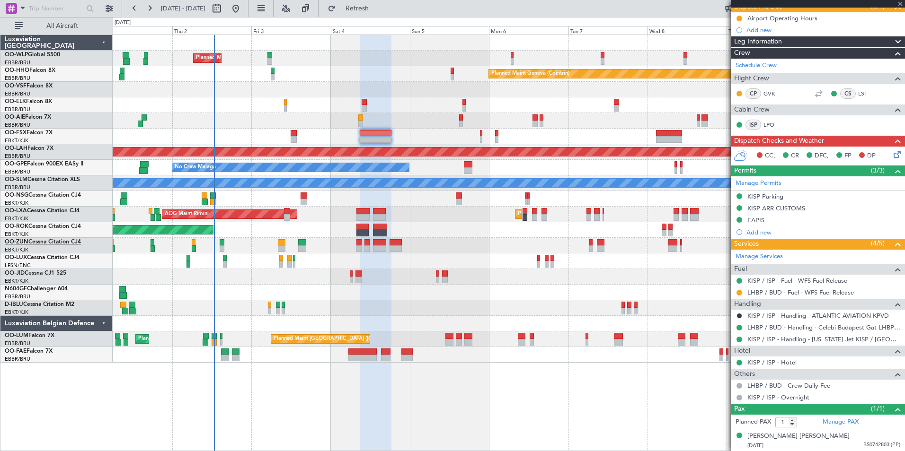
type input "+00:05"
type input "0"
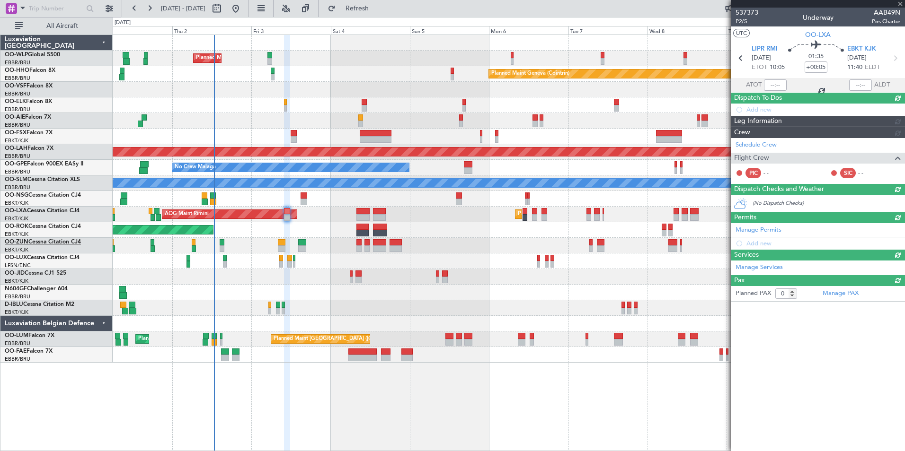
scroll to position [0, 0]
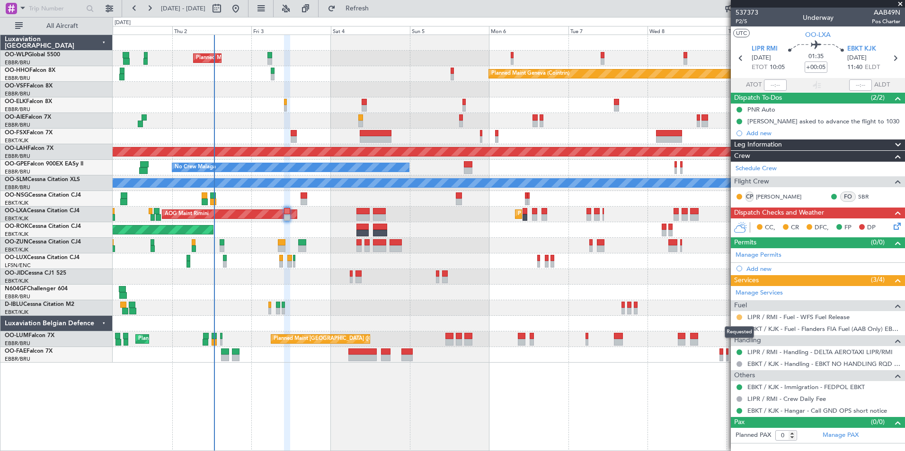
click at [738, 318] on button at bounding box center [739, 318] width 6 height 6
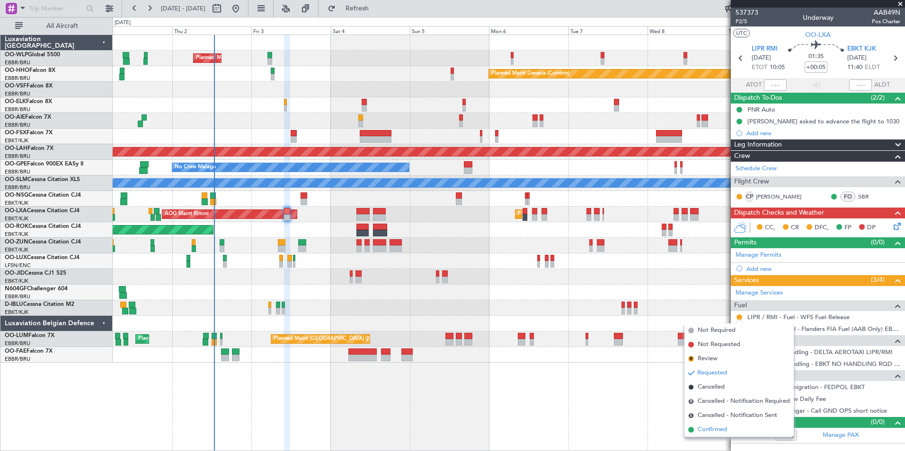
click at [707, 431] on span "Confirmed" at bounding box center [711, 429] width 29 height 9
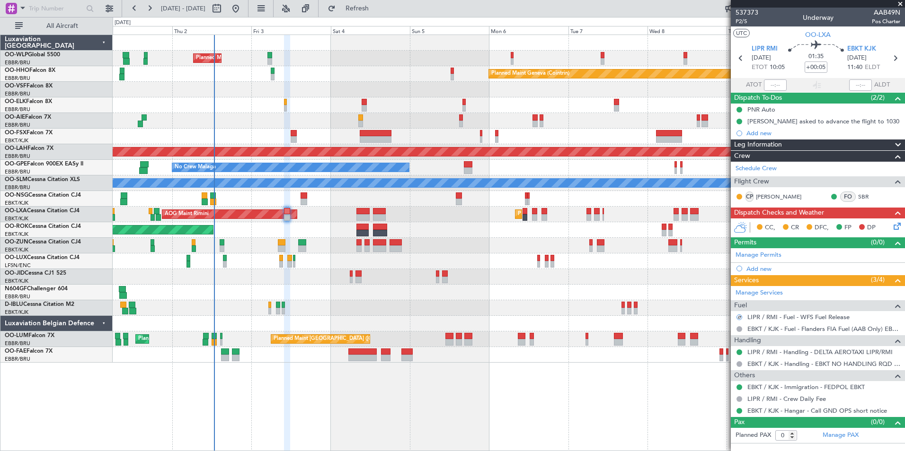
click at [899, 228] on icon at bounding box center [895, 225] width 8 height 8
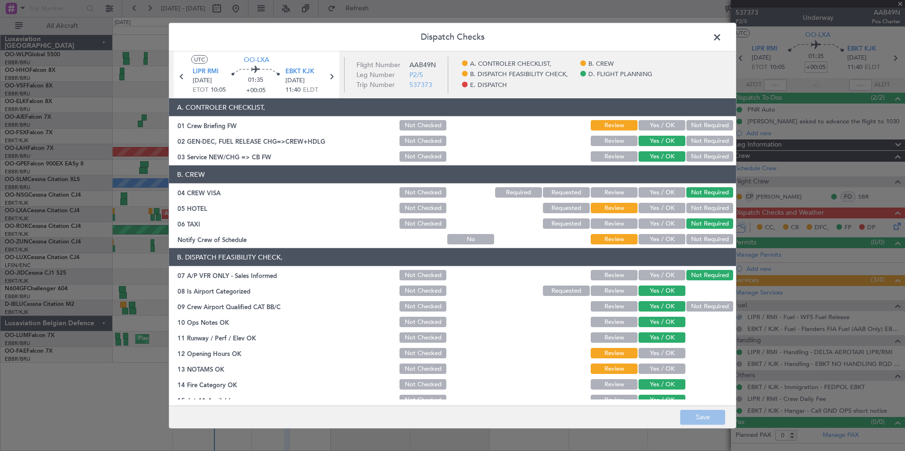
click at [721, 30] on span at bounding box center [721, 39] width 0 height 19
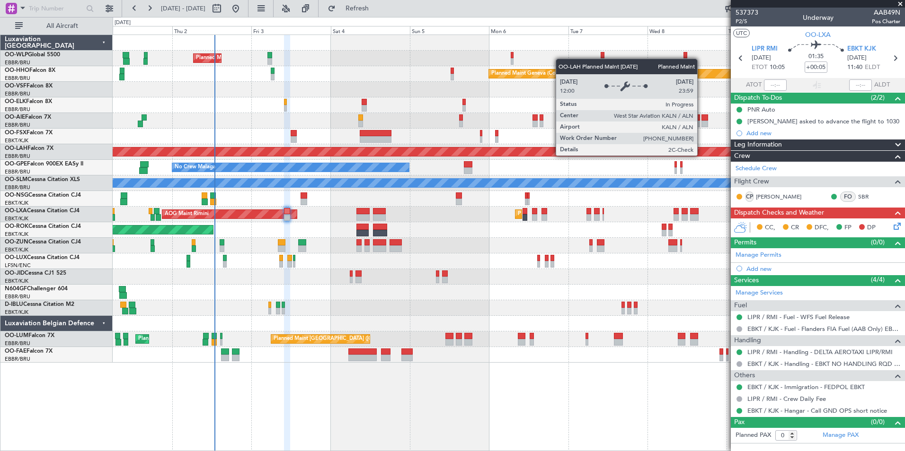
click at [572, 165] on div "Planned Maint Milan (Linate) Planned Maint Geneva ([GEOGRAPHIC_DATA]) Planned M…" at bounding box center [508, 199] width 791 height 328
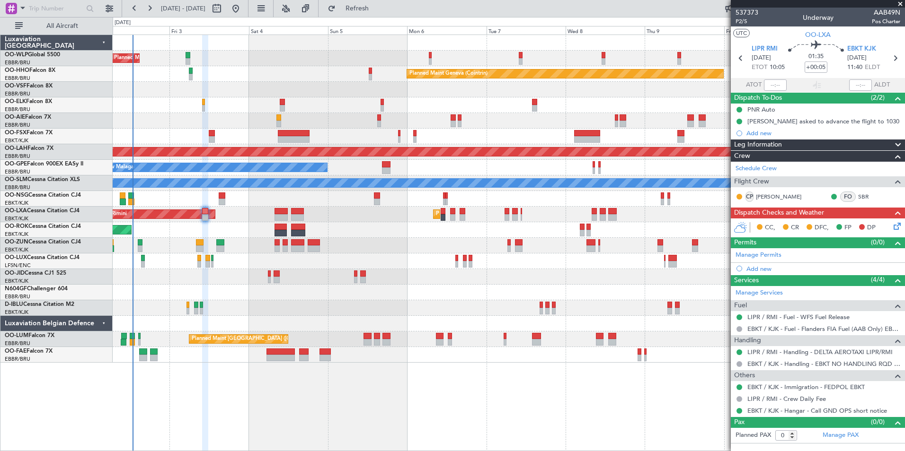
click at [434, 165] on div "No Crew Malaga No Crew [GEOGRAPHIC_DATA] (Brussels National)" at bounding box center [508, 168] width 791 height 16
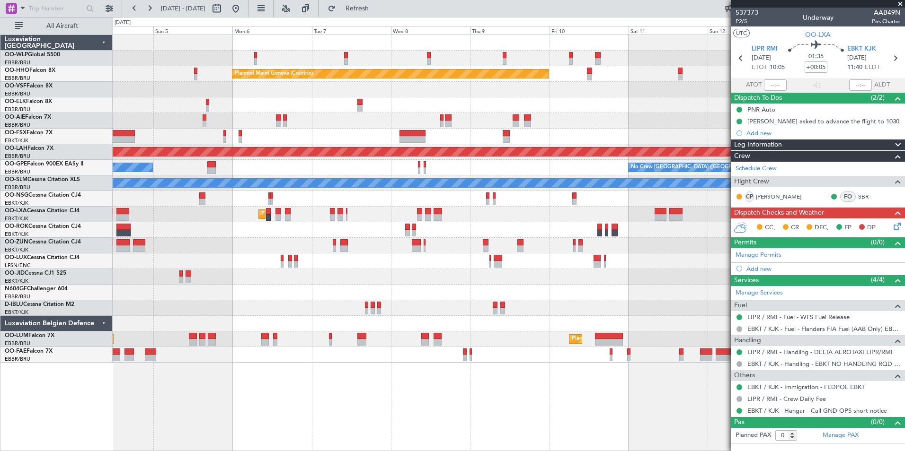
click at [314, 161] on div "No Crew Malaga No Crew [GEOGRAPHIC_DATA] (Brussels National)" at bounding box center [508, 168] width 791 height 16
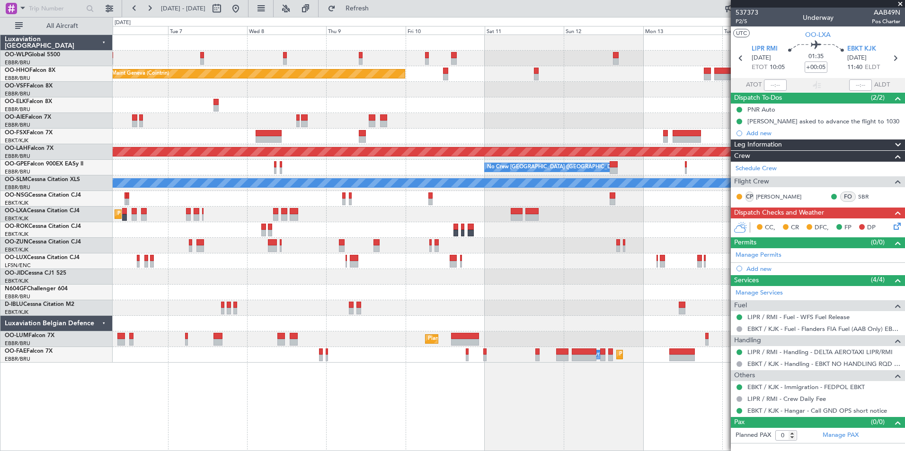
click at [245, 151] on div "Planned Maint [PERSON_NAME]-[GEOGRAPHIC_DATA][PERSON_NAME] ([GEOGRAPHIC_DATA][P…" at bounding box center [508, 152] width 791 height 16
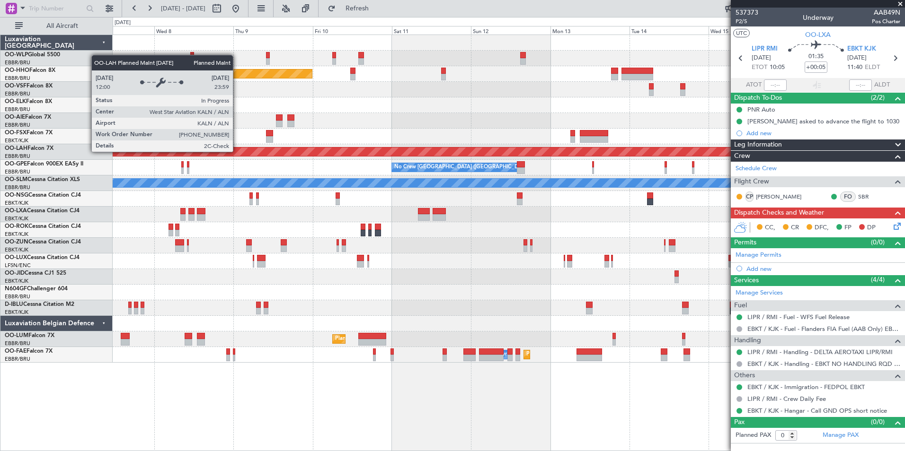
click at [73, 150] on div "Planned Maint Geneva (Cointrin) Planned [GEOGRAPHIC_DATA][PERSON_NAME]-[GEOGRAP…" at bounding box center [452, 234] width 905 height 434
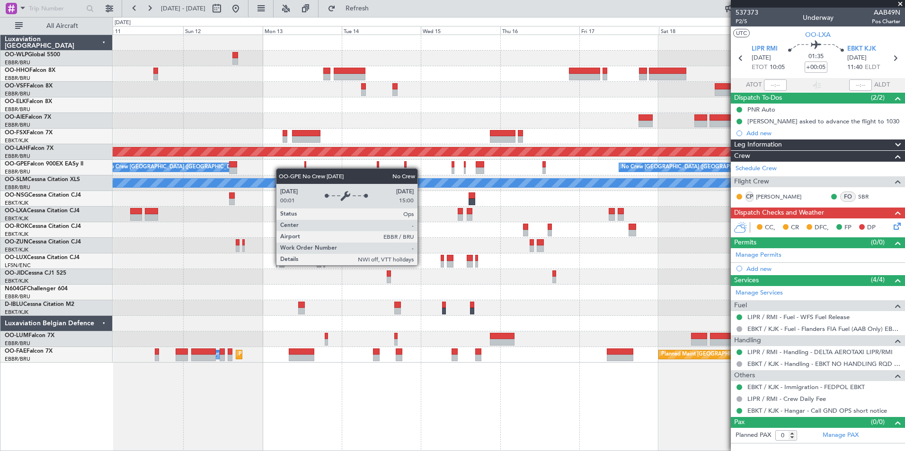
click at [94, 156] on div "Planned Maint Geneva (Cointrin) Planned [GEOGRAPHIC_DATA][PERSON_NAME]-[GEOGRAP…" at bounding box center [452, 234] width 905 height 434
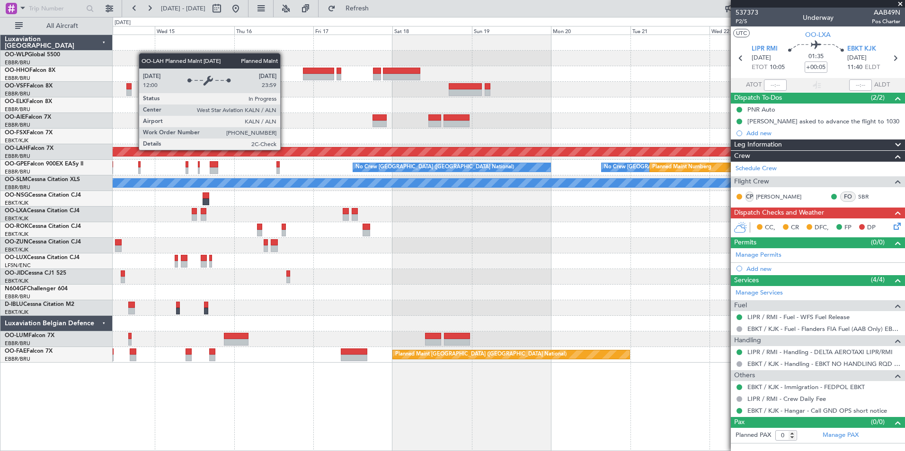
click at [110, 153] on div "Planned Maint [PERSON_NAME]-[GEOGRAPHIC_DATA][PERSON_NAME] ([GEOGRAPHIC_DATA][P…" at bounding box center [452, 234] width 905 height 434
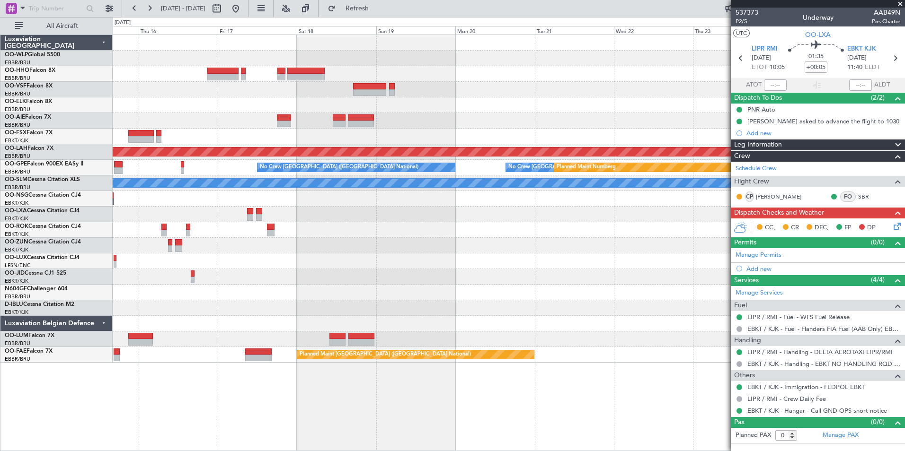
click at [84, 172] on div "Planned Maint [PERSON_NAME]-[GEOGRAPHIC_DATA][PERSON_NAME] ([GEOGRAPHIC_DATA][P…" at bounding box center [452, 234] width 905 height 434
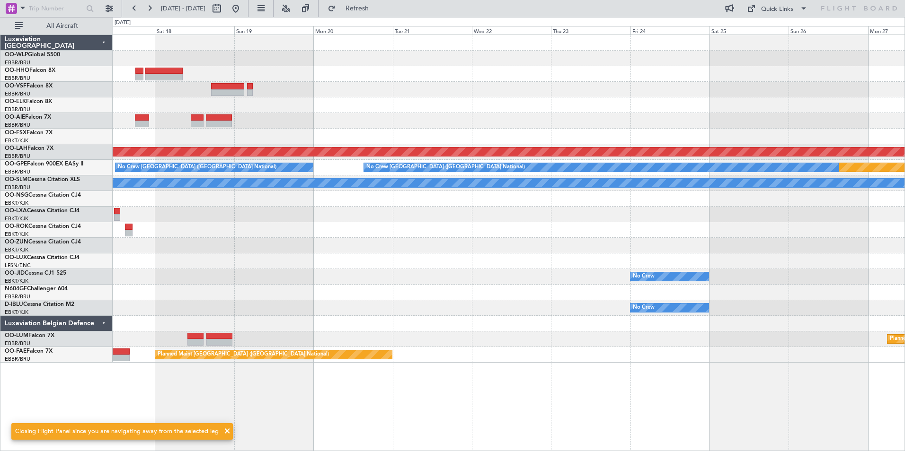
click at [412, 244] on div "Planned Maint [PERSON_NAME]-[GEOGRAPHIC_DATA][PERSON_NAME] ([GEOGRAPHIC_DATA][P…" at bounding box center [508, 199] width 791 height 328
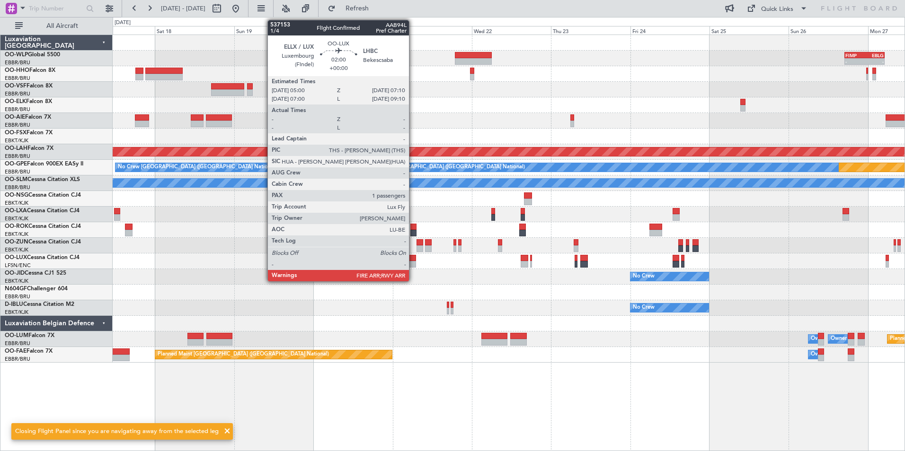
click at [413, 261] on div at bounding box center [412, 258] width 8 height 7
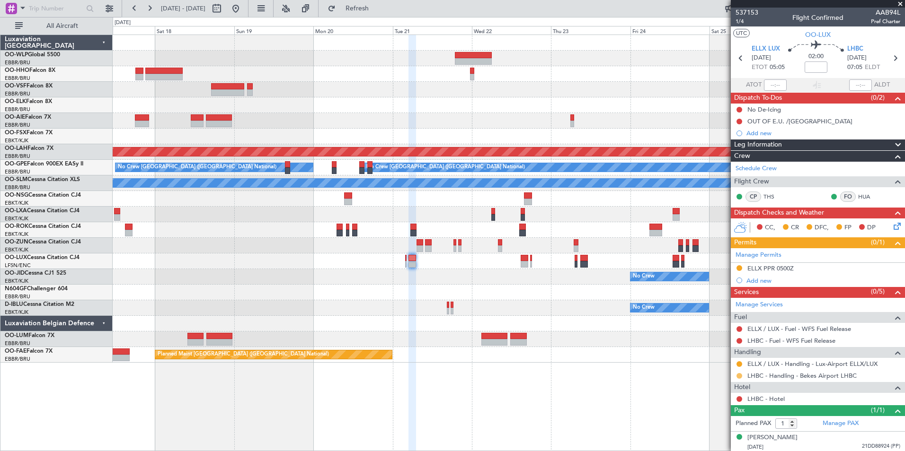
click at [739, 376] on button at bounding box center [739, 376] width 6 height 6
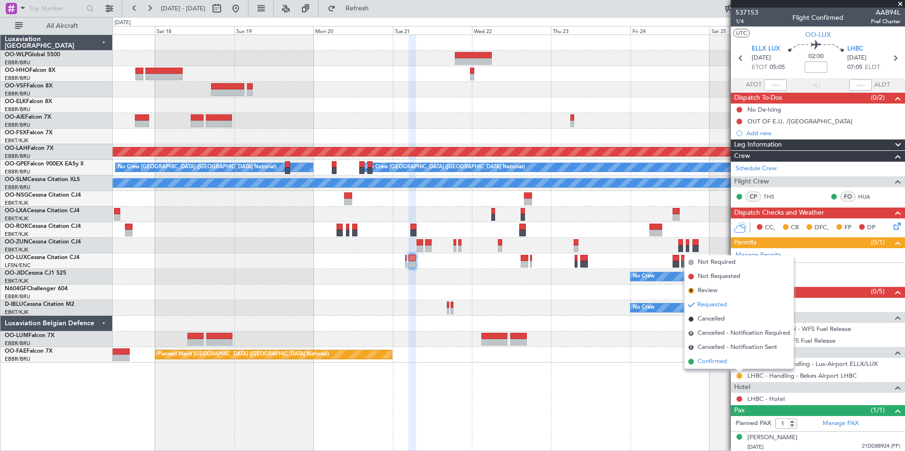
click at [722, 365] on span "Confirmed" at bounding box center [711, 361] width 29 height 9
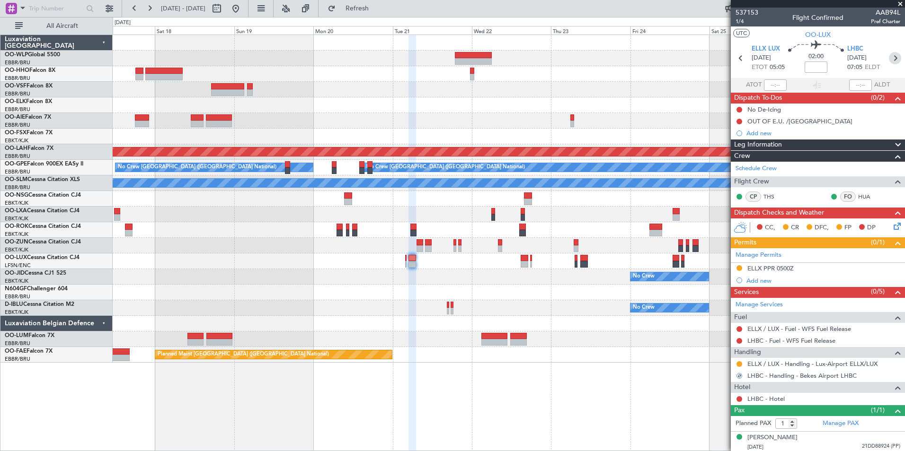
click at [889, 56] on icon at bounding box center [894, 58] width 12 height 12
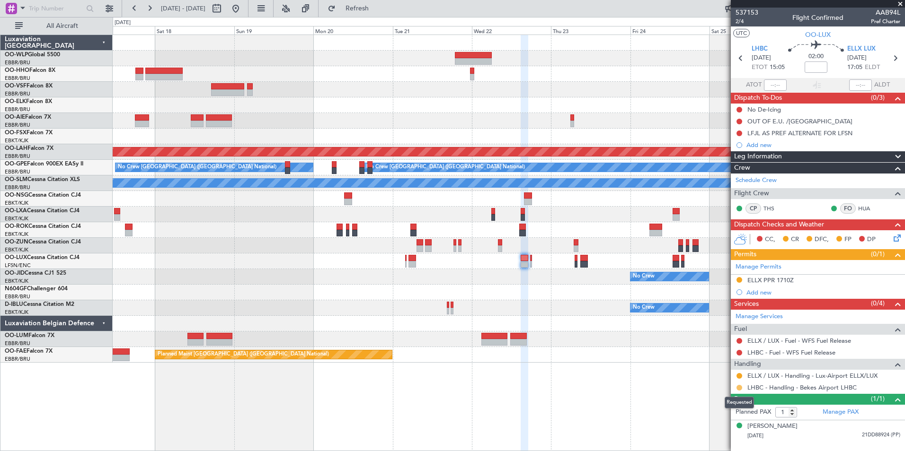
click at [737, 386] on button at bounding box center [739, 388] width 6 height 6
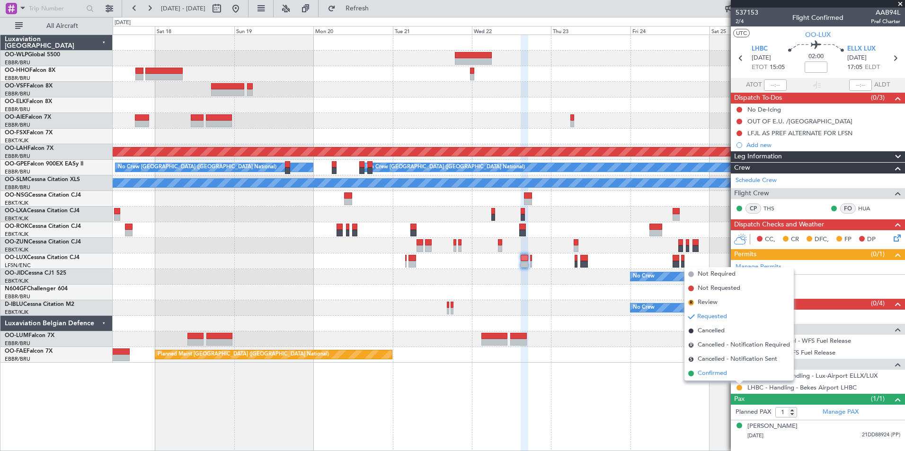
click at [707, 374] on span "Confirmed" at bounding box center [711, 373] width 29 height 9
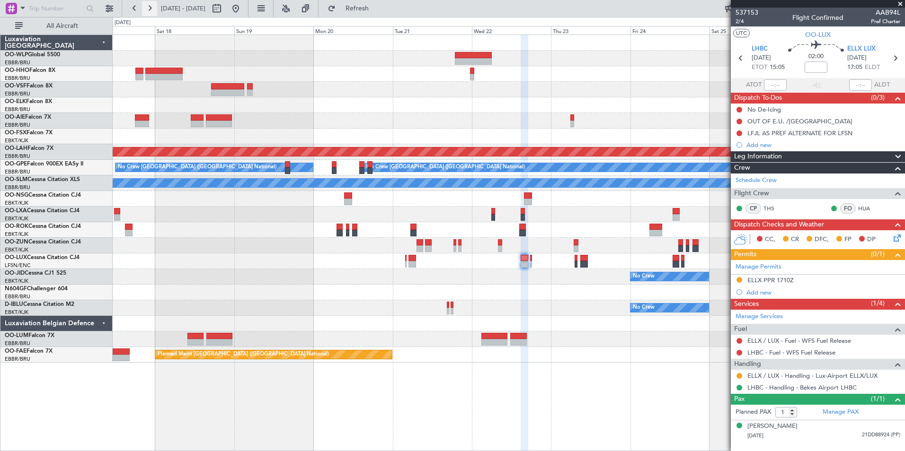
click at [148, 14] on button at bounding box center [149, 8] width 15 height 15
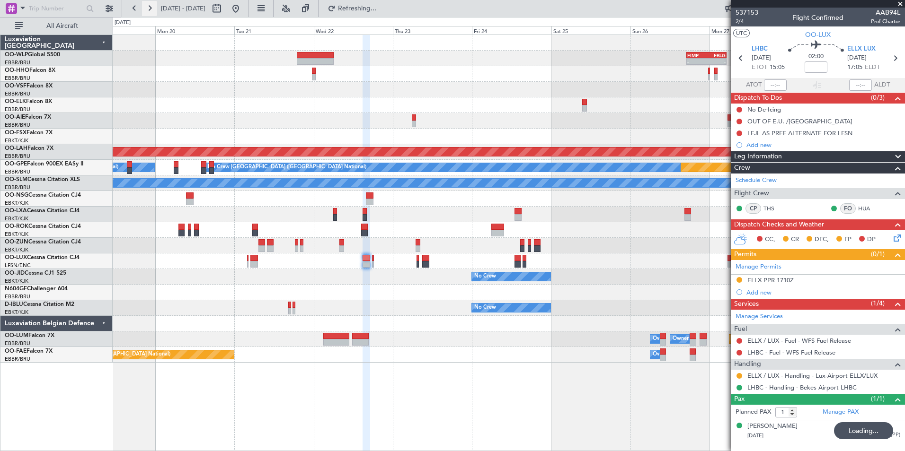
click at [148, 14] on button at bounding box center [149, 8] width 15 height 15
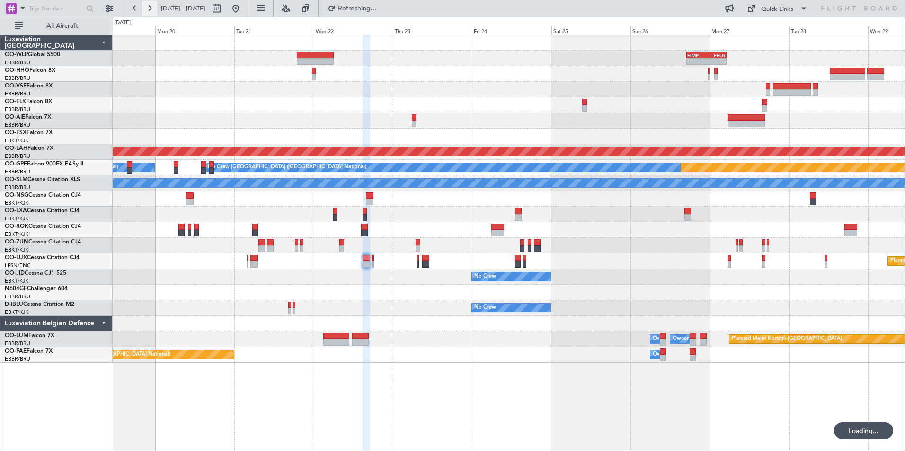
click at [148, 14] on button at bounding box center [149, 8] width 15 height 15
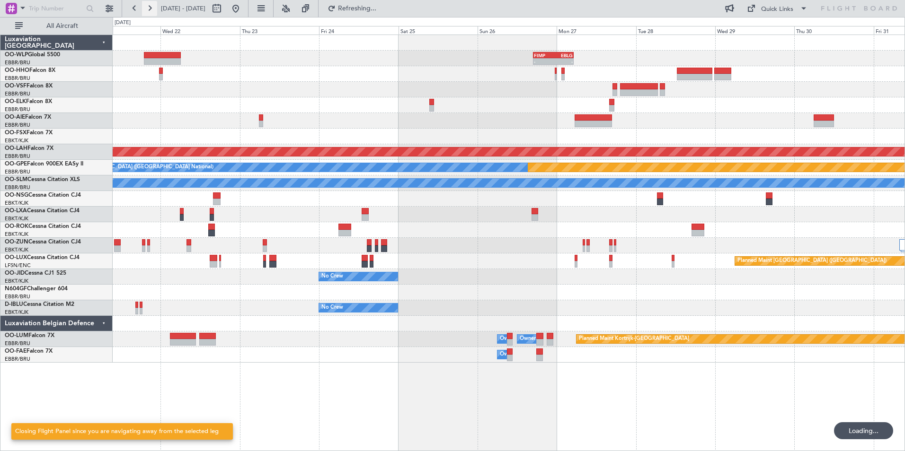
click at [148, 14] on button at bounding box center [149, 8] width 15 height 15
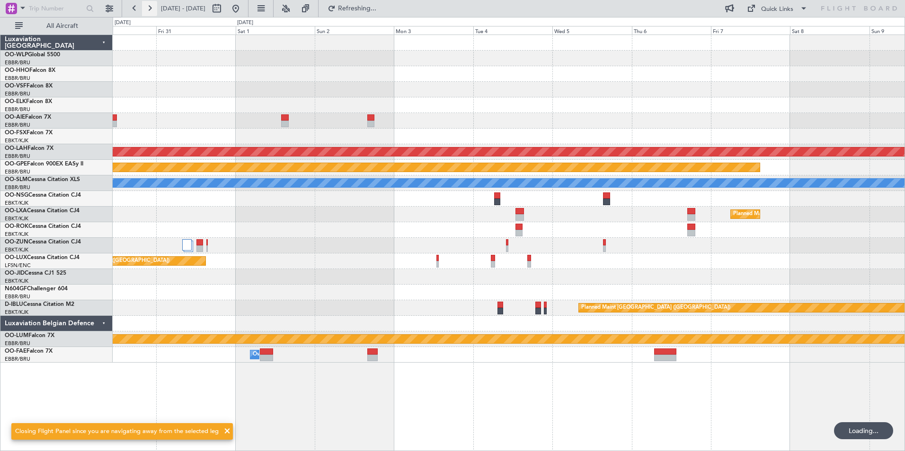
click at [148, 14] on button at bounding box center [149, 8] width 15 height 15
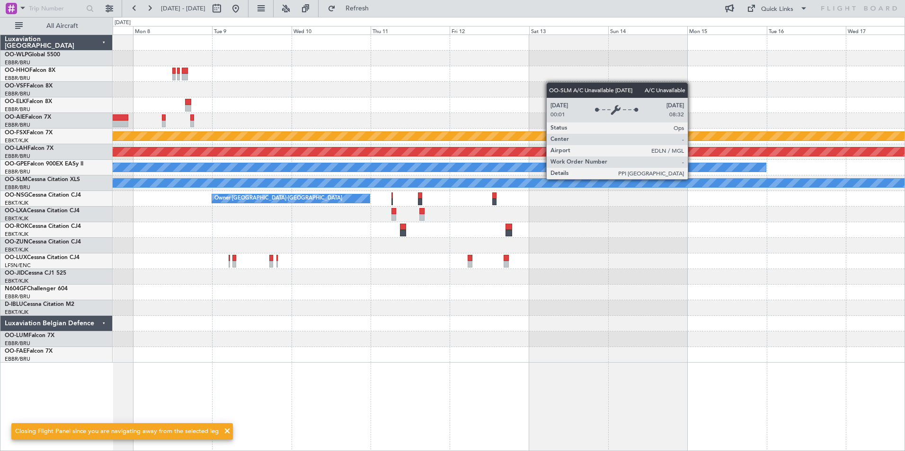
click at [602, 206] on div "Planned Maint Geneva (Cointrin) Planned Maint [GEOGRAPHIC_DATA]-[GEOGRAPHIC_DAT…" at bounding box center [508, 199] width 791 height 328
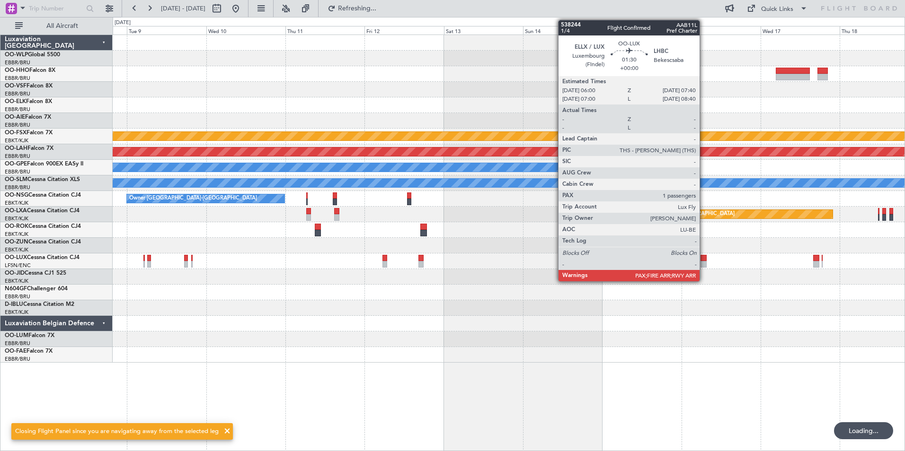
click at [703, 261] on div at bounding box center [703, 264] width 6 height 7
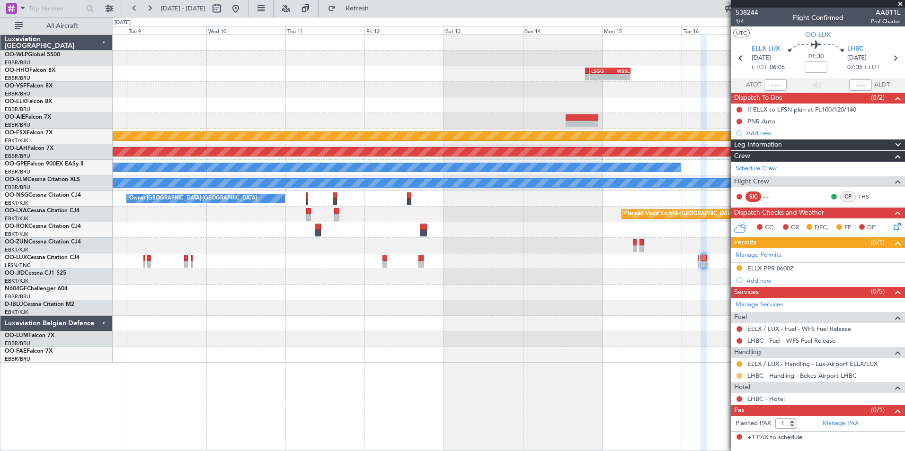
click at [737, 375] on button at bounding box center [739, 376] width 6 height 6
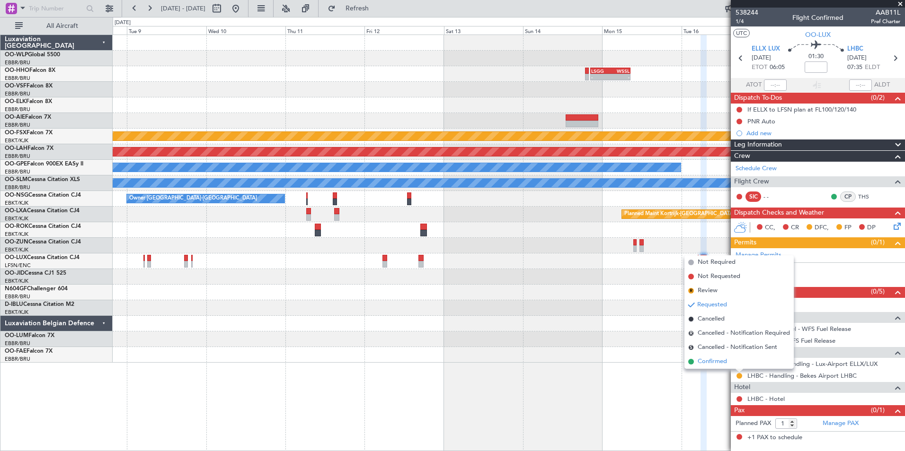
click at [702, 361] on span "Confirmed" at bounding box center [711, 361] width 29 height 9
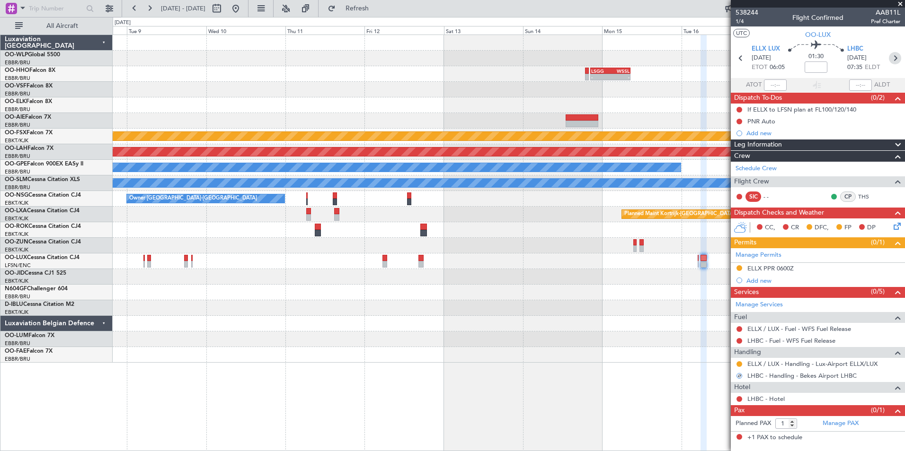
click at [896, 55] on icon at bounding box center [894, 58] width 12 height 12
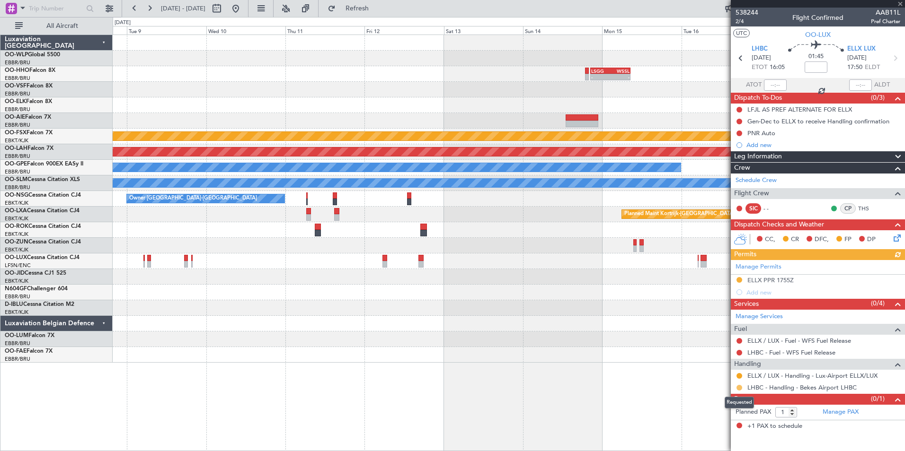
click at [741, 387] on button at bounding box center [739, 388] width 6 height 6
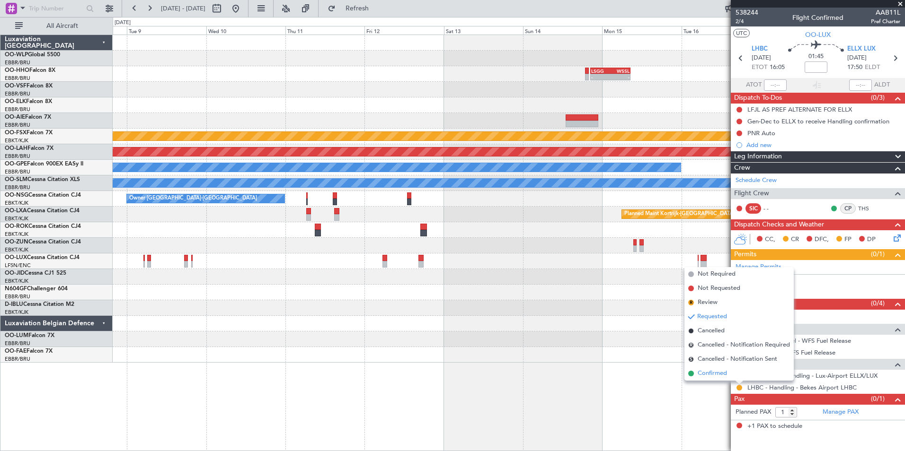
click at [714, 374] on span "Confirmed" at bounding box center [711, 373] width 29 height 9
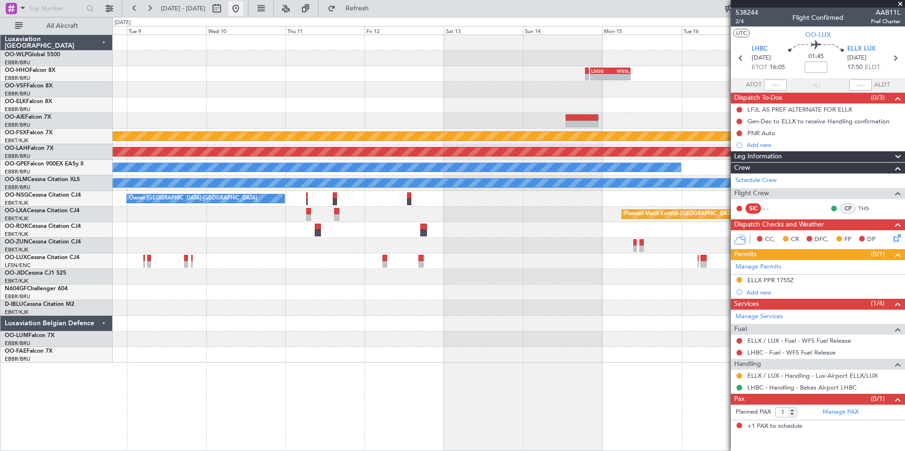
click at [243, 6] on button at bounding box center [235, 8] width 15 height 15
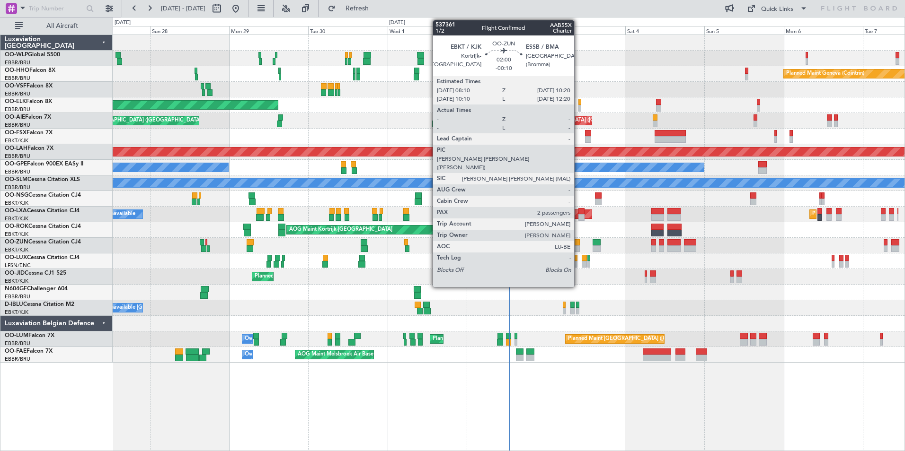
click at [578, 245] on div at bounding box center [576, 242] width 8 height 7
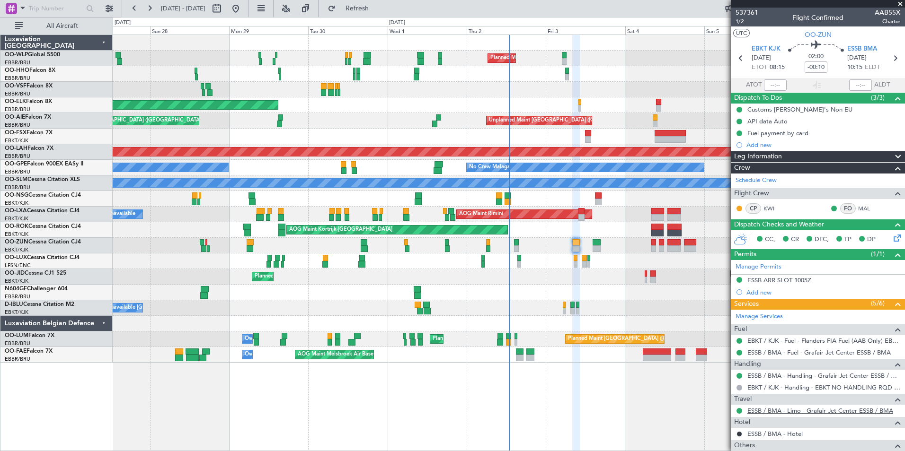
click at [762, 413] on link "ESSB / BMA - Limo - Grafair Jet Center ESSB / BMA" at bounding box center [820, 411] width 146 height 8
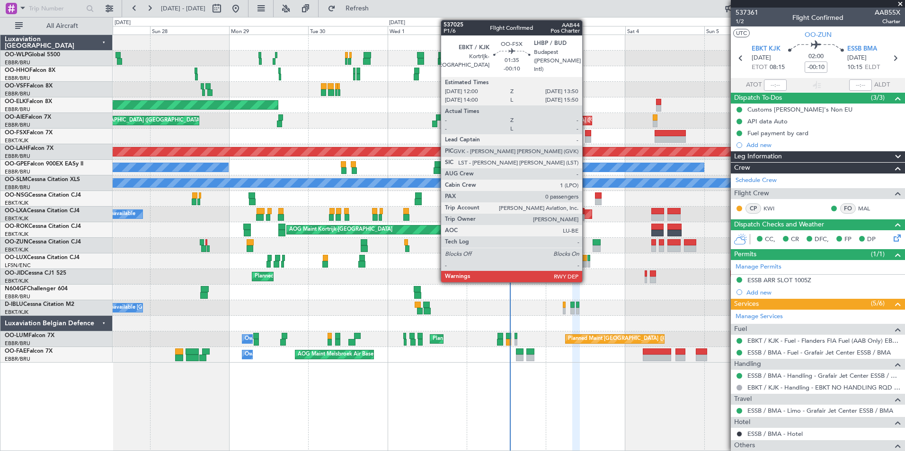
click at [586, 134] on div at bounding box center [588, 133] width 6 height 7
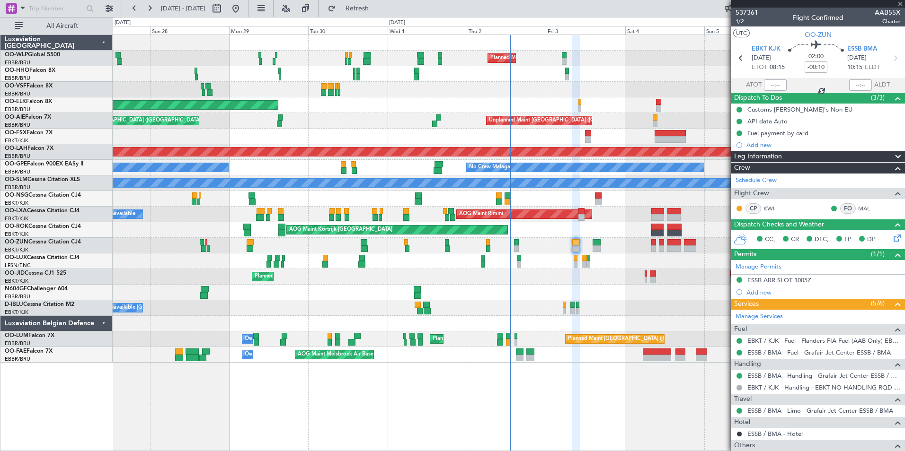
type input "0"
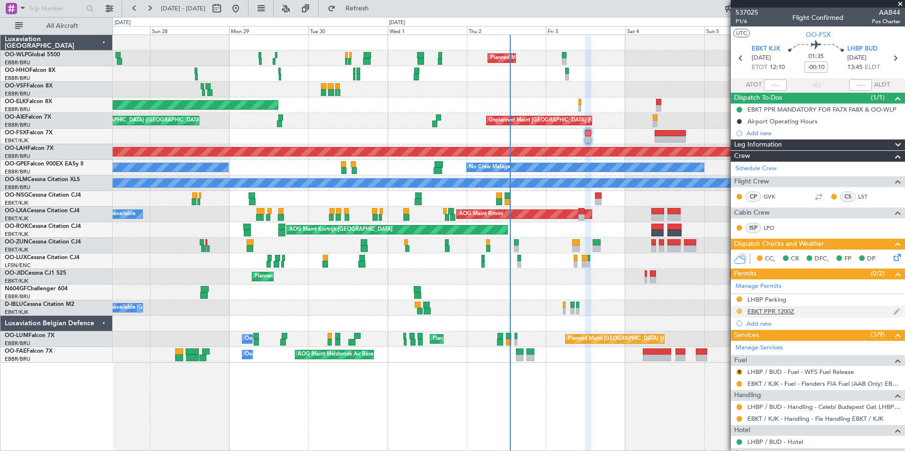
click at [741, 311] on button at bounding box center [739, 311] width 6 height 6
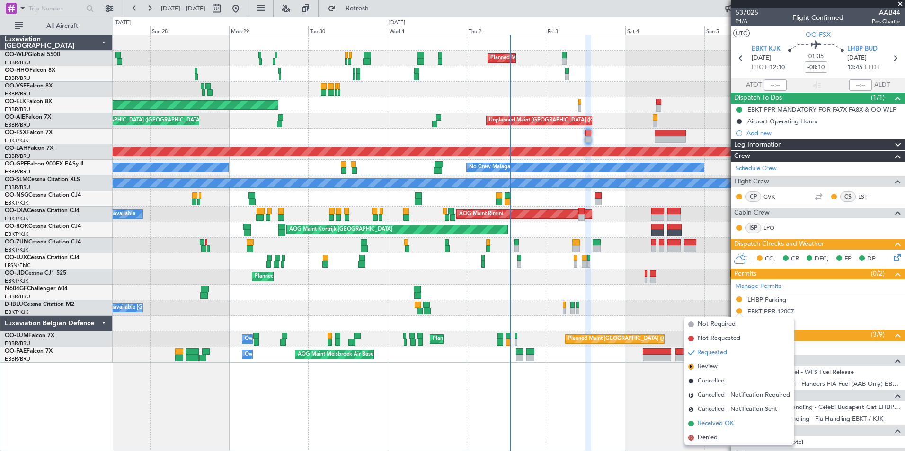
click at [725, 426] on span "Received OK" at bounding box center [715, 423] width 36 height 9
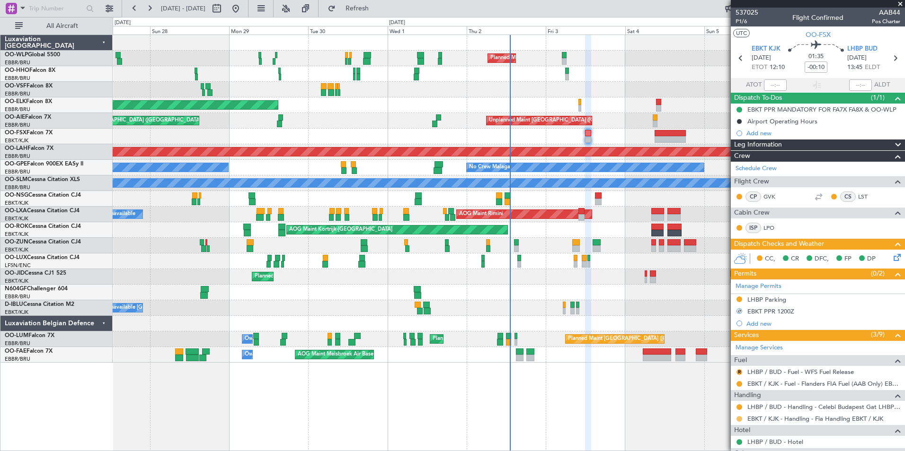
click at [738, 419] on button at bounding box center [739, 419] width 6 height 6
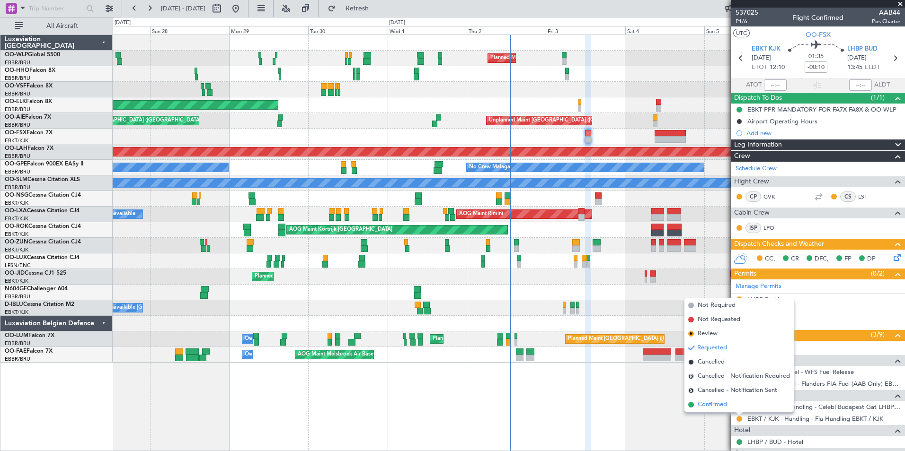
click at [703, 406] on span "Confirmed" at bounding box center [711, 404] width 29 height 9
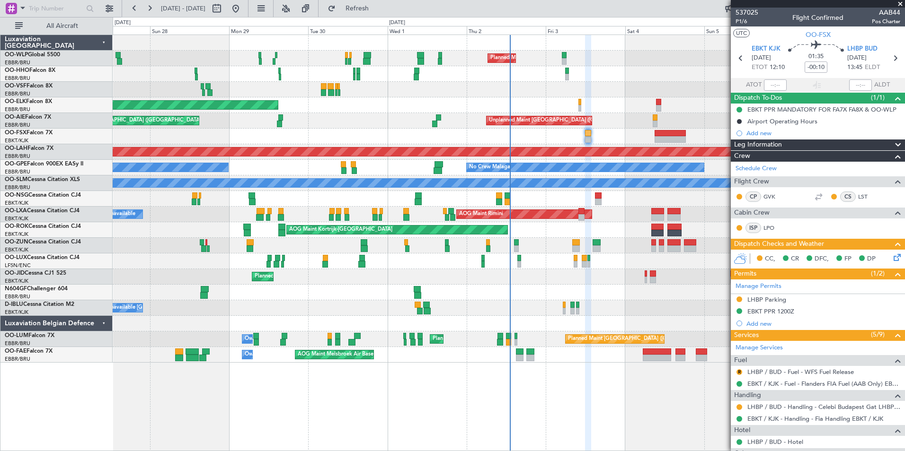
click at [339, 88] on div at bounding box center [508, 90] width 791 height 16
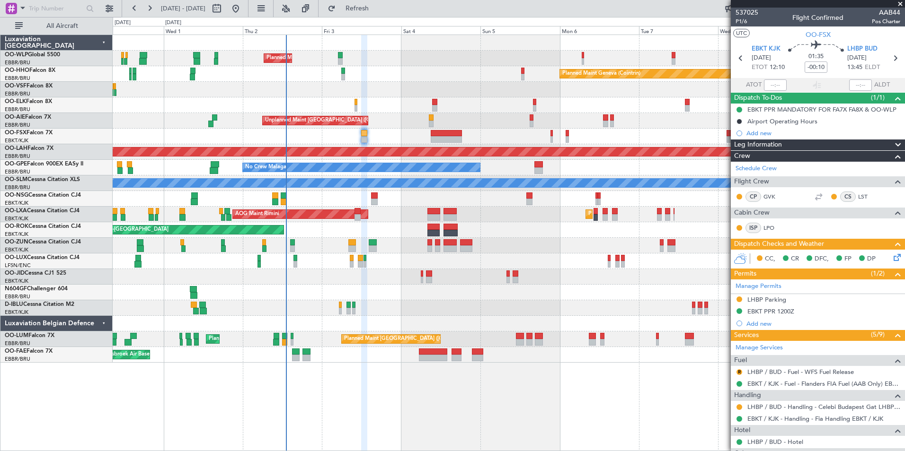
click at [113, 77] on div "Planned Maint Milan (Linate) Planned Maint Geneva ([GEOGRAPHIC_DATA]) Planned M…" at bounding box center [452, 234] width 905 height 434
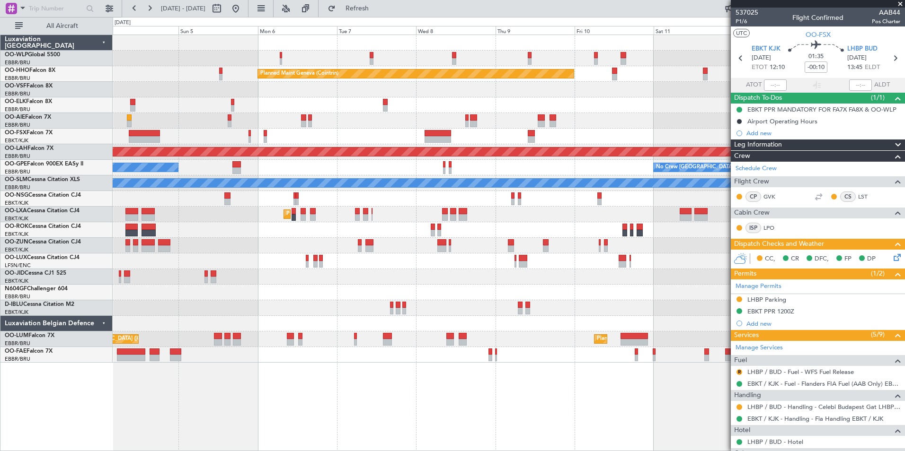
click at [0, 57] on html "[DATE] - [DATE] Refresh Quick Links All Aircraft Planned Maint Milan ([GEOGRAPH…" at bounding box center [452, 225] width 905 height 451
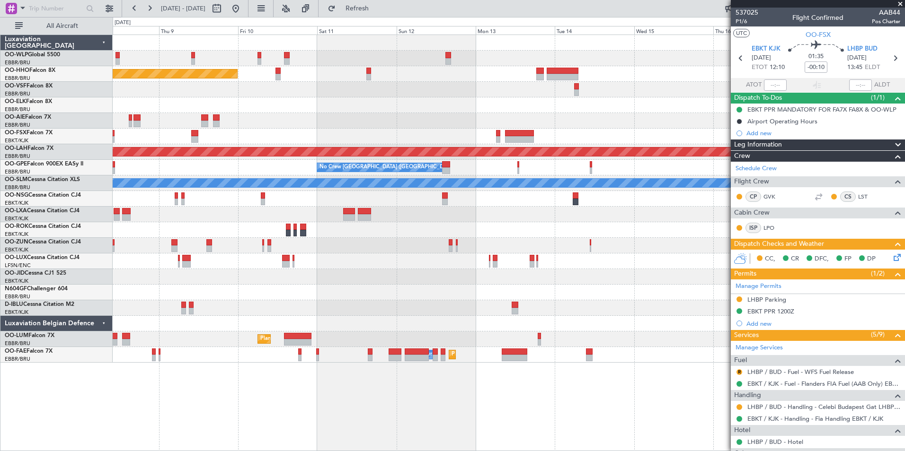
click at [200, 73] on div "Planned Maint Geneva (Cointrin)" at bounding box center [508, 74] width 791 height 16
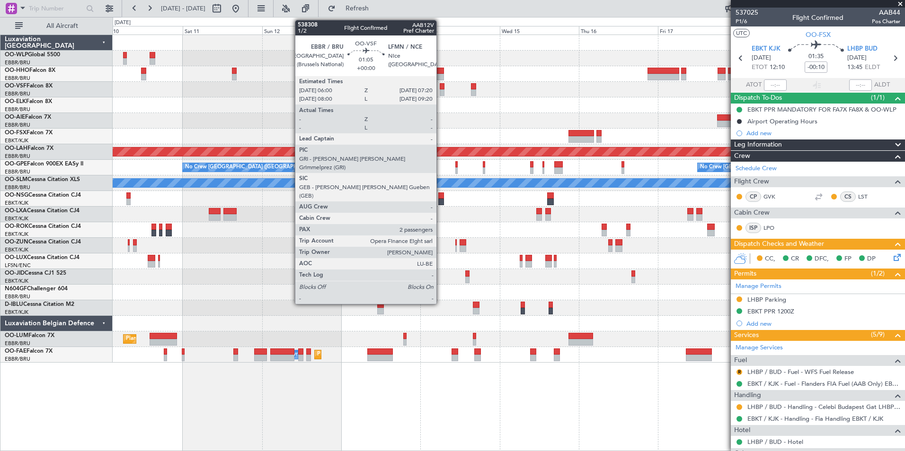
click at [440, 86] on div at bounding box center [441, 86] width 5 height 7
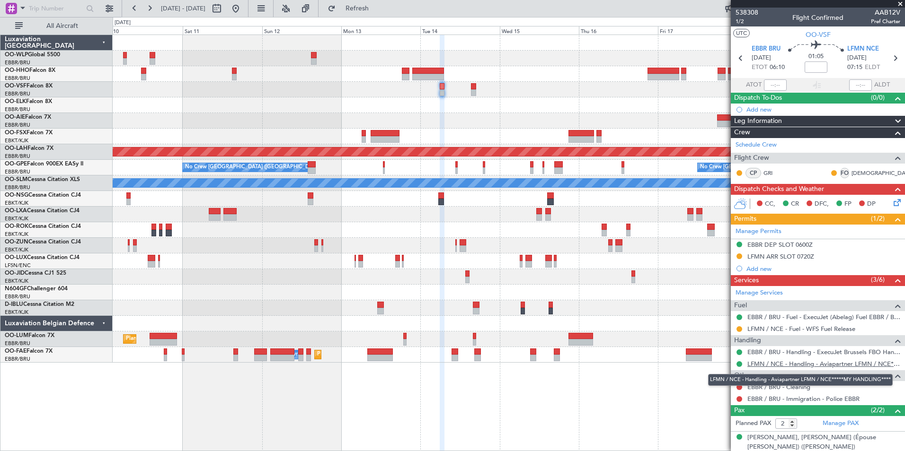
click at [762, 366] on link "LFMN / NCE - Handling - Aviapartner LFMN / NCE*****MY HANDLING****" at bounding box center [823, 364] width 153 height 8
click at [738, 330] on button at bounding box center [739, 329] width 6 height 6
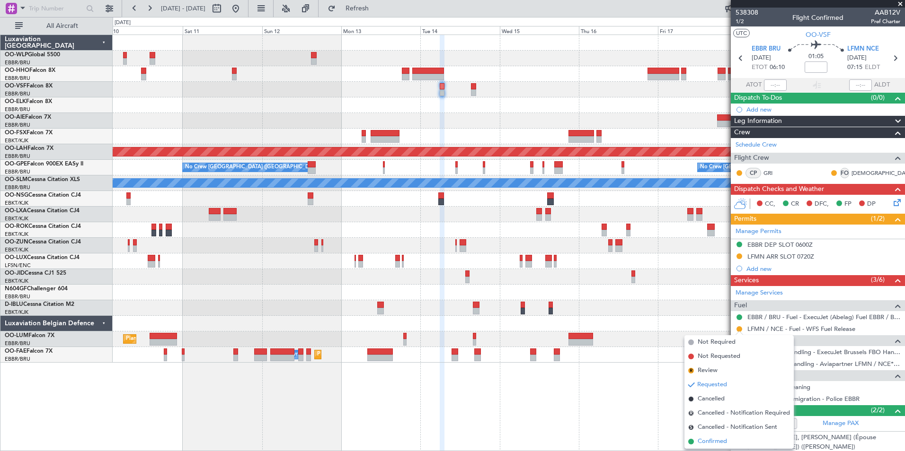
click at [709, 442] on span "Confirmed" at bounding box center [711, 441] width 29 height 9
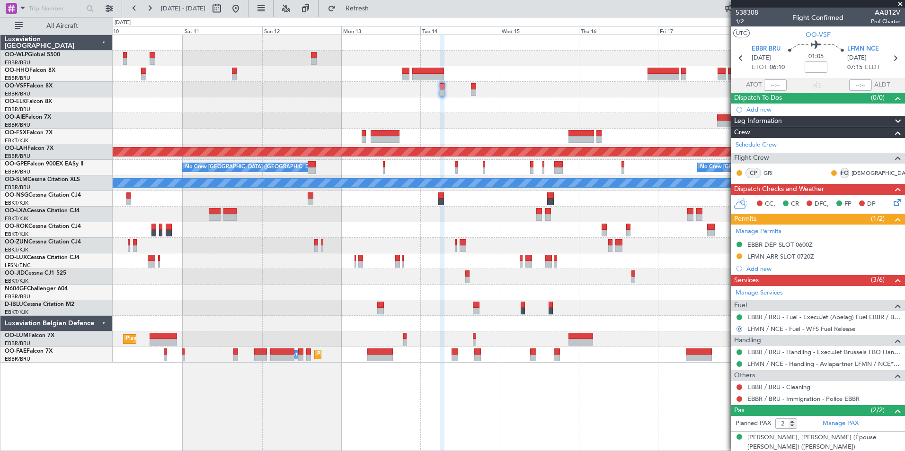
click at [889, 65] on section "EBBR BRU [DATE] ETOT 06:10 01:05 LFMN NCE [DATE] 07:15 ELDT" at bounding box center [817, 59] width 174 height 37
click at [891, 61] on icon at bounding box center [894, 58] width 12 height 12
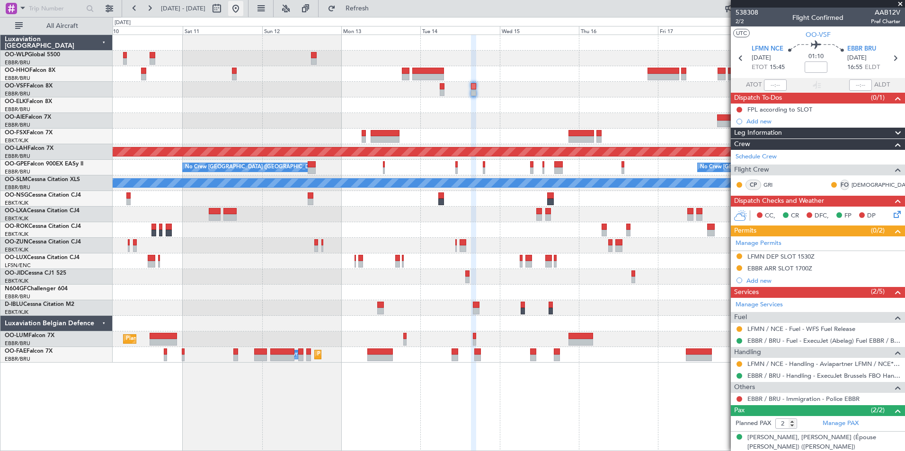
click at [243, 13] on button at bounding box center [235, 8] width 15 height 15
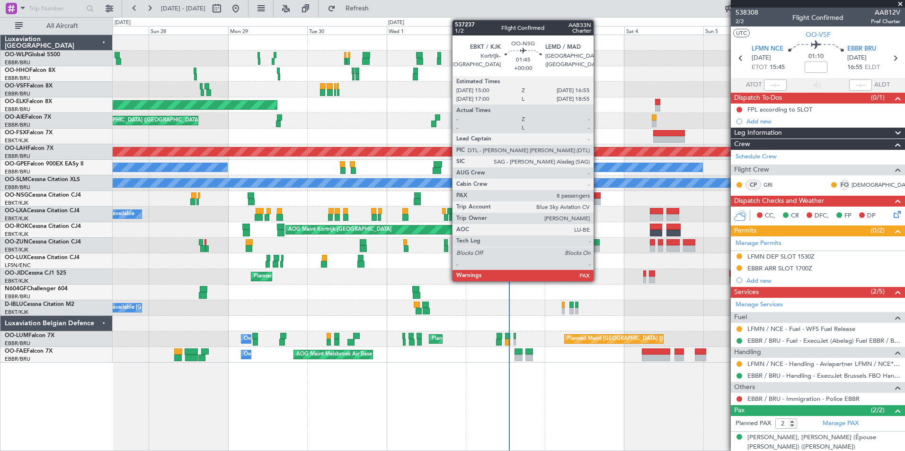
click at [597, 198] on div at bounding box center [597, 196] width 7 height 7
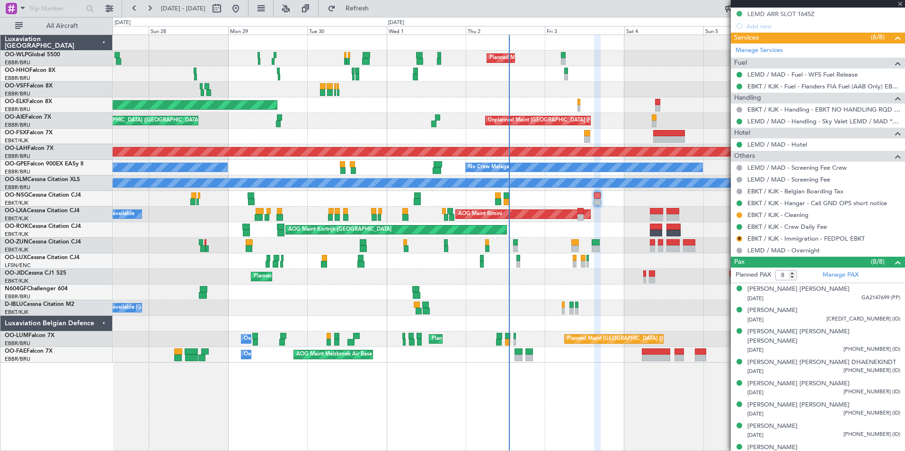
scroll to position [292, 0]
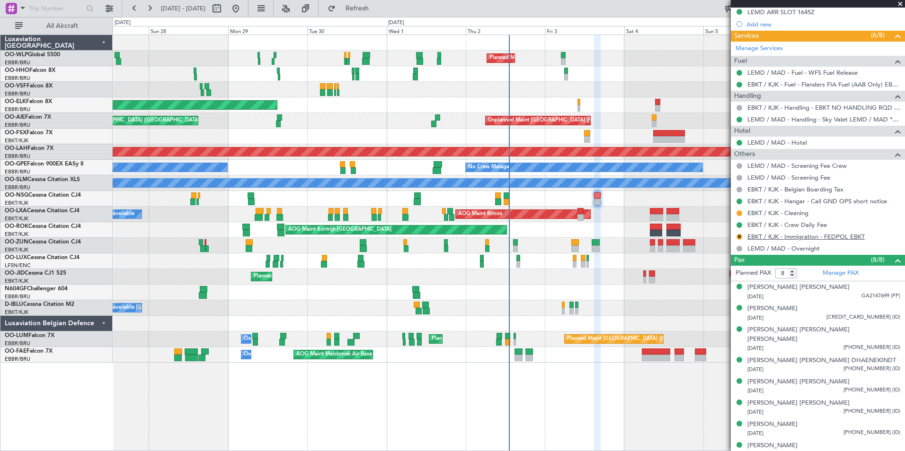
click at [844, 237] on link "EBKT / KJK - Immigration - FEDPOL EBKT" at bounding box center [805, 237] width 117 height 8
click at [808, 236] on link "EBKT / KJK - Immigration - FEDPOL EBKT" at bounding box center [805, 237] width 117 height 8
click at [398, 197] on div "Planned Maint Milan (Linate) Planned Maint Geneva ([GEOGRAPHIC_DATA]) Planned M…" at bounding box center [508, 199] width 791 height 328
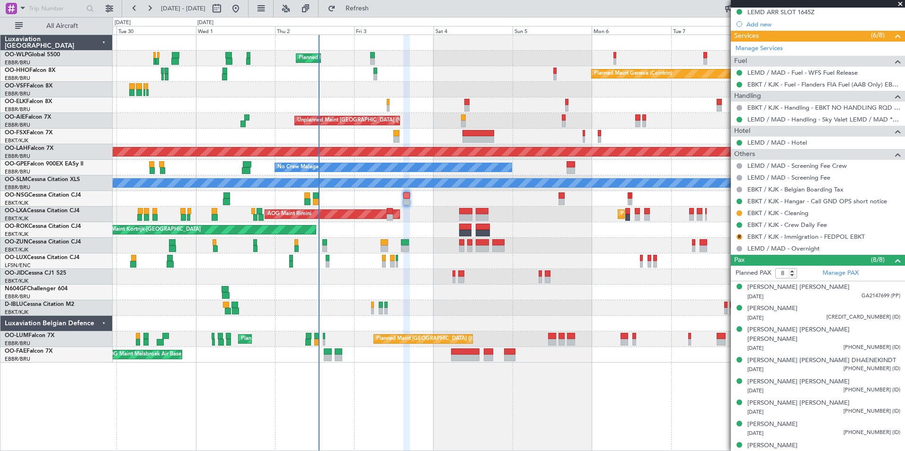
click at [380, 227] on div "AOG Maint Kortrijk-[GEOGRAPHIC_DATA]" at bounding box center [508, 230] width 791 height 16
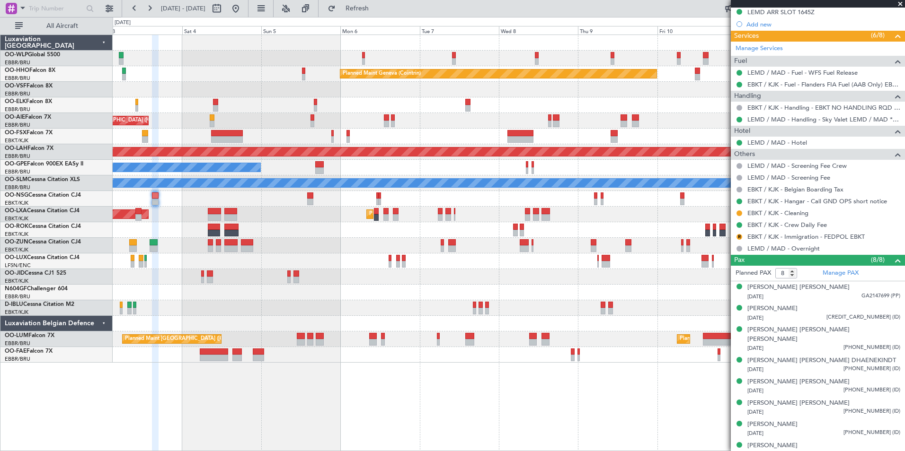
click at [325, 235] on div "AOG Maint Kortrijk-[GEOGRAPHIC_DATA]" at bounding box center [508, 230] width 791 height 16
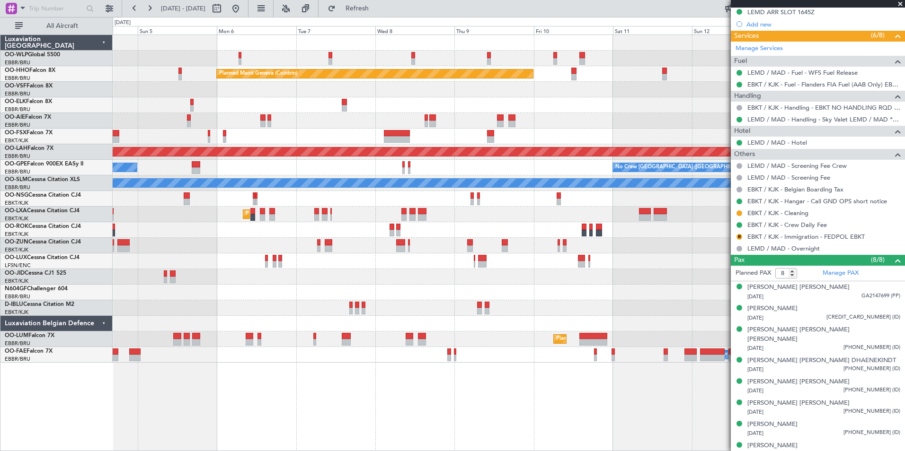
click at [328, 235] on div "AOG Maint Kortrijk-[GEOGRAPHIC_DATA]" at bounding box center [508, 230] width 791 height 16
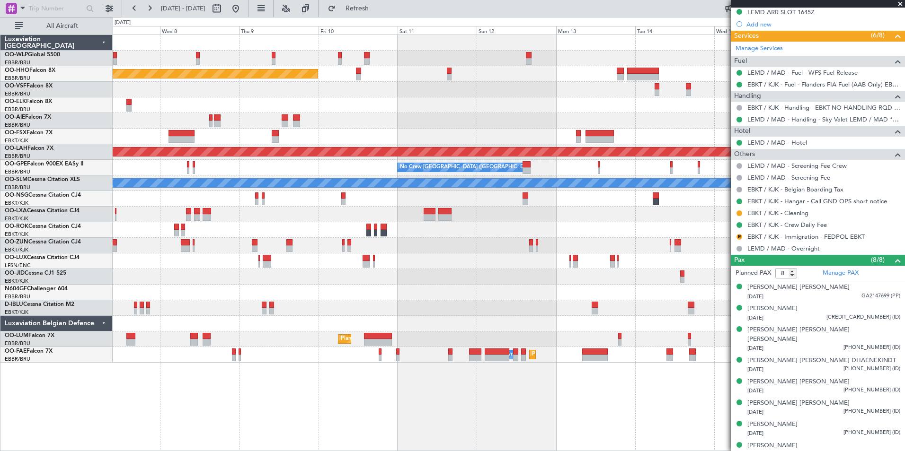
click at [395, 228] on div at bounding box center [508, 230] width 791 height 16
click at [423, 229] on div at bounding box center [508, 230] width 791 height 16
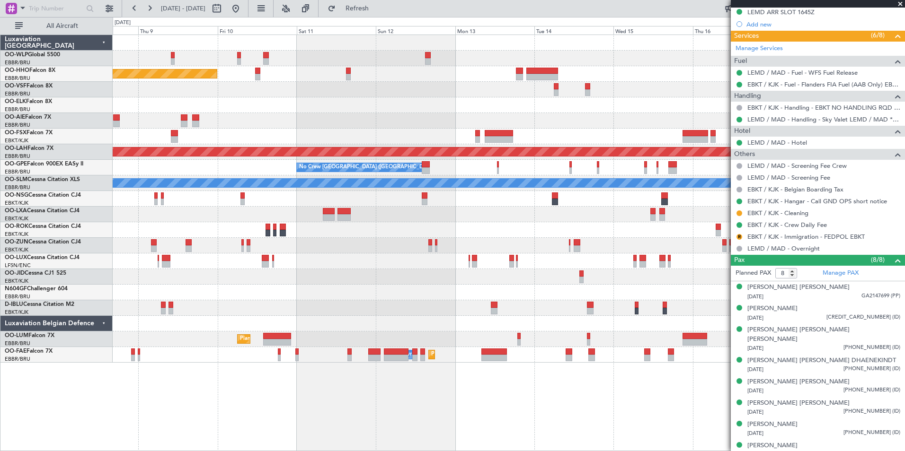
click at [407, 233] on div at bounding box center [508, 230] width 791 height 16
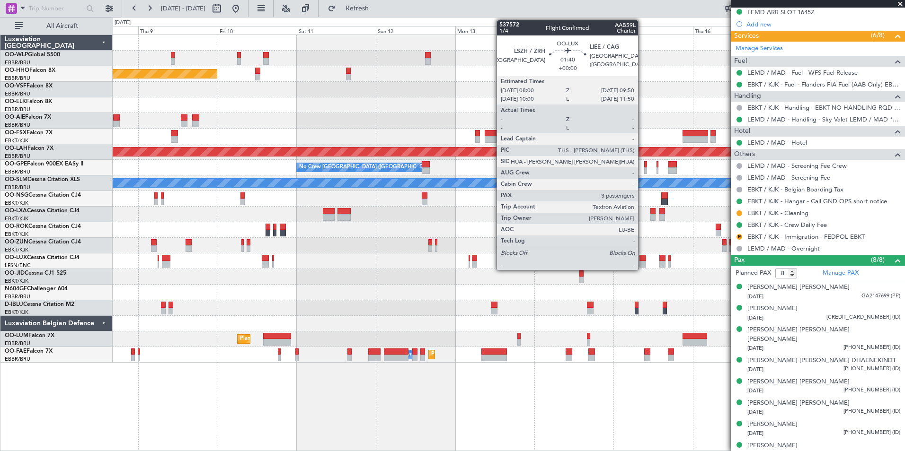
click at [642, 255] on div at bounding box center [642, 258] width 6 height 7
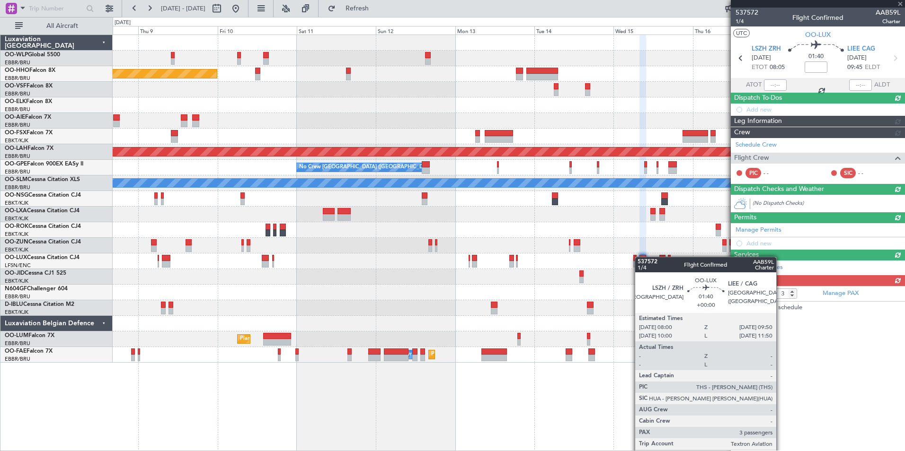
scroll to position [0, 0]
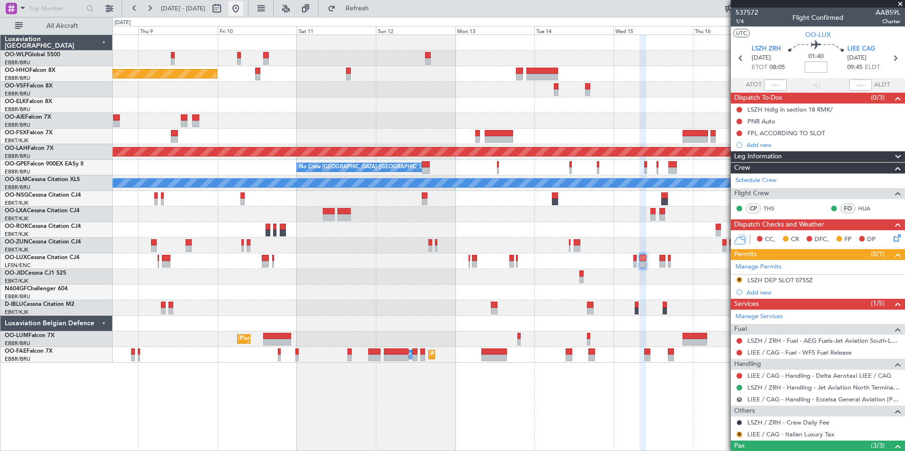
click at [243, 10] on button at bounding box center [235, 8] width 15 height 15
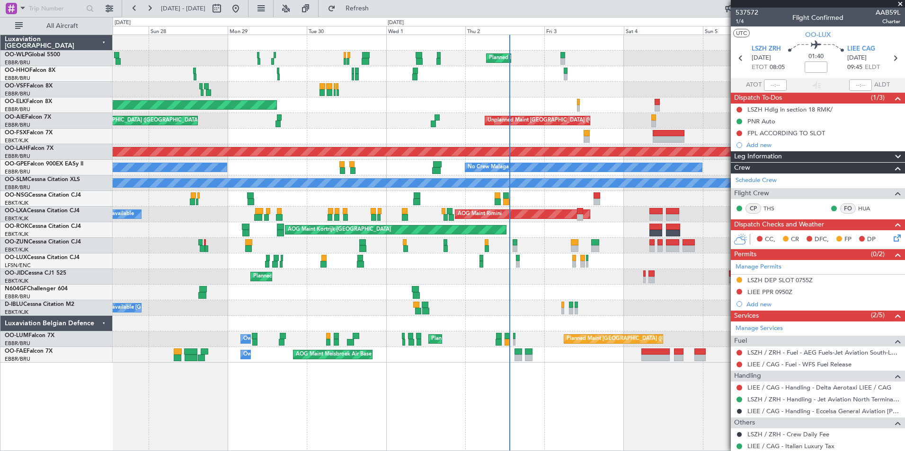
click at [383, 86] on div "Planned Maint Milan (Linate) Planned Maint Geneva ([GEOGRAPHIC_DATA]) Planned M…" at bounding box center [508, 199] width 791 height 328
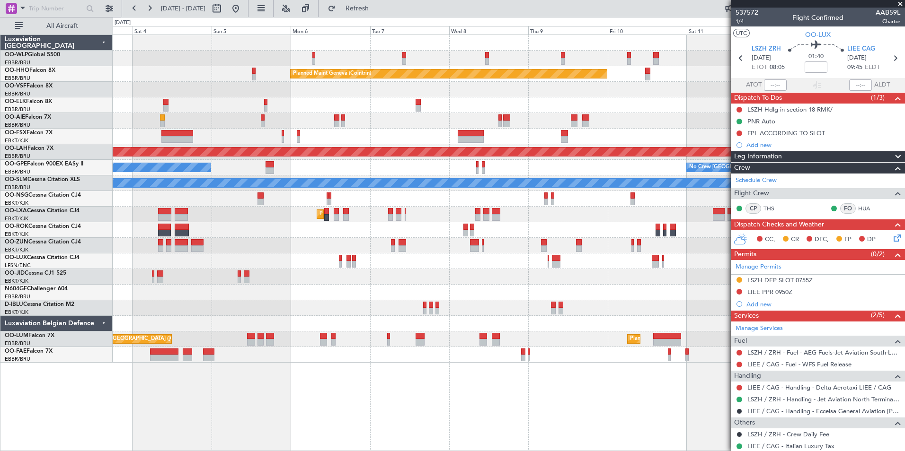
click at [384, 111] on div at bounding box center [508, 105] width 791 height 16
click at [336, 116] on div "Planned Maint Milan (Linate) Planned Maint Geneva ([GEOGRAPHIC_DATA]) Unplanned…" at bounding box center [508, 199] width 791 height 328
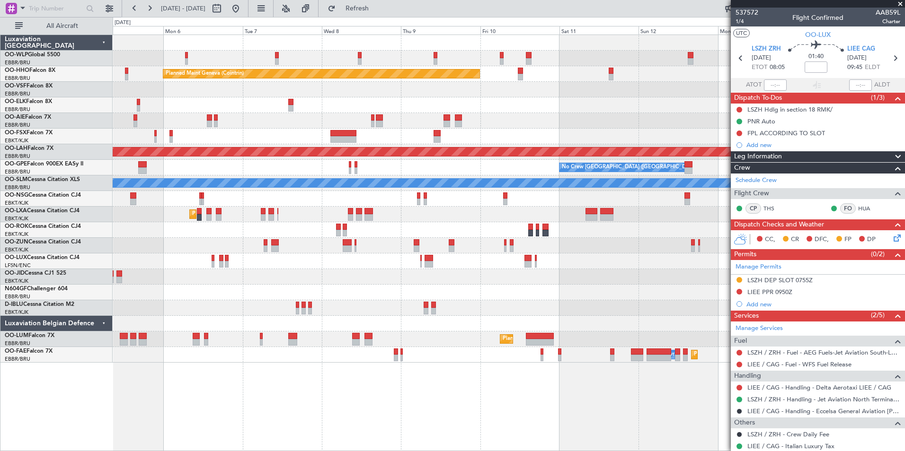
click at [448, 115] on div "Planned Maint Geneva (Cointrin) Unplanned Maint [GEOGRAPHIC_DATA] ([GEOGRAPHIC_…" at bounding box center [508, 199] width 791 height 328
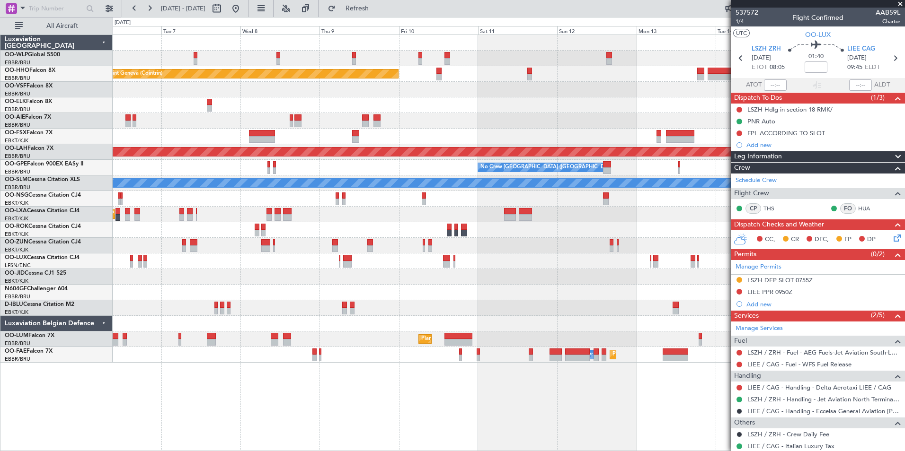
click at [480, 127] on div at bounding box center [508, 121] width 791 height 16
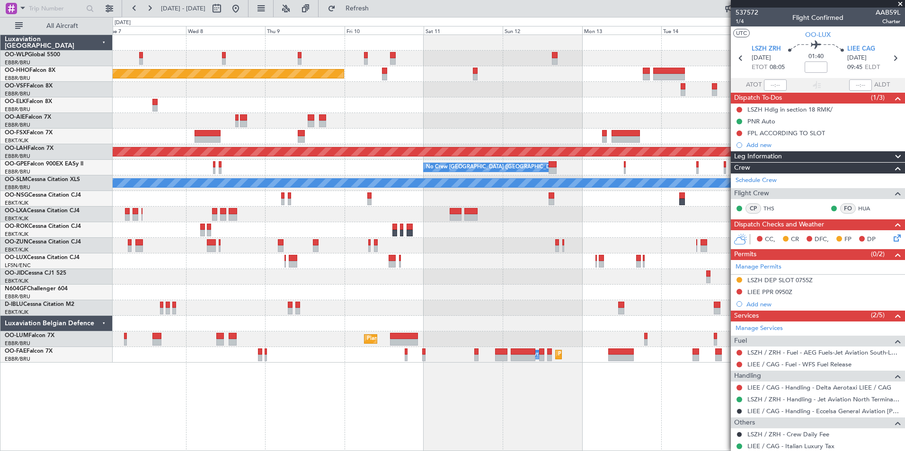
click at [634, 112] on div at bounding box center [508, 105] width 791 height 16
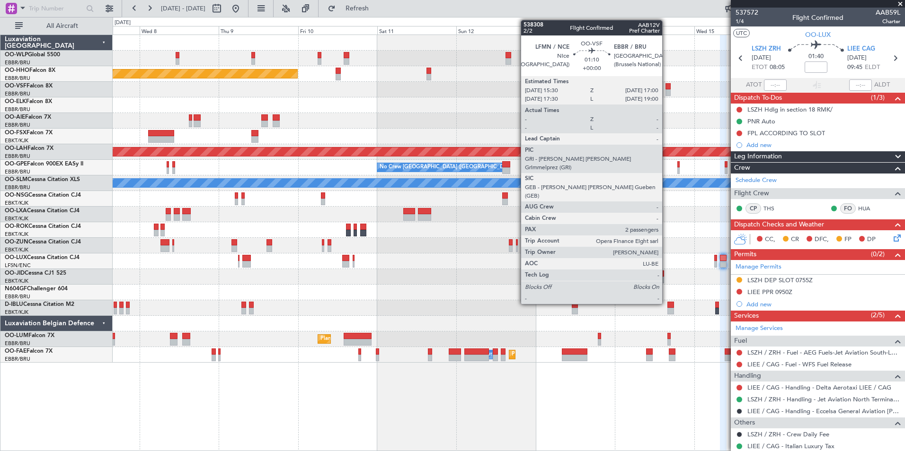
click at [666, 89] on div at bounding box center [667, 86] width 5 height 7
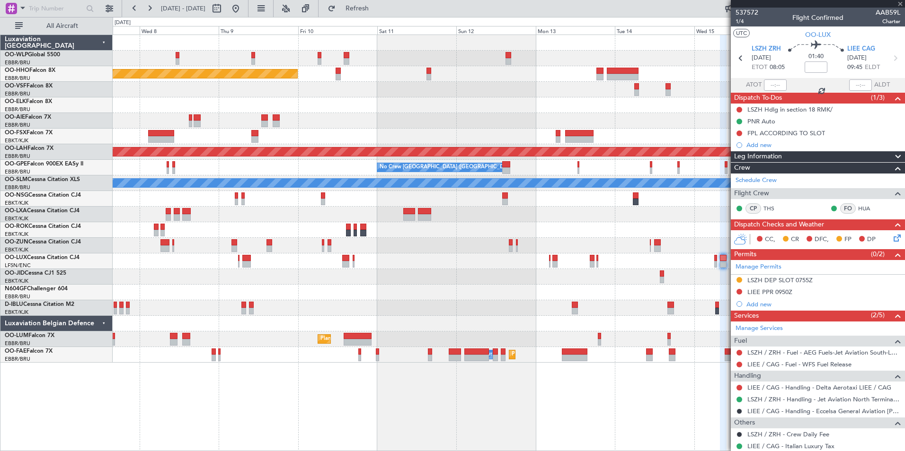
type input "2"
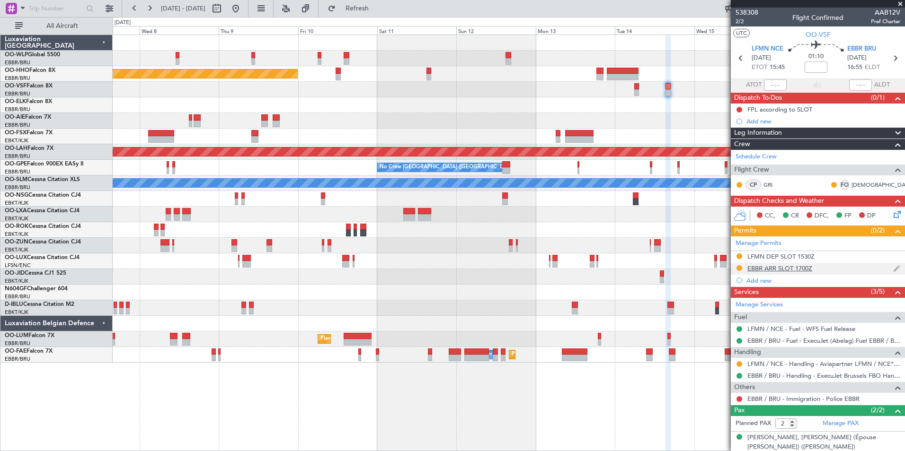
click at [758, 267] on div "EBBR ARR SLOT 1700Z" at bounding box center [779, 268] width 65 height 8
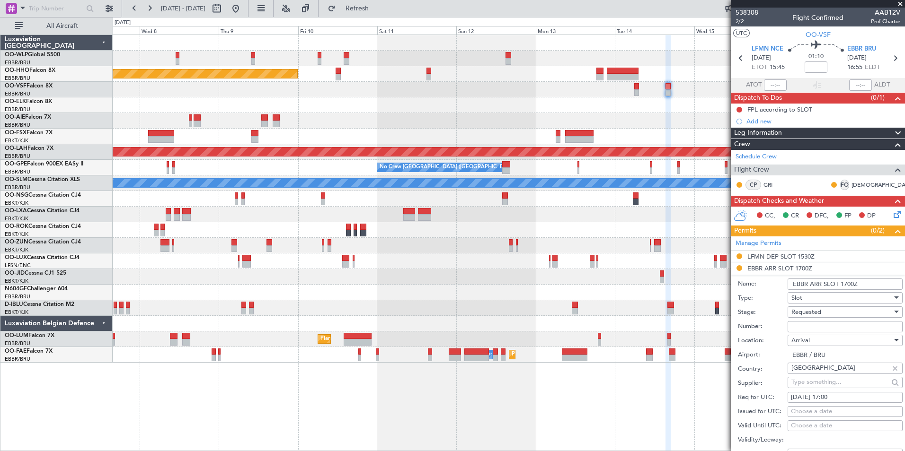
click at [810, 326] on input "Number:" at bounding box center [844, 326] width 115 height 11
paste input "EBBRAAB6405A"
type input "EBBRAAB6405A00"
click at [828, 313] on div "Requested" at bounding box center [841, 312] width 101 height 14
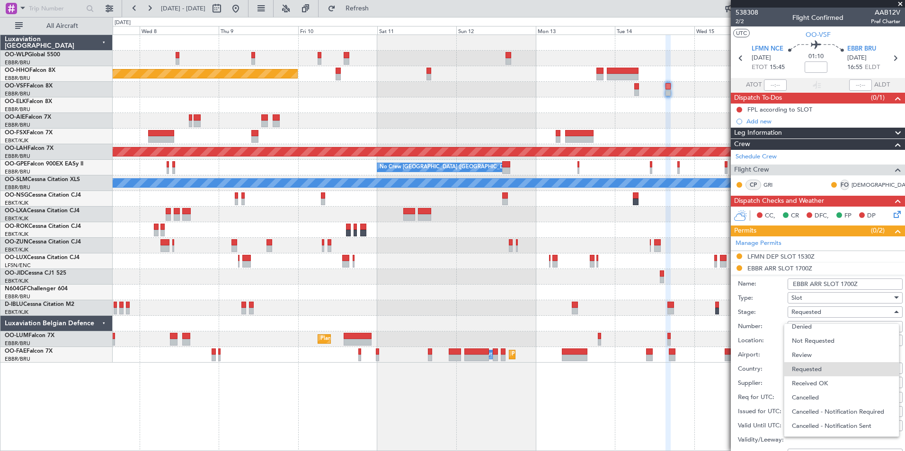
click at [823, 387] on span "Received OK" at bounding box center [840, 384] width 99 height 14
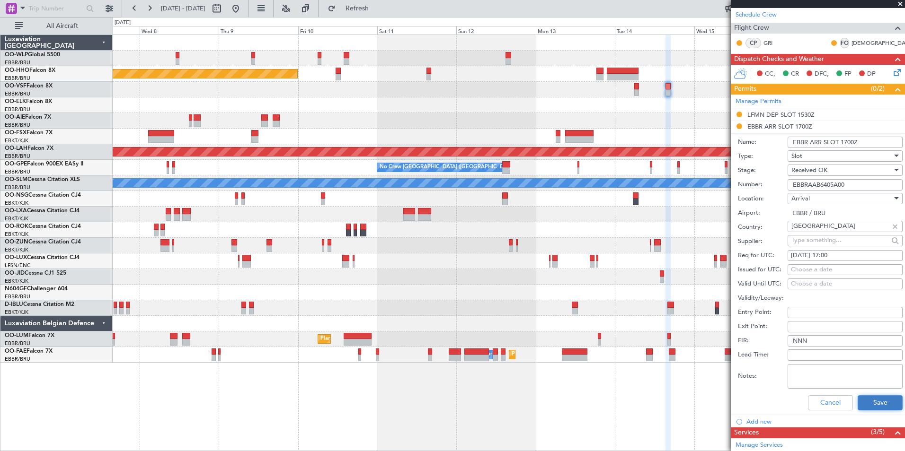
click at [865, 405] on button "Save" at bounding box center [879, 402] width 45 height 15
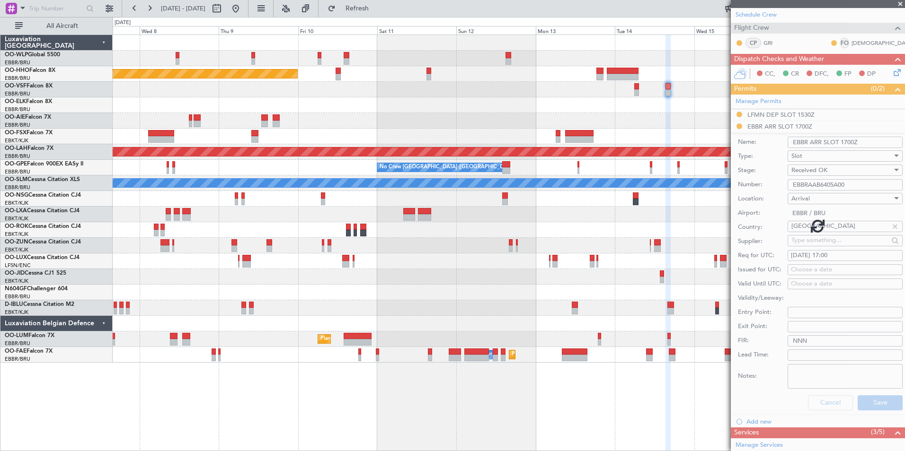
scroll to position [32, 0]
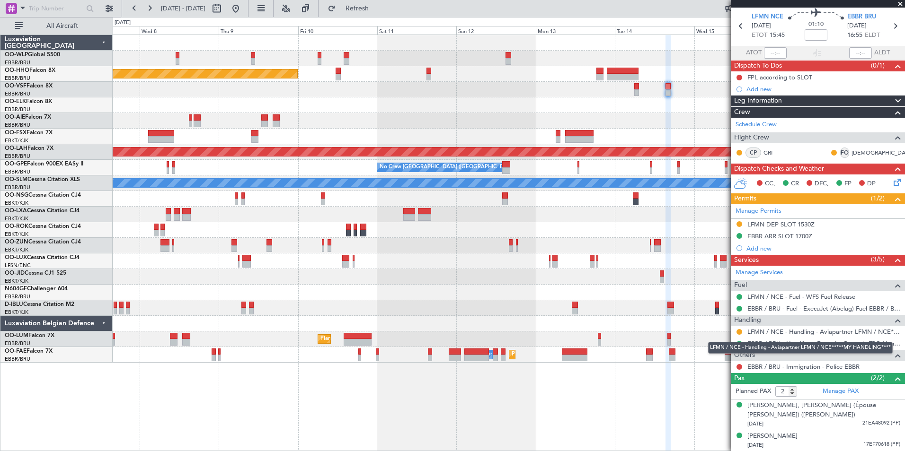
click at [777, 344] on div "LFMN / NCE - Handling - Aviapartner LFMN / NCE*****MY HANDLING****" at bounding box center [800, 348] width 184 height 12
click at [749, 343] on link "EBBR / BRU - Handling - ExecuJet Brussels FBO Handling Abelag" at bounding box center [823, 344] width 153 height 8
